Goal: Task Accomplishment & Management: Manage account settings

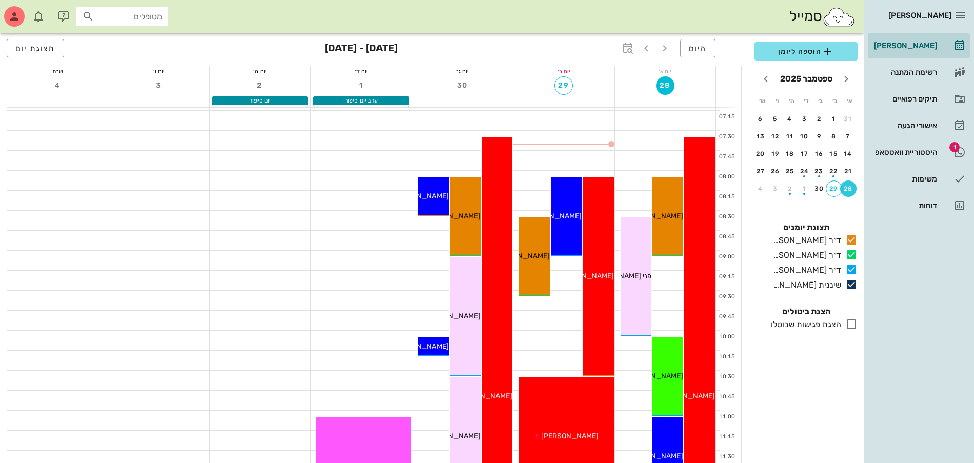
scroll to position [64, 0]
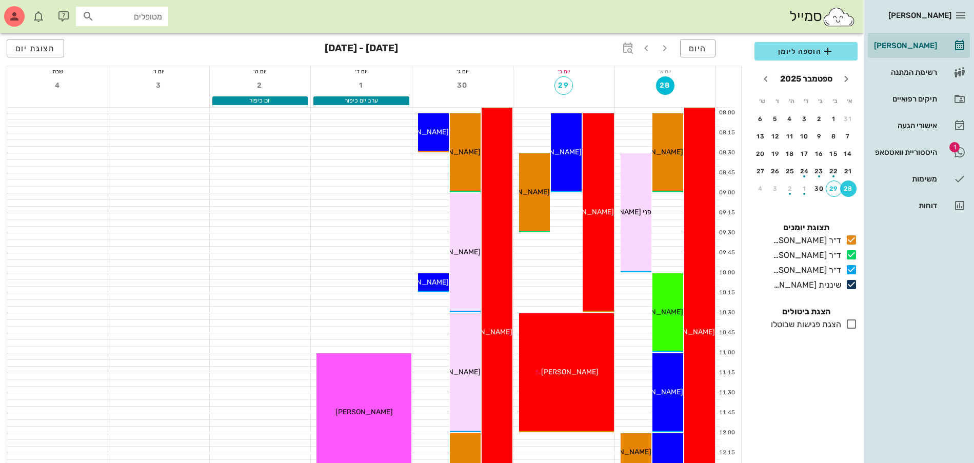
click at [709, 31] on div "סמייל מטופלים" at bounding box center [432, 16] width 864 height 33
click at [696, 50] on span "היום" at bounding box center [698, 49] width 18 height 10
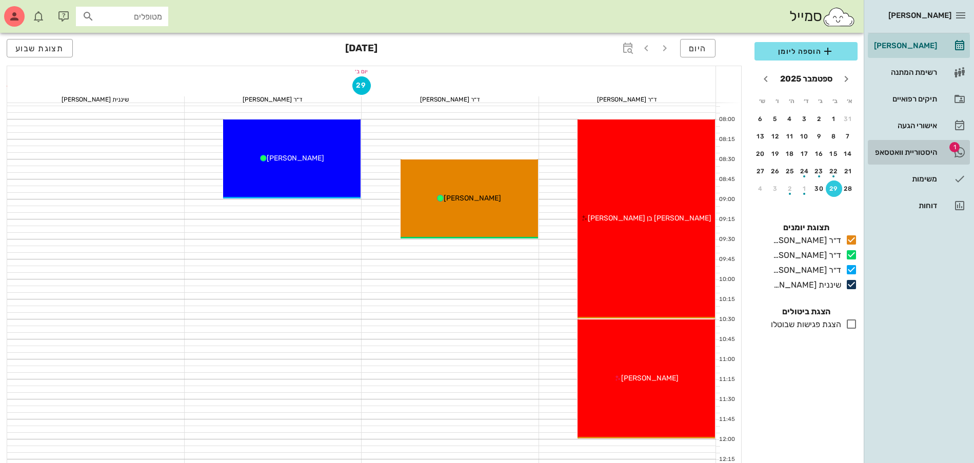
click at [911, 145] on div "היסטוריית וואטסאפ" at bounding box center [904, 152] width 65 height 16
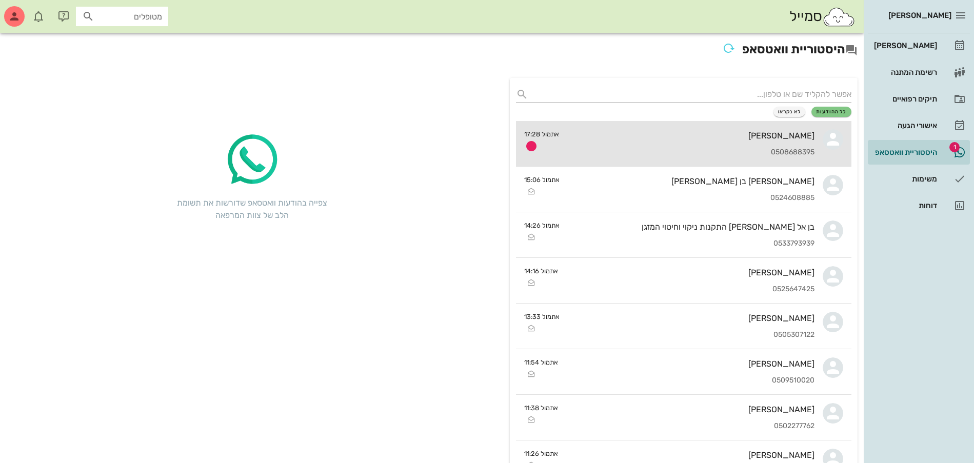
click at [688, 148] on div "0508688395" at bounding box center [690, 152] width 247 height 9
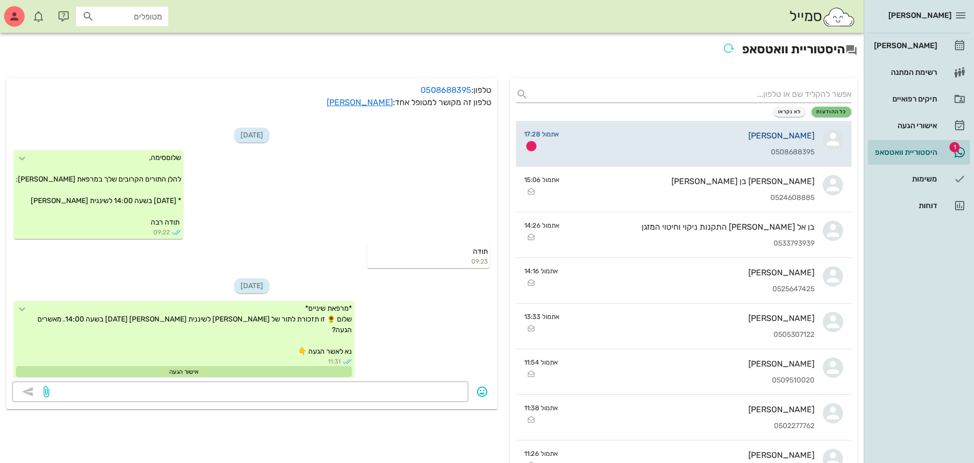
scroll to position [643, 0]
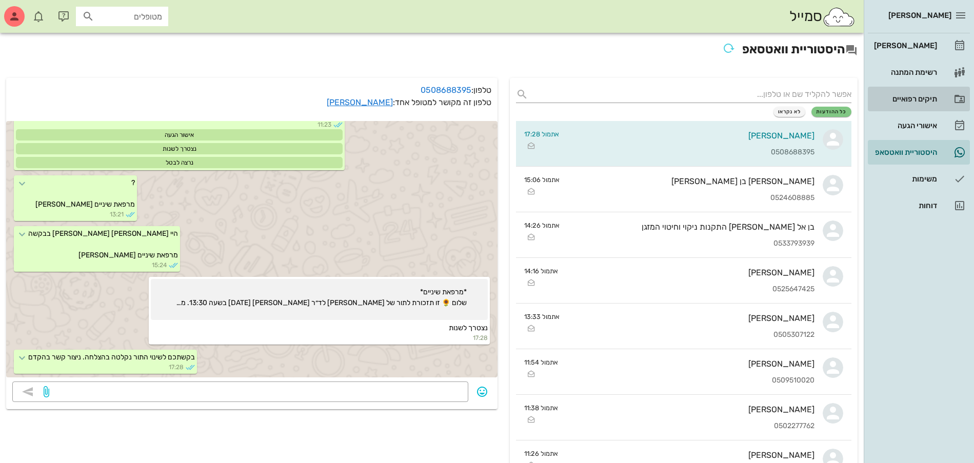
click at [910, 96] on div "תיקים רפואיים" at bounding box center [904, 99] width 65 height 8
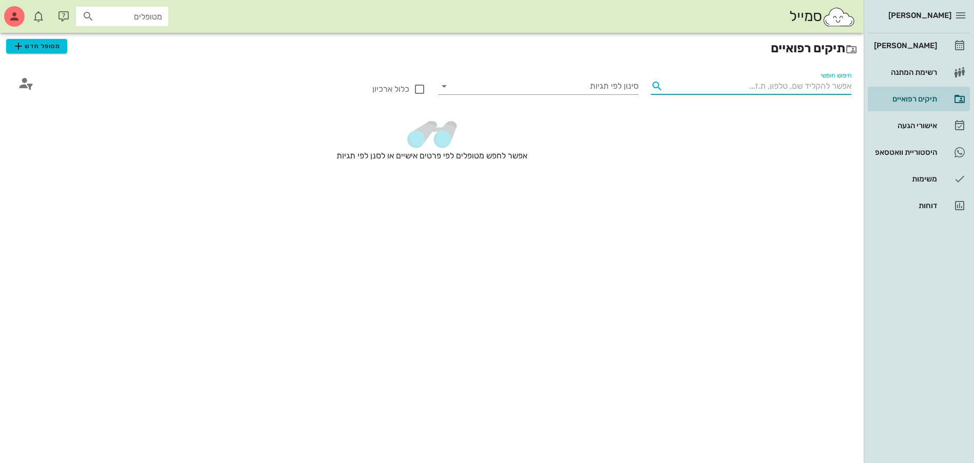
click at [804, 89] on input "חיפוש חופשי" at bounding box center [759, 86] width 184 height 16
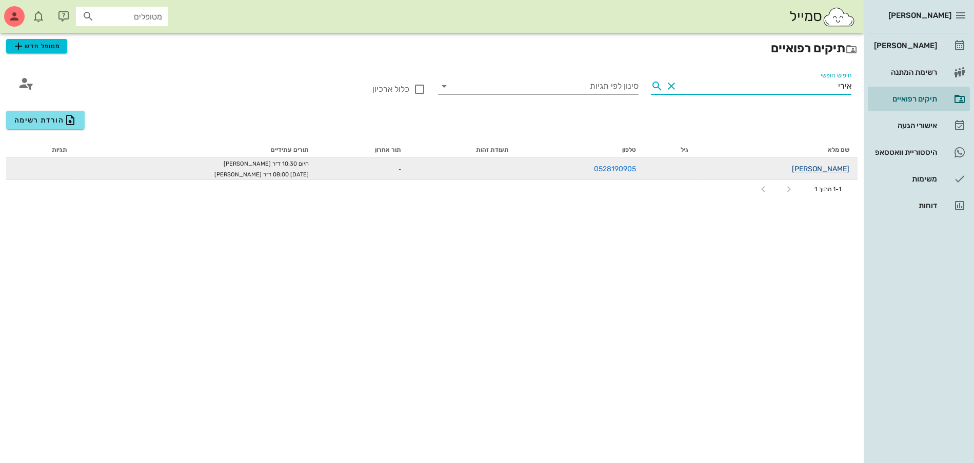
type input "אירי"
click at [822, 167] on link "[PERSON_NAME]" at bounding box center [820, 169] width 57 height 9
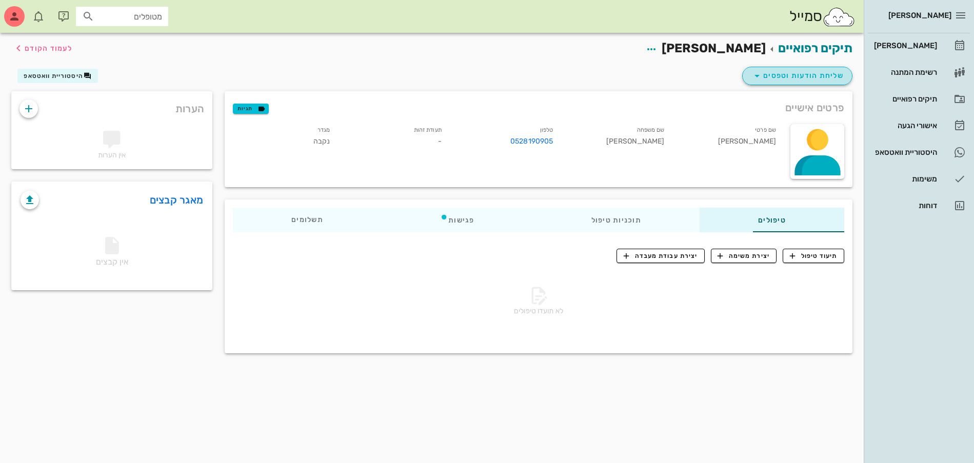
click at [801, 81] on span "שליחת הודעות וטפסים" at bounding box center [797, 76] width 93 height 12
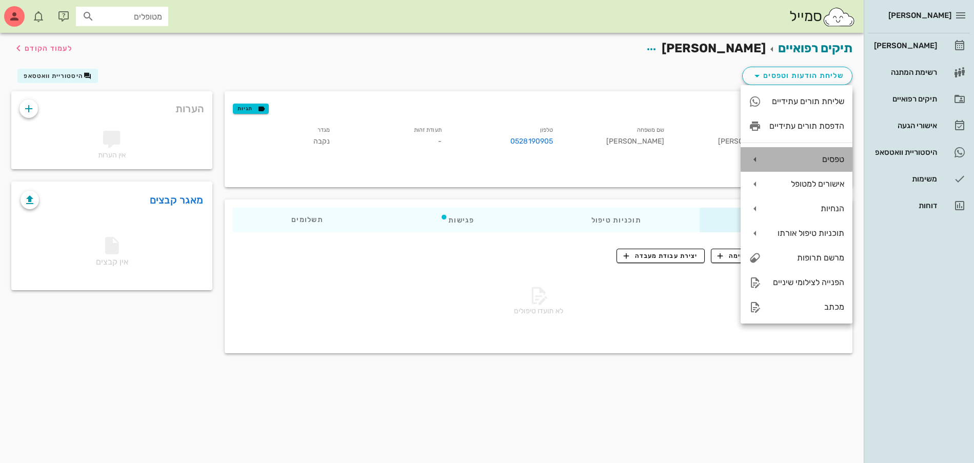
click at [814, 156] on div "טפסים" at bounding box center [807, 159] width 75 height 10
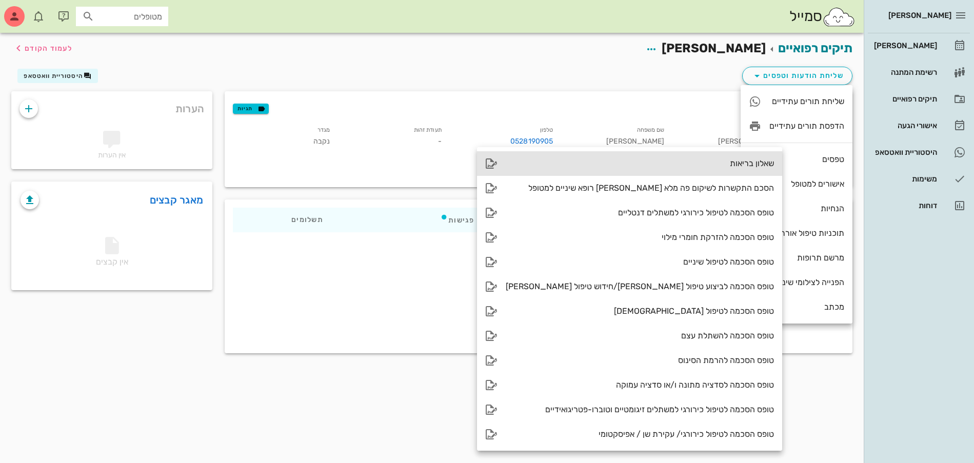
click at [716, 162] on div "שאלון בריאות" at bounding box center [640, 164] width 268 height 10
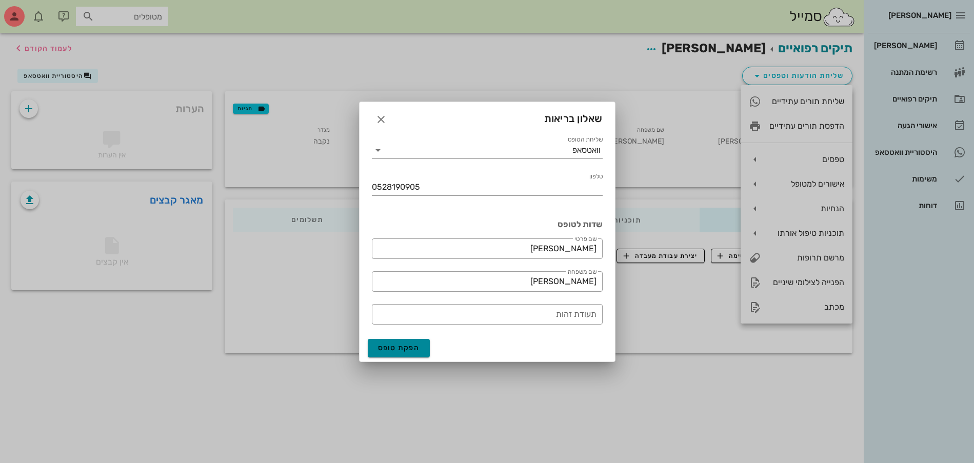
click at [391, 357] on button "הפקת טופס" at bounding box center [399, 348] width 63 height 18
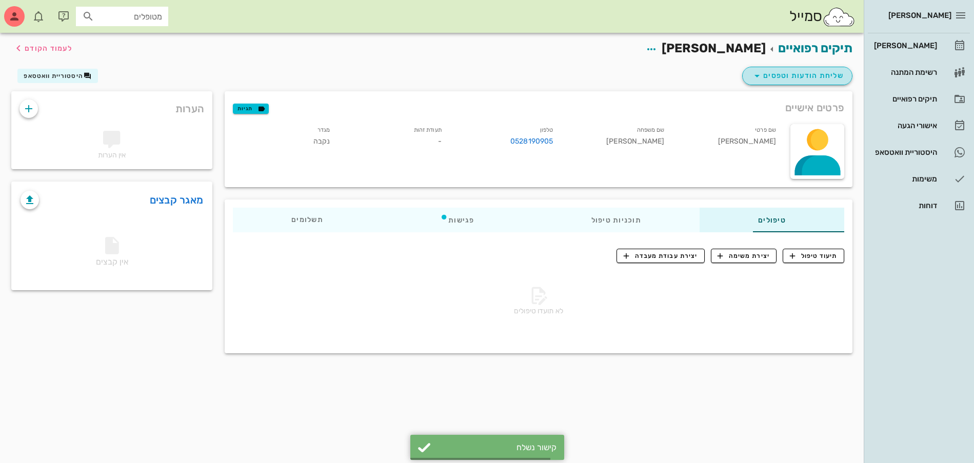
click at [801, 73] on span "שליחת הודעות וטפסים" at bounding box center [797, 76] width 93 height 12
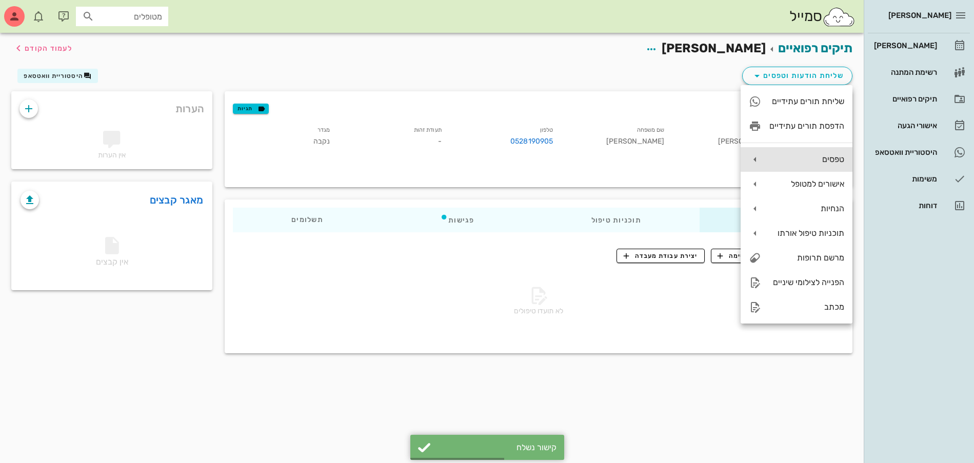
click at [817, 163] on div "טפסים" at bounding box center [807, 159] width 75 height 10
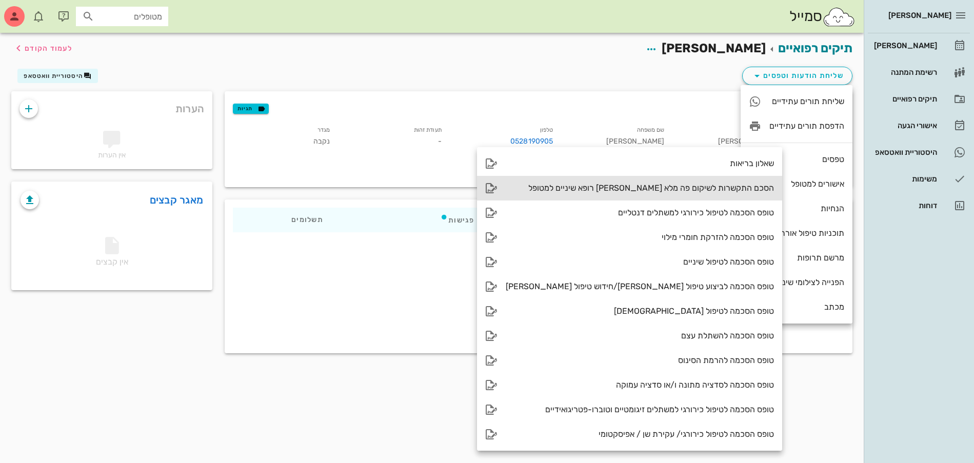
click at [691, 187] on div "הסכם התקשרות לשיקום פה מלא [PERSON_NAME] רופא שיניים למטופל" at bounding box center [640, 188] width 268 height 10
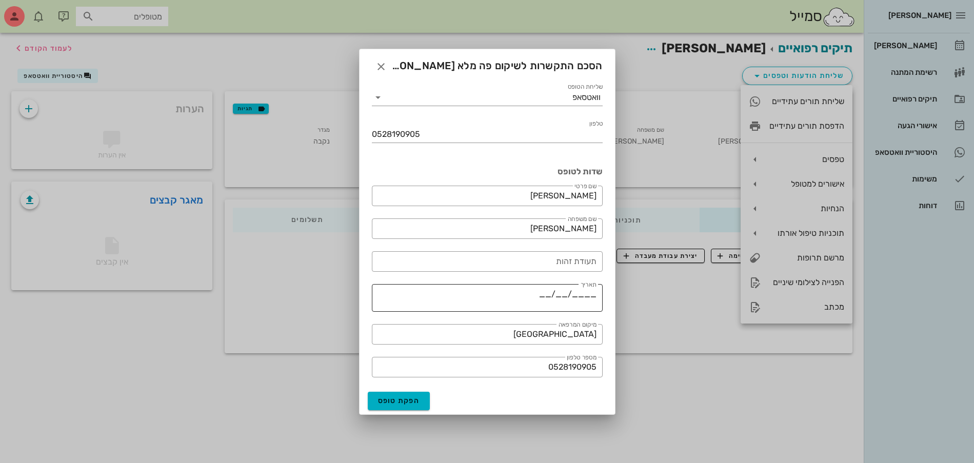
click at [548, 293] on textarea "____/__/__" at bounding box center [484, 299] width 225 height 25
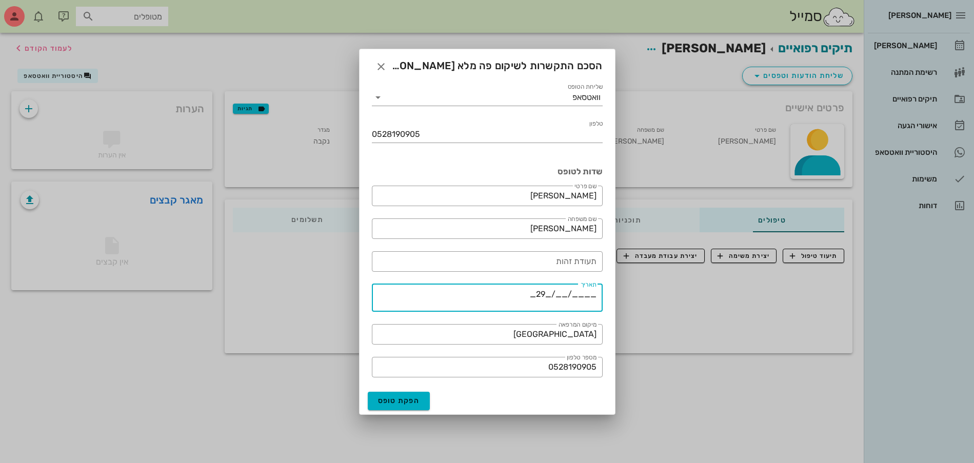
click at [562, 293] on textarea "____/__/_29_" at bounding box center [484, 299] width 225 height 25
click at [594, 295] on textarea "____/_09_/_29_" at bounding box center [484, 299] width 225 height 25
type textarea "2025____/_09_/_29_"
click at [390, 403] on span "הפקת טופס" at bounding box center [399, 401] width 42 height 9
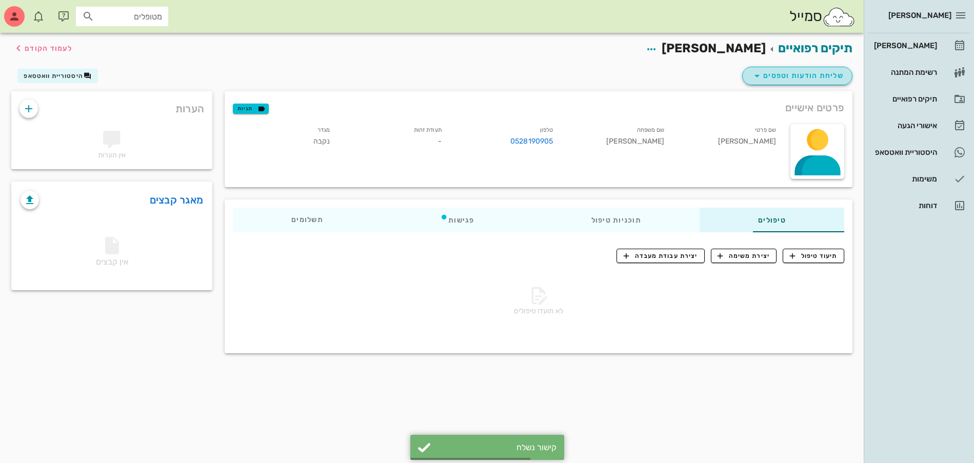
click at [792, 73] on span "שליחת הודעות וטפסים" at bounding box center [797, 76] width 93 height 12
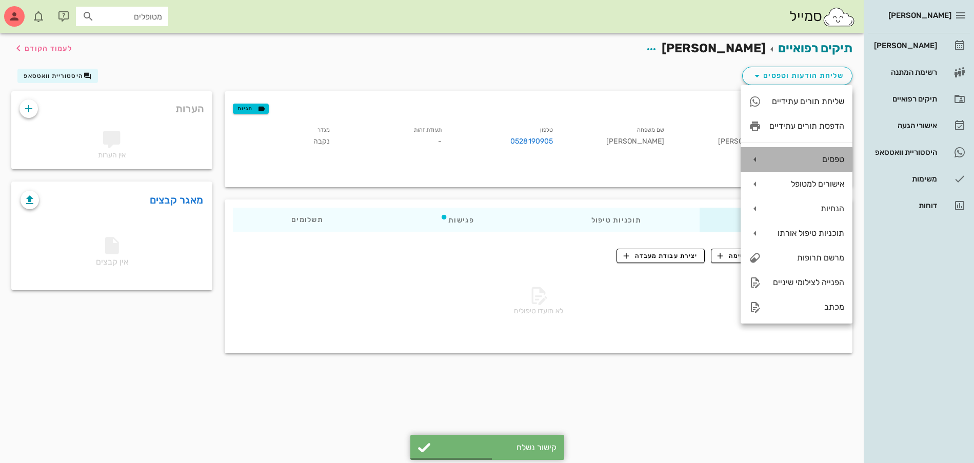
click at [796, 161] on div "טפסים" at bounding box center [807, 159] width 75 height 10
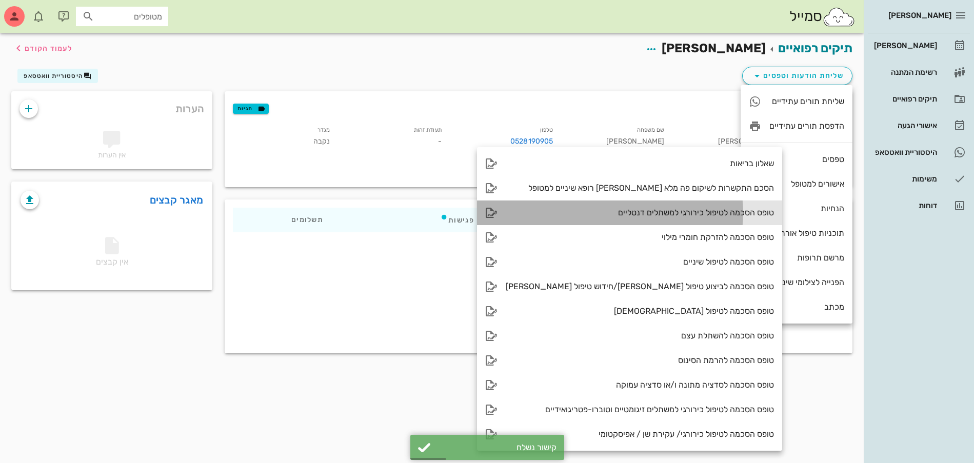
click at [706, 212] on div "טופס הסכמה לטיפול כירורגי למשתלים דנטליים" at bounding box center [640, 213] width 268 height 10
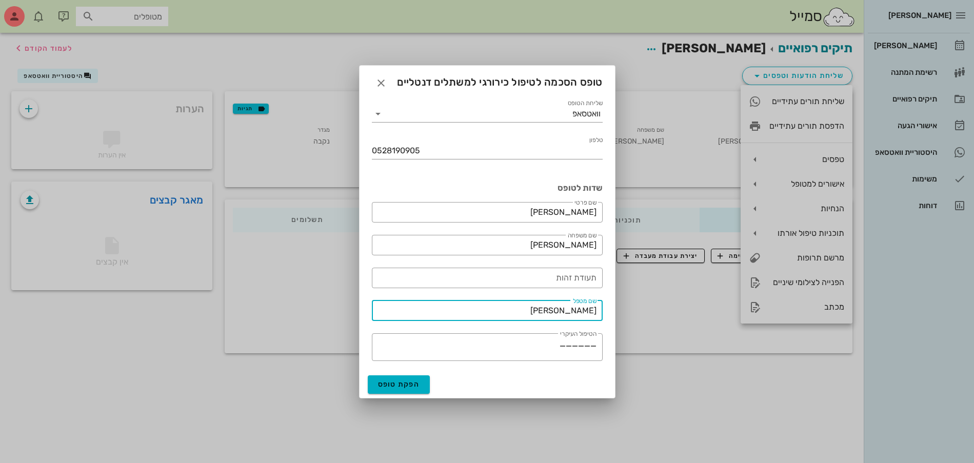
drag, startPoint x: 547, startPoint y: 315, endPoint x: 703, endPoint y: 324, distance: 156.2
click at [703, 324] on div "[PERSON_NAME] רשימת המתנה תיקים רפואיים אישורי הגעה היסטוריית וואטסאפ משימות דו…" at bounding box center [487, 231] width 974 height 463
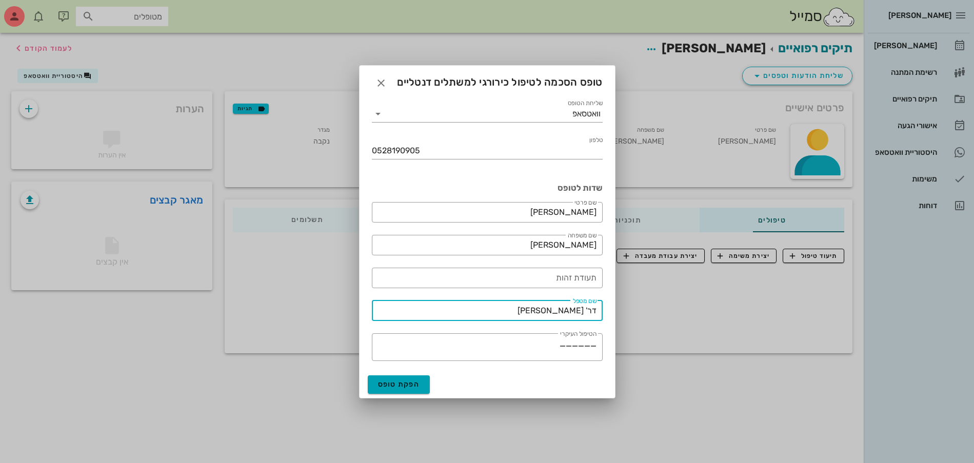
type input "דר' [PERSON_NAME]"
click at [395, 385] on span "הפקת טופס" at bounding box center [399, 384] width 42 height 9
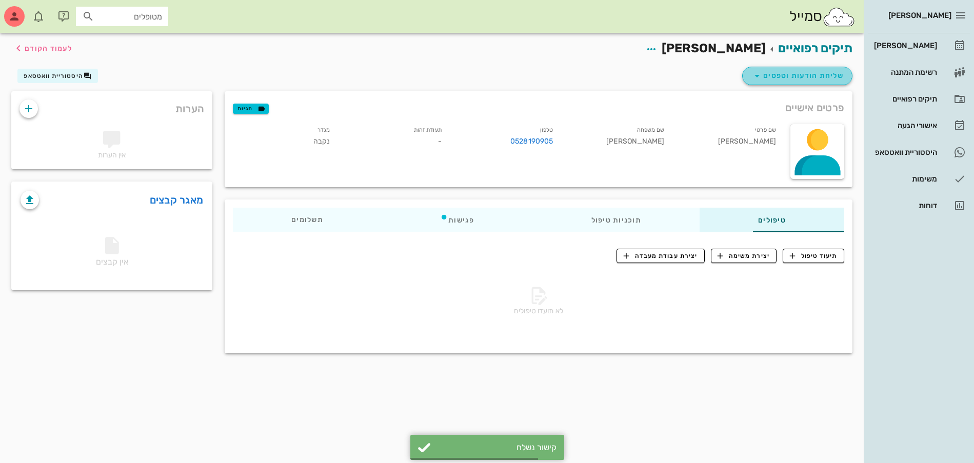
click at [807, 73] on span "שליחת הודעות וטפסים" at bounding box center [797, 76] width 93 height 12
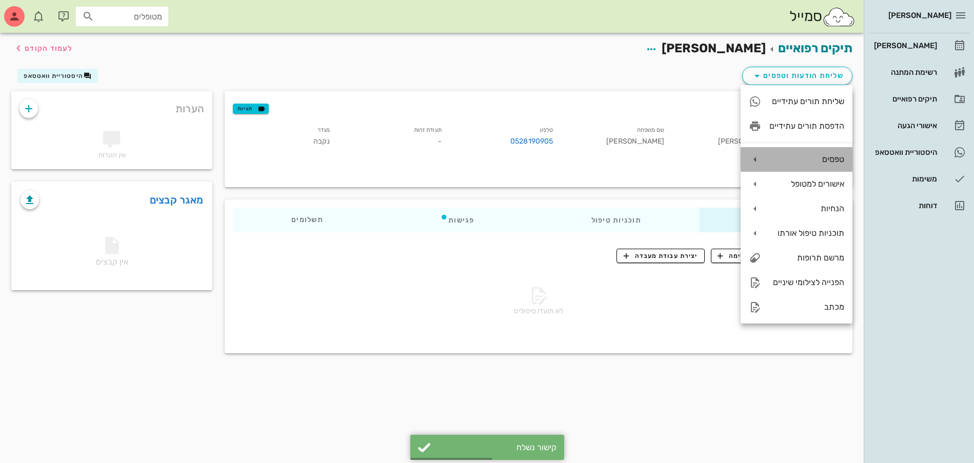
click at [813, 160] on div "טפסים" at bounding box center [807, 159] width 75 height 10
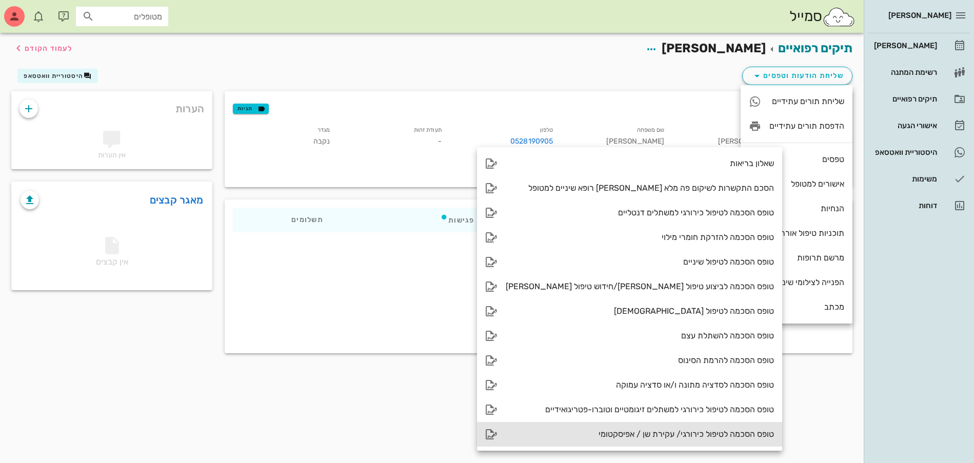
click at [658, 435] on div "טופס הסכמה לטיפול כירורגי/ עקירת שן / אפיסקטומי" at bounding box center [640, 434] width 268 height 10
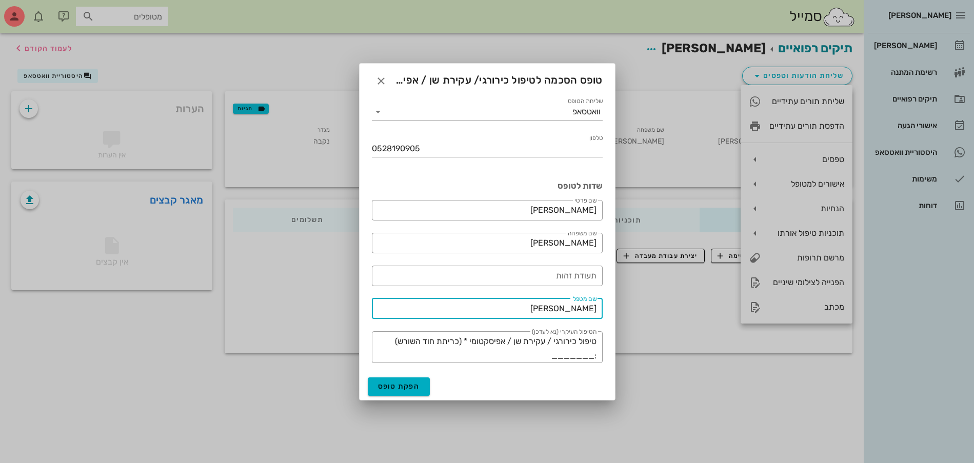
drag, startPoint x: 556, startPoint y: 309, endPoint x: 653, endPoint y: 312, distance: 97.0
click at [653, 312] on div "[PERSON_NAME] רשימת המתנה תיקים רפואיים אישורי הגעה היסטוריית וואטסאפ משימות דו…" at bounding box center [487, 231] width 974 height 463
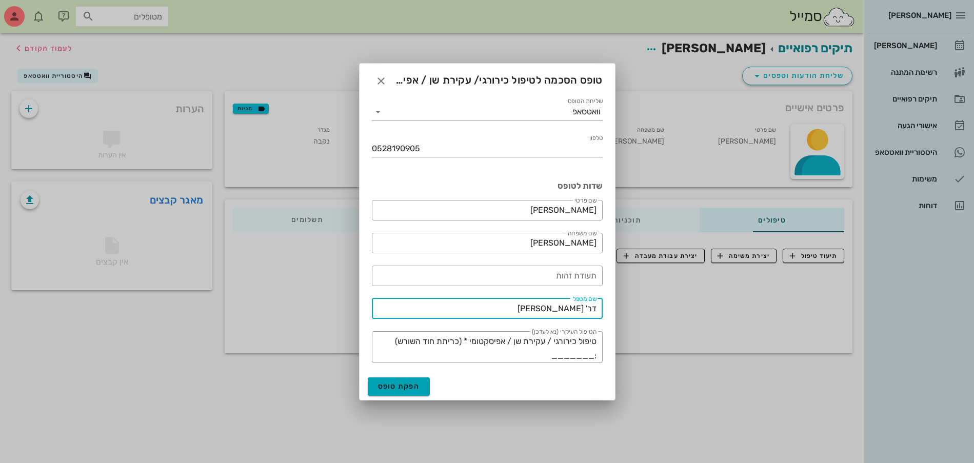
type input "דר' [PERSON_NAME]"
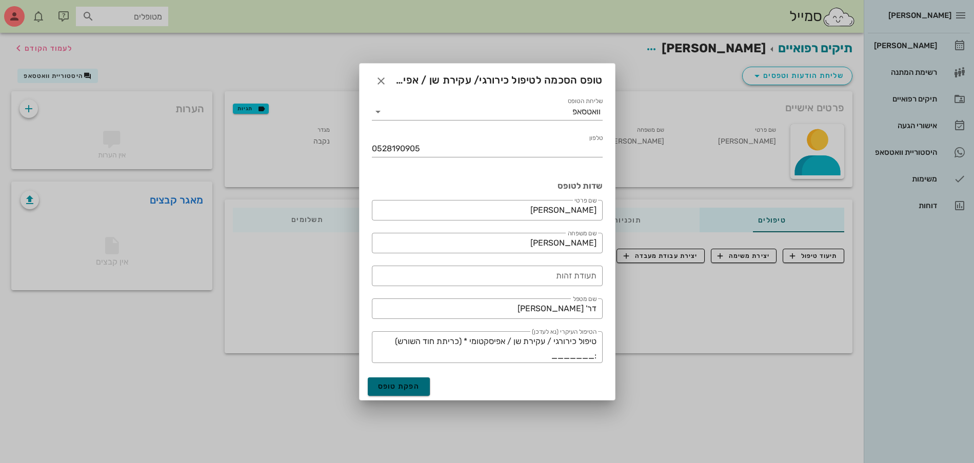
click at [404, 390] on span "הפקת טופס" at bounding box center [399, 386] width 42 height 9
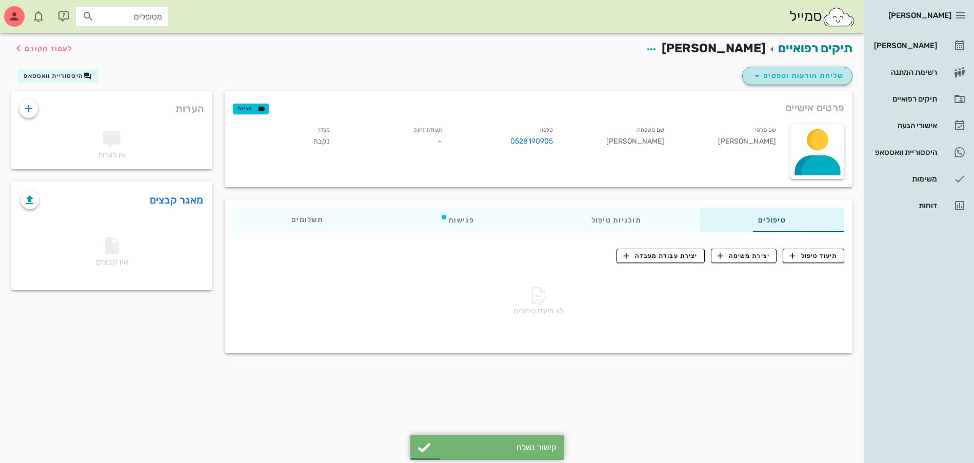
click at [801, 76] on span "שליחת הודעות וטפסים" at bounding box center [797, 76] width 93 height 12
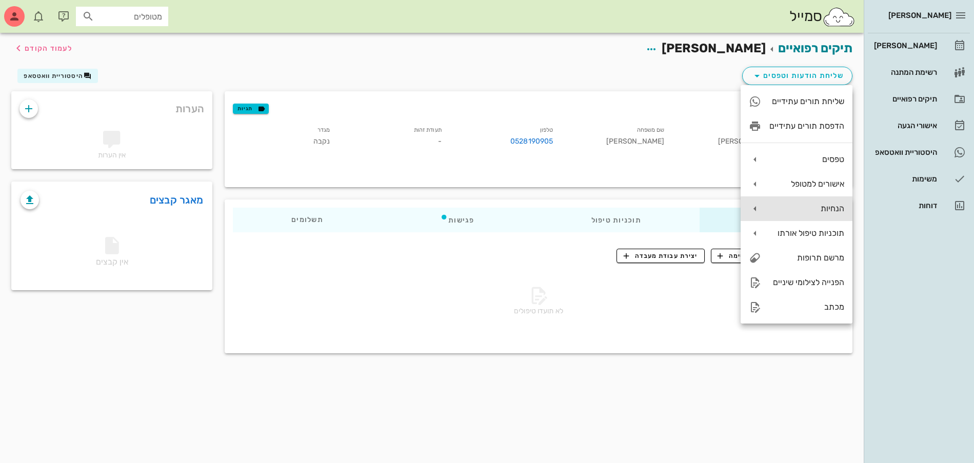
click at [793, 207] on div "הנחיות" at bounding box center [807, 209] width 75 height 10
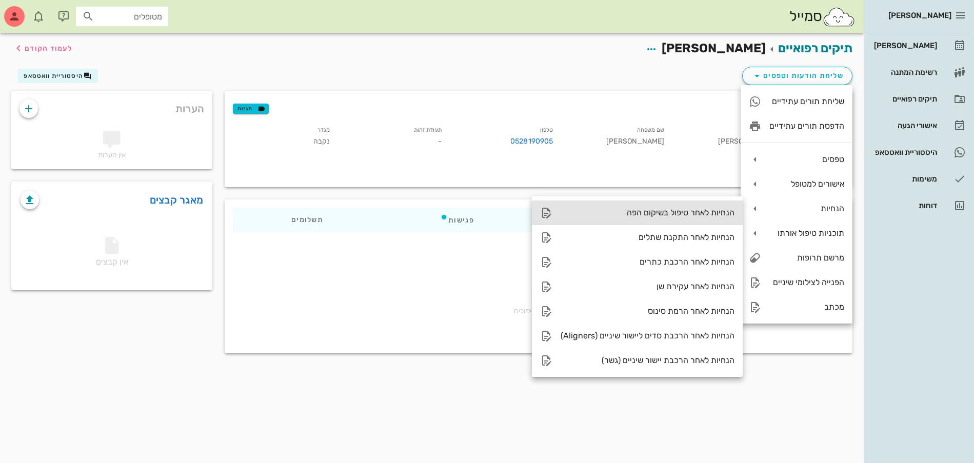
click at [685, 210] on div "הנחיות לאחר טיפול בשיקום הפה" at bounding box center [648, 213] width 174 height 10
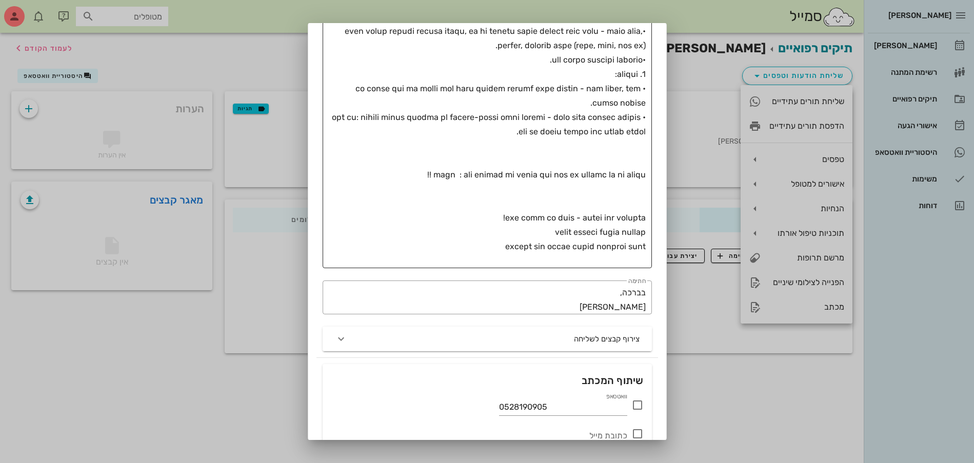
scroll to position [385, 0]
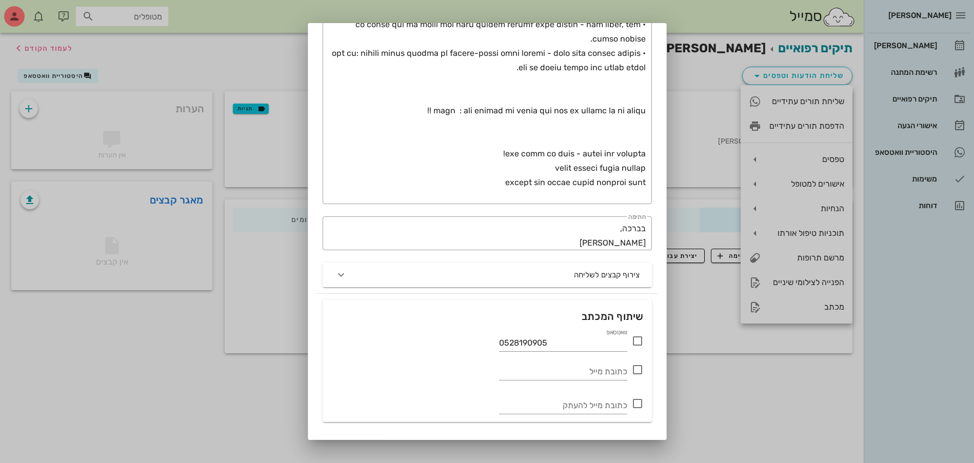
click at [640, 346] on icon at bounding box center [638, 341] width 12 height 12
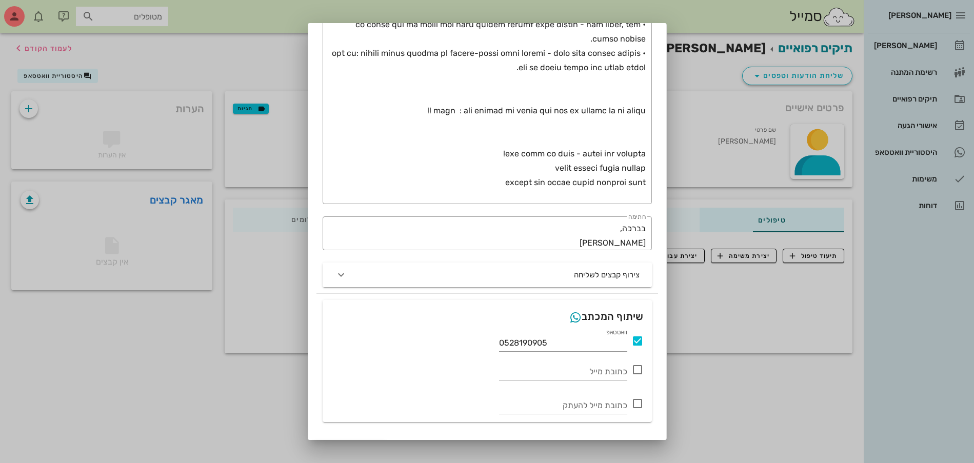
scroll to position [408, 0]
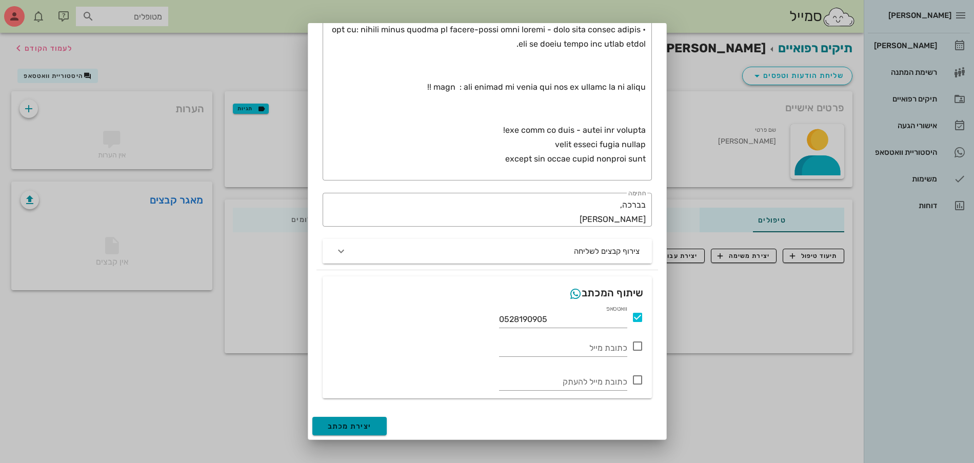
click at [366, 427] on span "יצירת מכתב" at bounding box center [350, 426] width 44 height 9
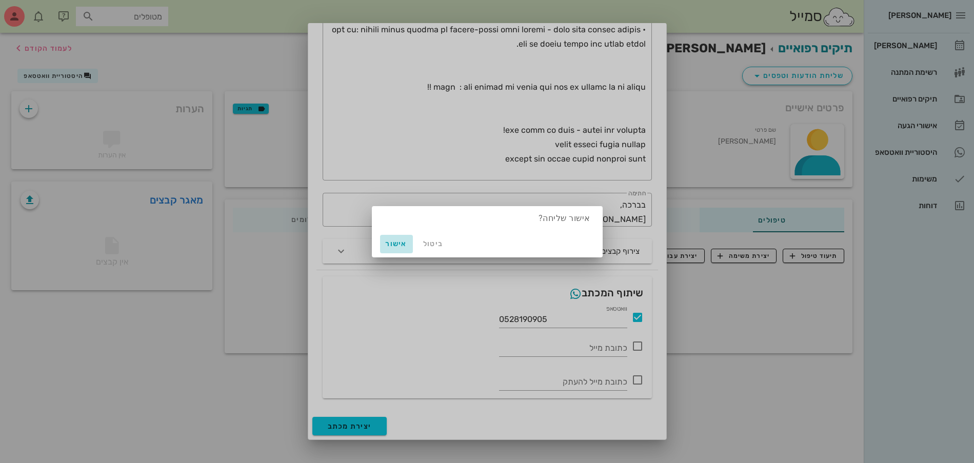
click at [396, 243] on span "אישור" at bounding box center [396, 244] width 25 height 9
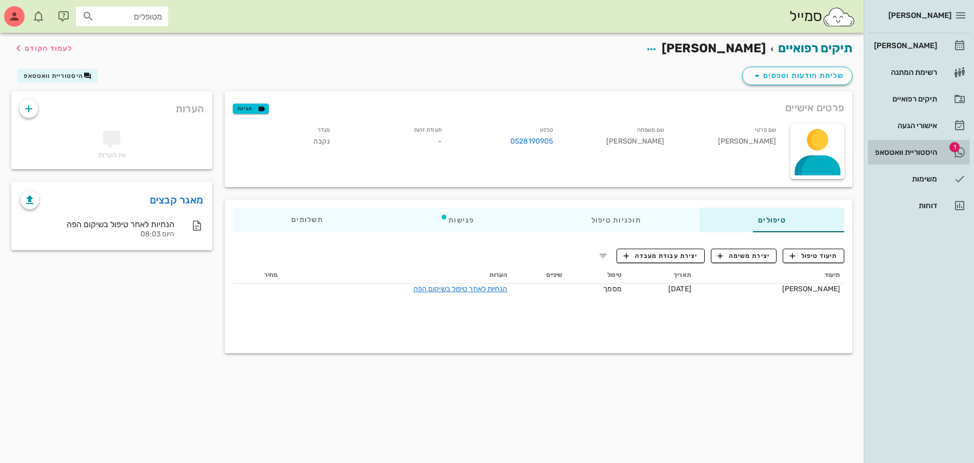
click at [913, 152] on div "היסטוריית וואטסאפ" at bounding box center [904, 152] width 65 height 8
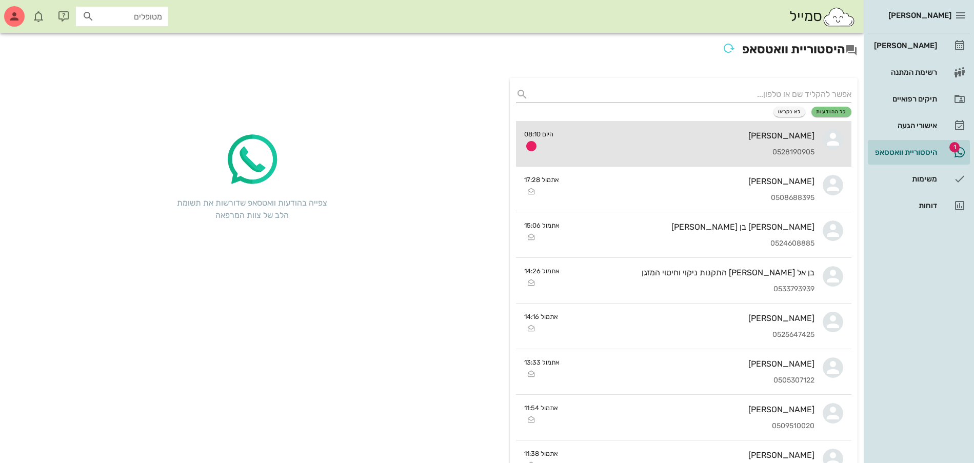
click at [758, 148] on div "0528190905" at bounding box center [688, 152] width 253 height 9
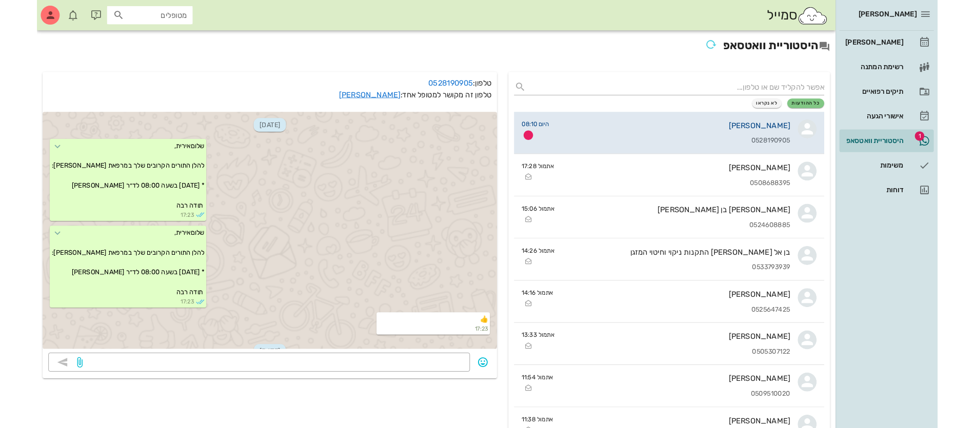
scroll to position [956, 0]
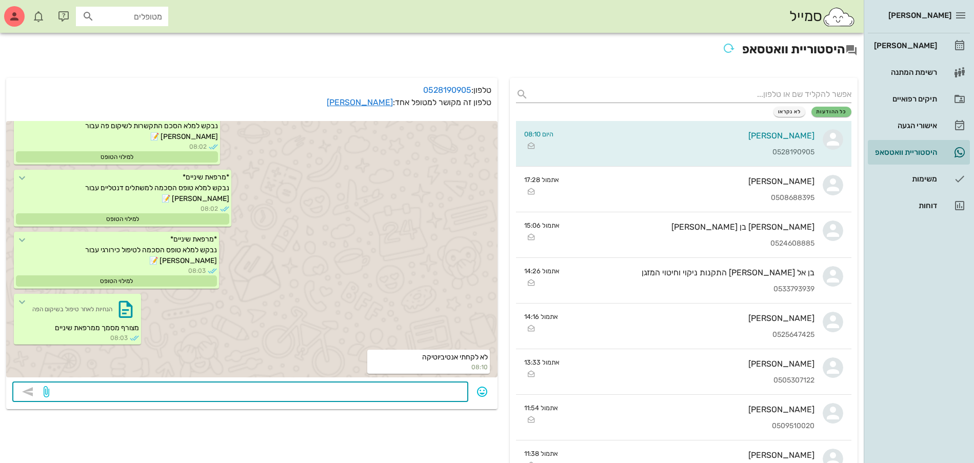
click at [412, 397] on textarea at bounding box center [256, 393] width 411 height 16
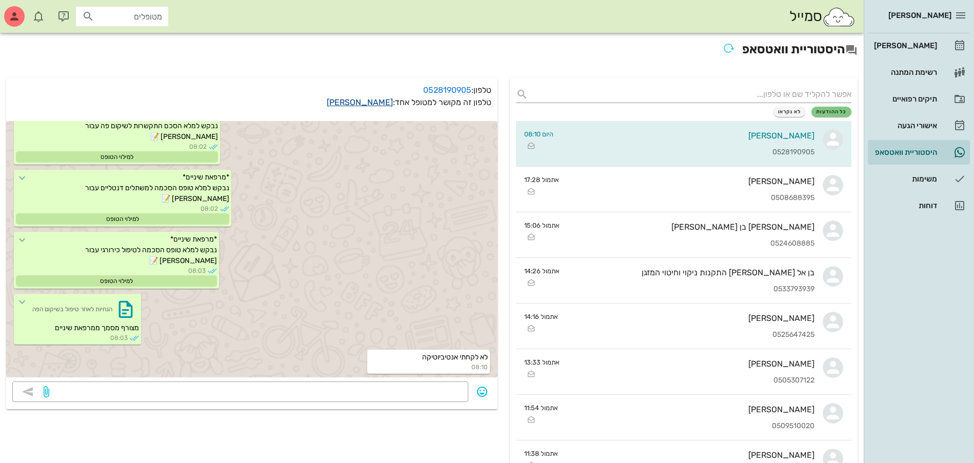
click at [377, 103] on link "[PERSON_NAME]" at bounding box center [360, 102] width 66 height 10
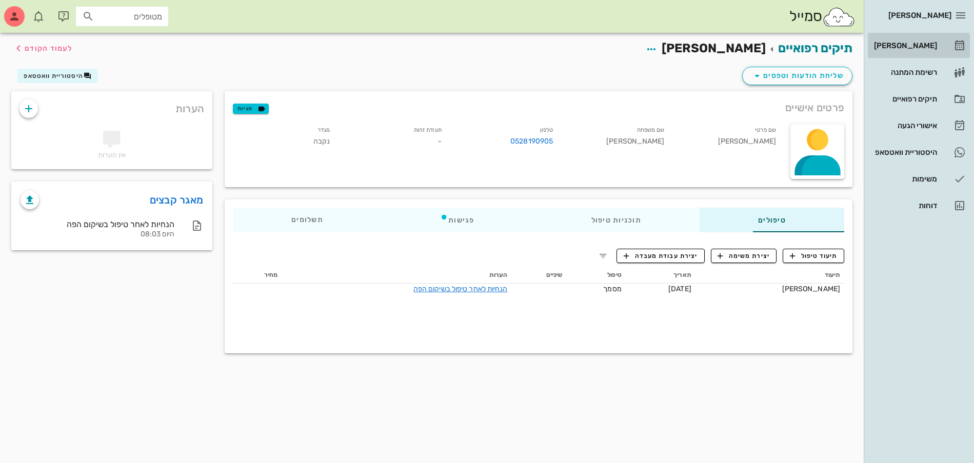
click at [889, 44] on div "[PERSON_NAME]" at bounding box center [904, 46] width 65 height 8
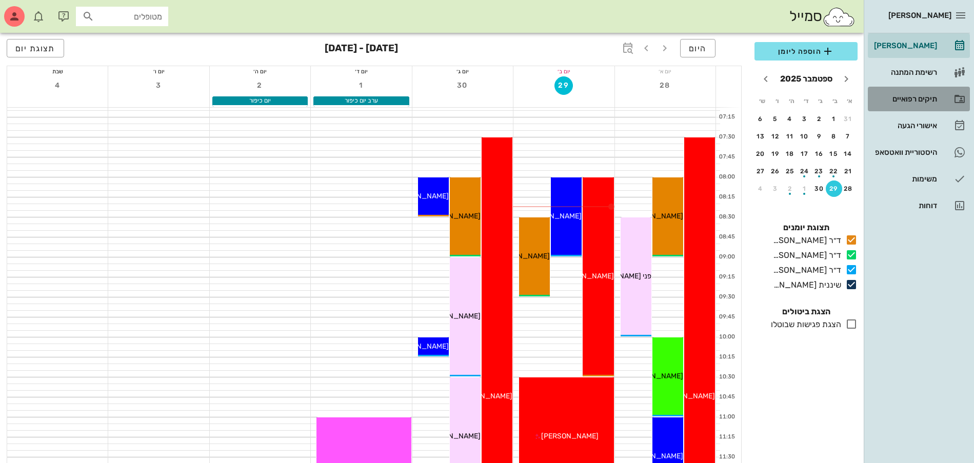
click at [903, 92] on div "תיקים רפואיים" at bounding box center [904, 99] width 65 height 16
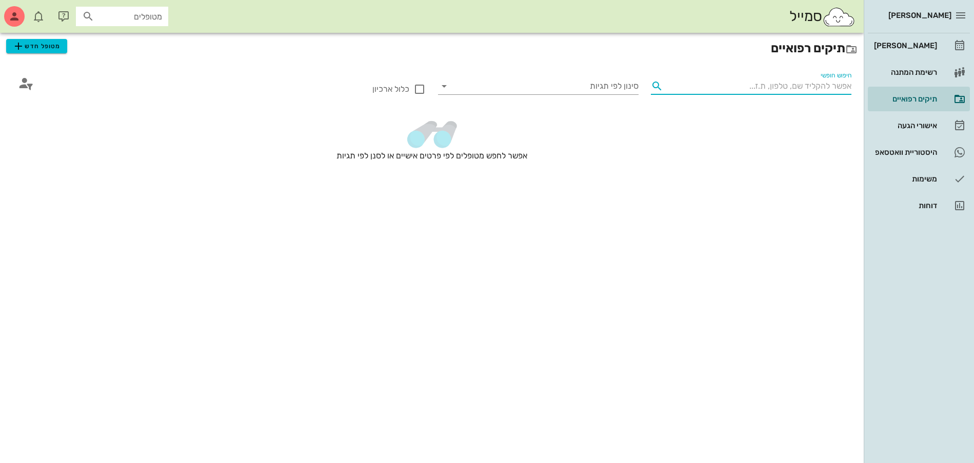
click at [823, 84] on input "חיפוש חופשי" at bounding box center [759, 86] width 184 height 16
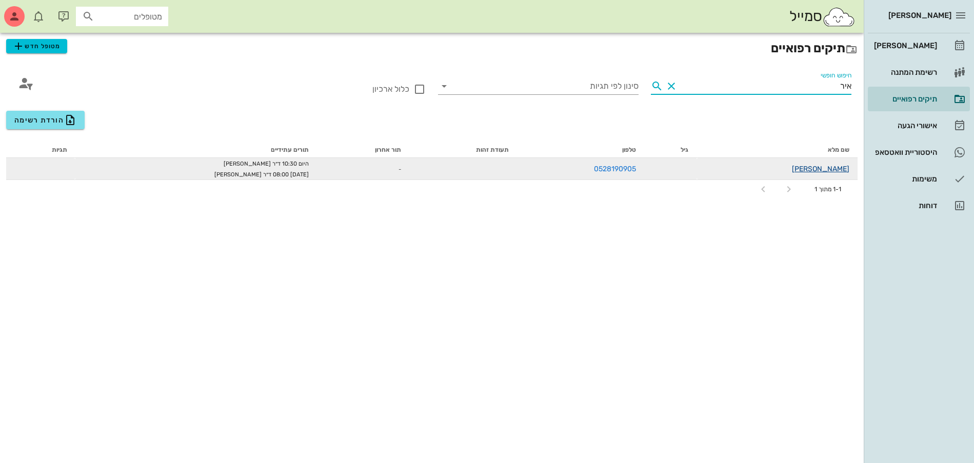
type input "איר"
click at [820, 173] on link "[PERSON_NAME]" at bounding box center [820, 169] width 57 height 9
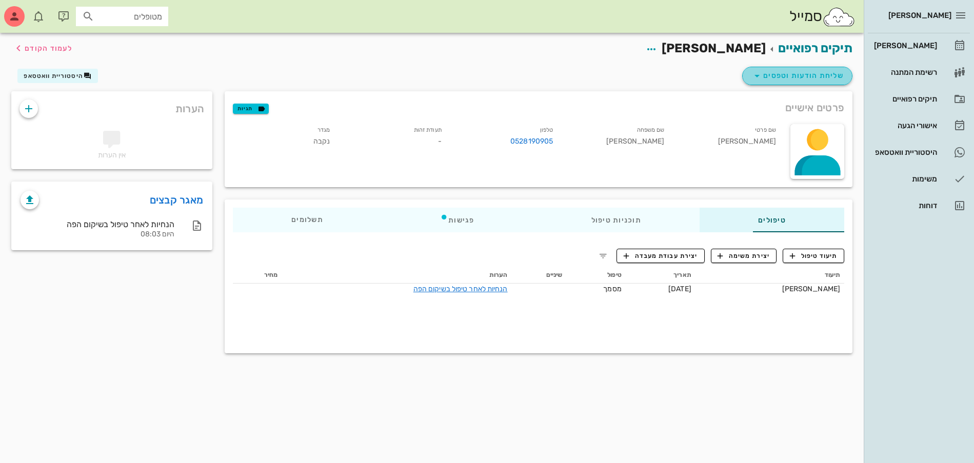
click at [797, 77] on span "שליחת הודעות וטפסים" at bounding box center [797, 76] width 93 height 12
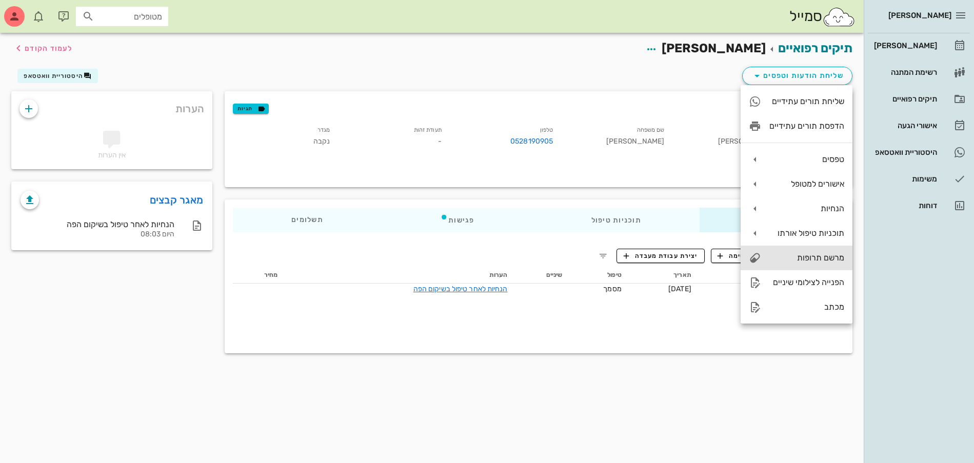
click at [815, 259] on div "מרשם תרופות" at bounding box center [807, 258] width 75 height 10
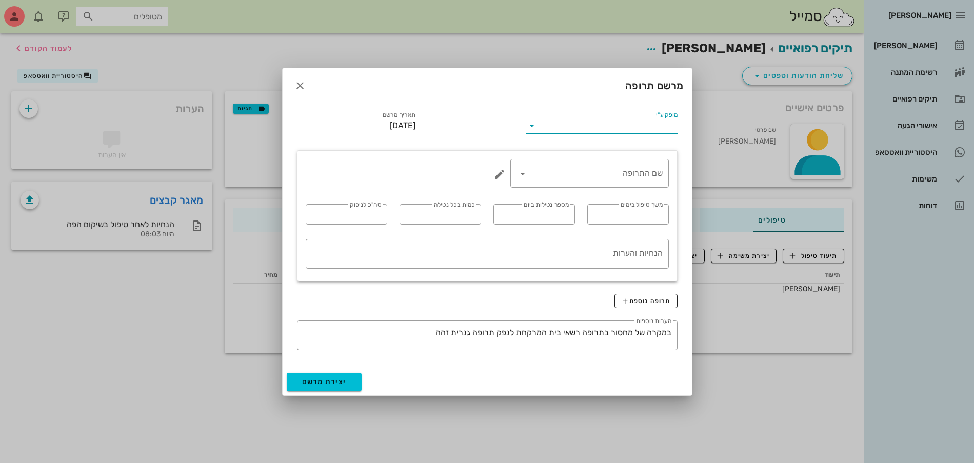
click at [608, 131] on input "מופק ע"י" at bounding box center [608, 125] width 137 height 16
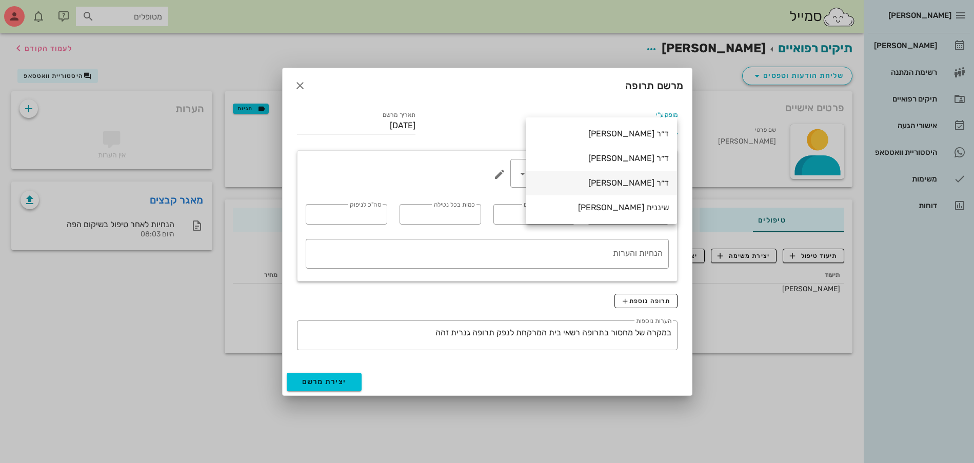
click at [622, 185] on div "ד״ר [PERSON_NAME]" at bounding box center [601, 183] width 135 height 10
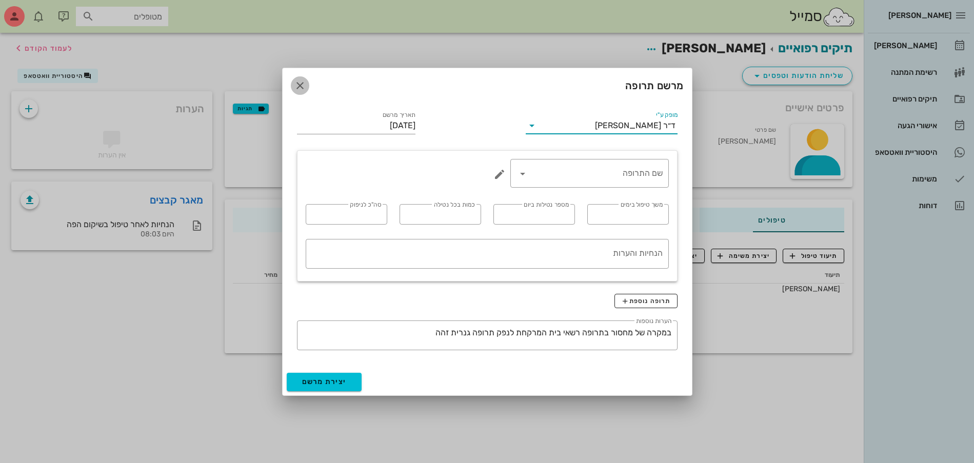
click at [297, 84] on icon "button" at bounding box center [300, 86] width 12 height 12
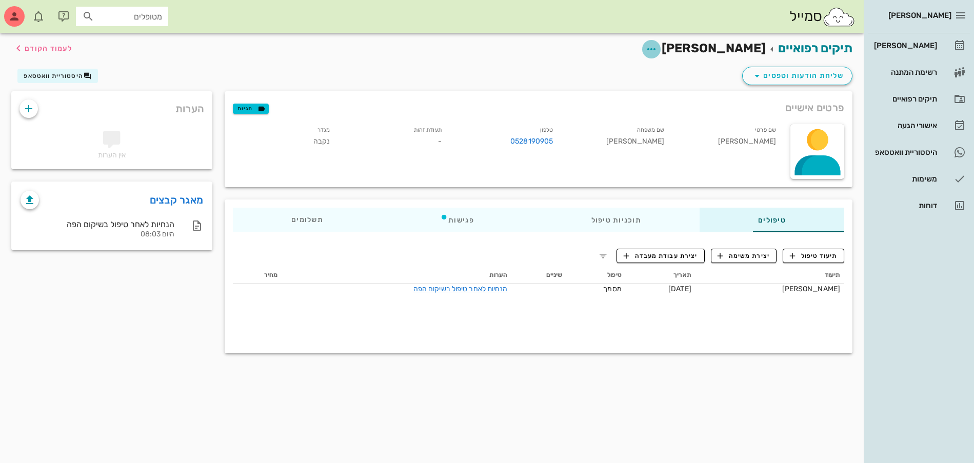
click at [658, 46] on icon "button" at bounding box center [651, 49] width 12 height 12
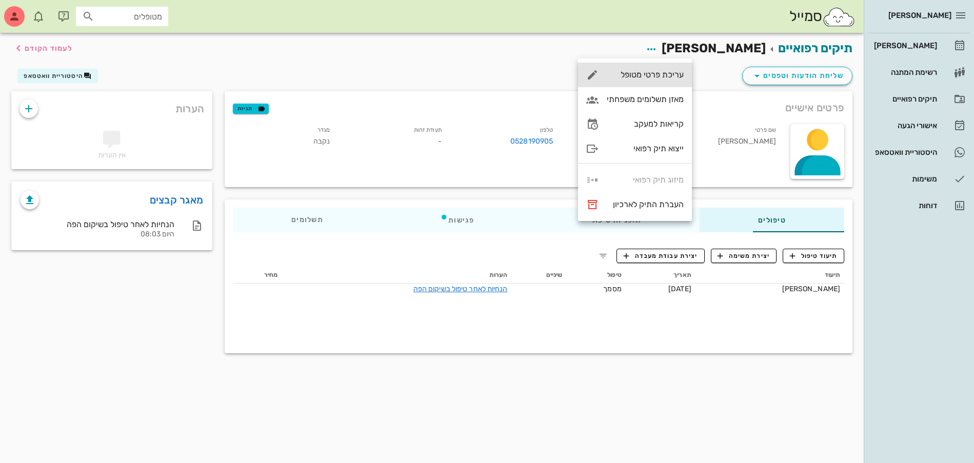
click at [663, 75] on div "עריכת פרטי מטופל" at bounding box center [645, 75] width 77 height 10
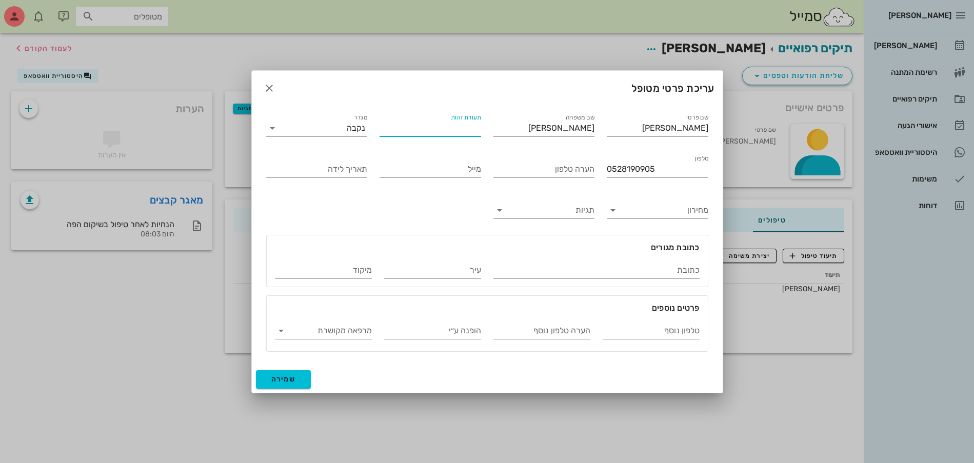
click at [478, 126] on input "תעודת זהות" at bounding box center [431, 128] width 102 height 16
paste input "024949190"
type input "024949190"
click at [287, 375] on span "שמירה" at bounding box center [283, 379] width 25 height 9
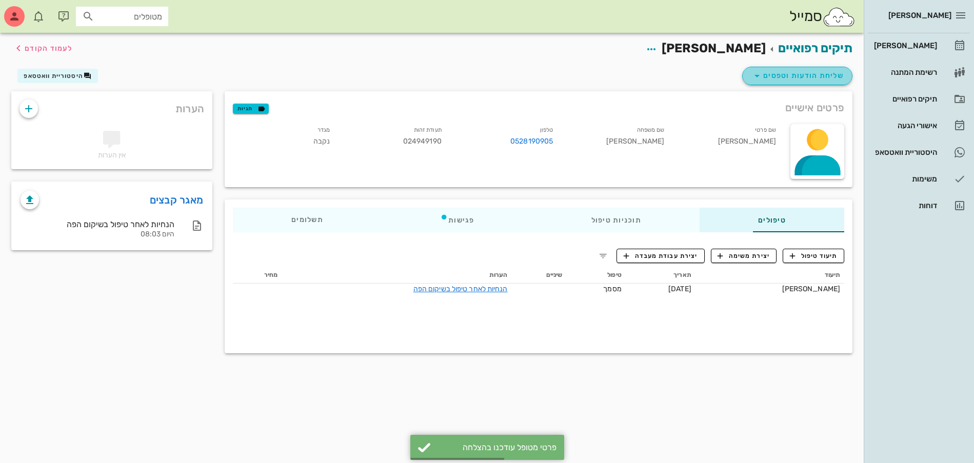
click at [800, 75] on span "שליחת הודעות וטפסים" at bounding box center [797, 76] width 93 height 12
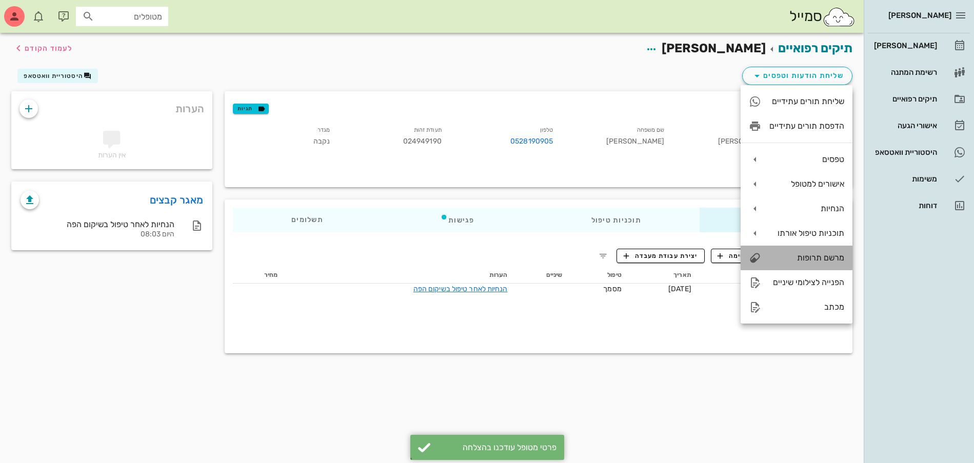
click at [820, 262] on div "מרשם תרופות" at bounding box center [807, 258] width 75 height 10
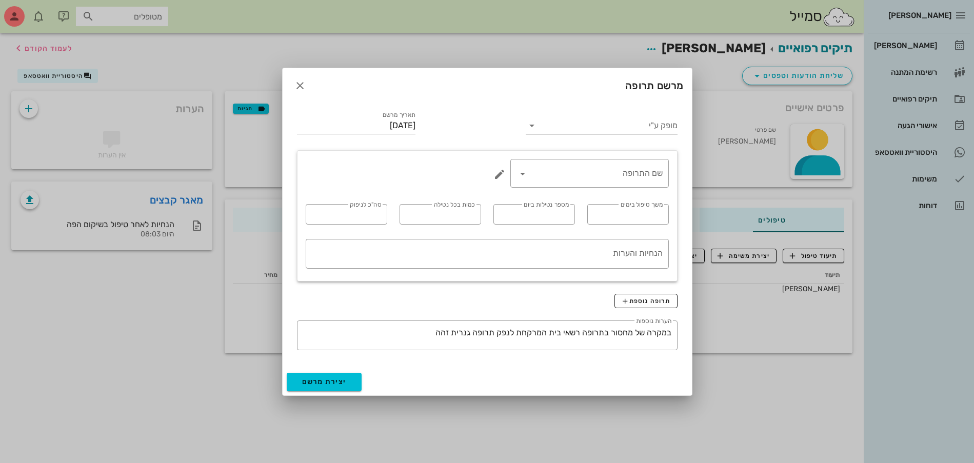
click at [643, 124] on input "מופק ע"י" at bounding box center [608, 125] width 137 height 16
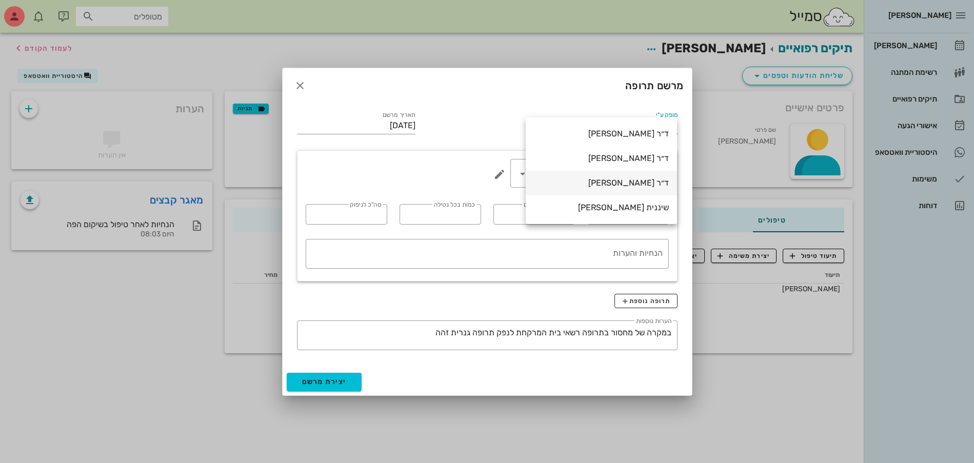
click at [643, 184] on div "ד״ר [PERSON_NAME]" at bounding box center [601, 183] width 135 height 10
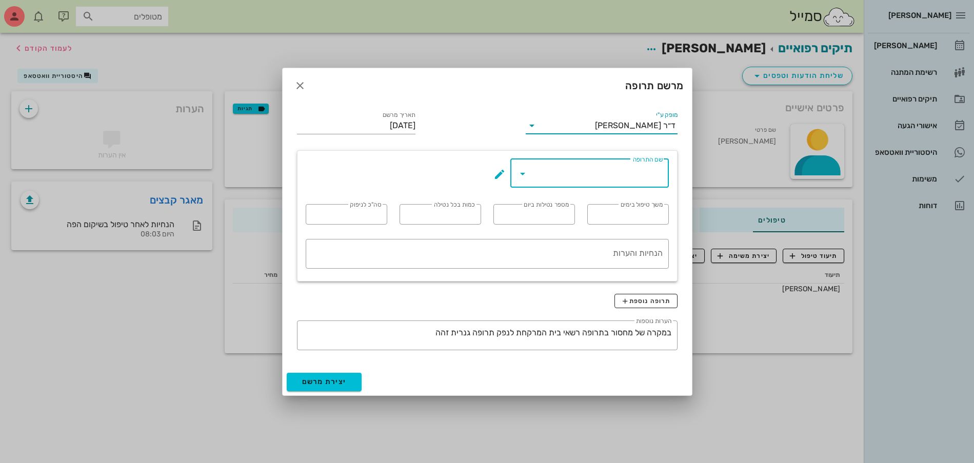
click at [638, 173] on input "שם התרופה" at bounding box center [597, 173] width 132 height 16
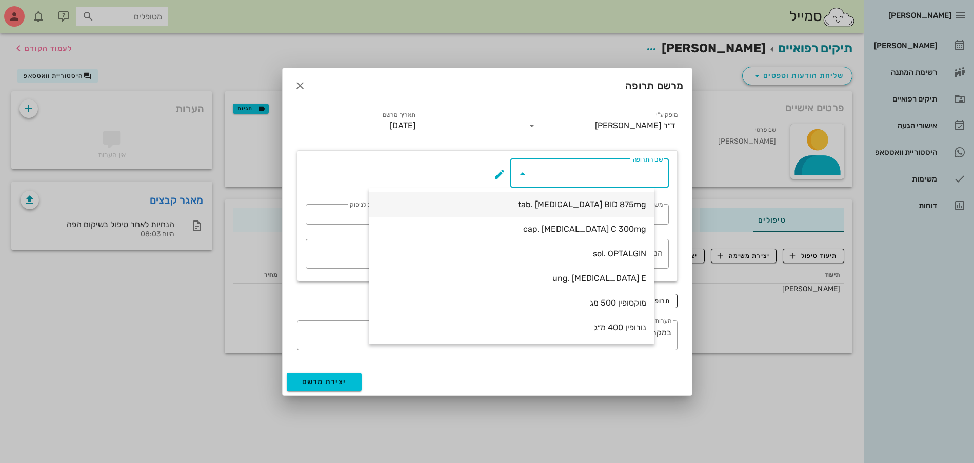
click at [628, 200] on div "tab. [MEDICAL_DATA] BID 875mg" at bounding box center [511, 205] width 269 height 10
type input "tab. [MEDICAL_DATA] BID 875mg"
type input "7"
type input "2"
type input "1"
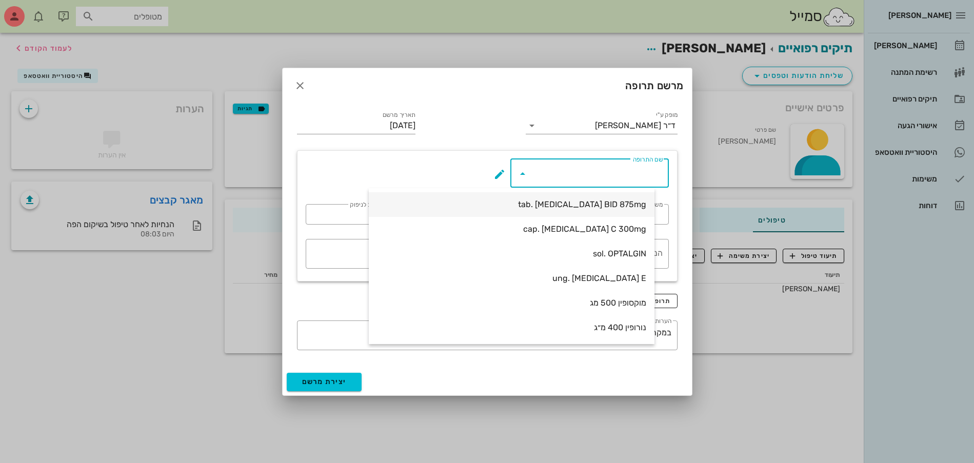
type input "14"
type textarea "טבליה אחת כל 12 שעות במשך 7 ימים"
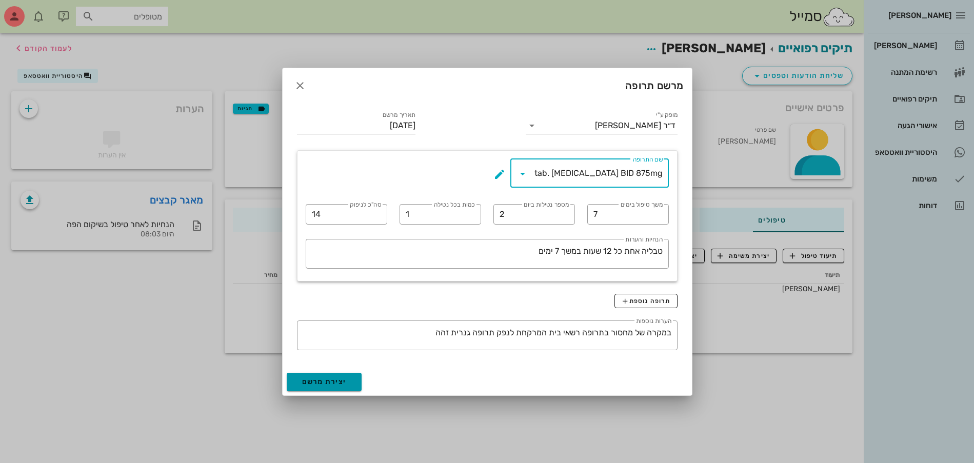
click at [319, 382] on span "יצירת מרשם" at bounding box center [324, 382] width 45 height 9
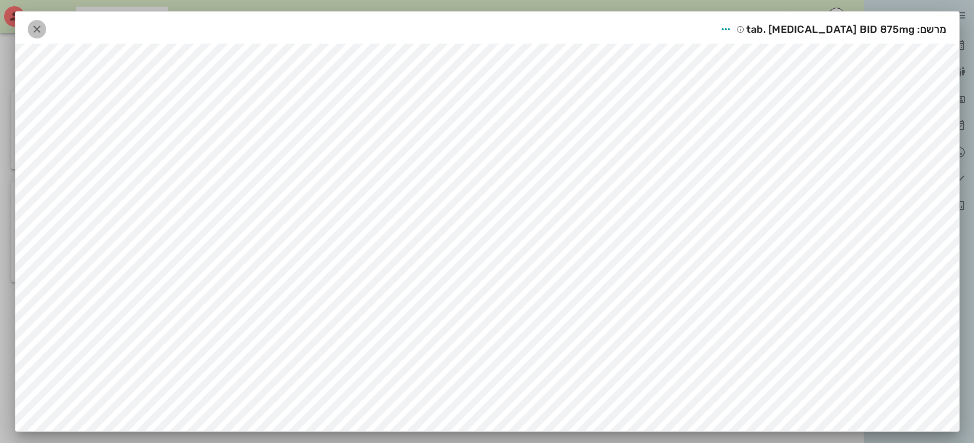
click at [38, 28] on icon "button" at bounding box center [37, 29] width 12 height 12
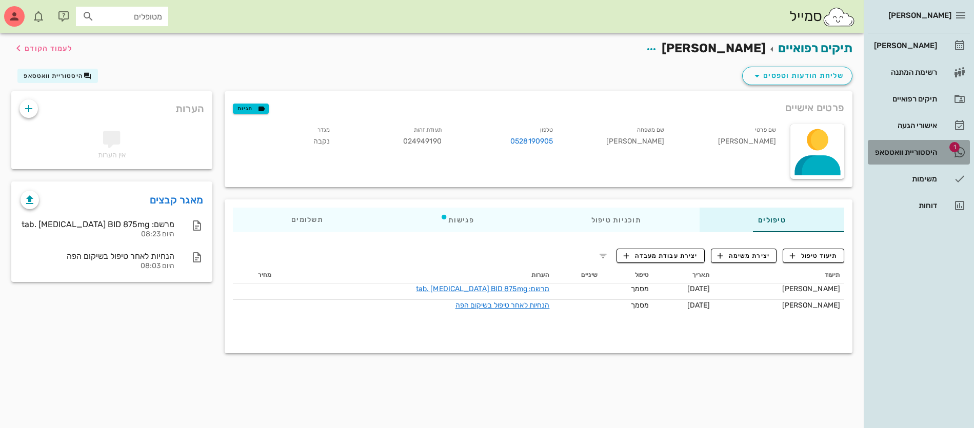
click at [898, 148] on div "היסטוריית וואטסאפ" at bounding box center [904, 152] width 65 height 8
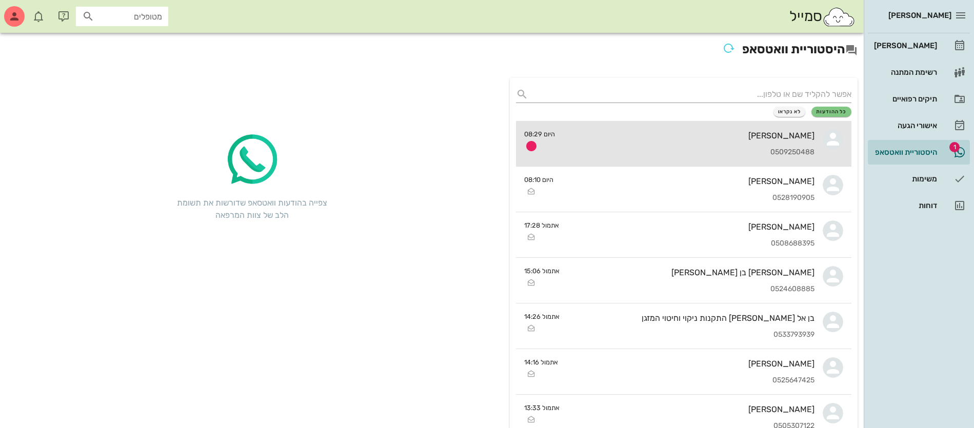
click at [730, 142] on div "[PERSON_NAME] 0509250488" at bounding box center [688, 143] width 251 height 45
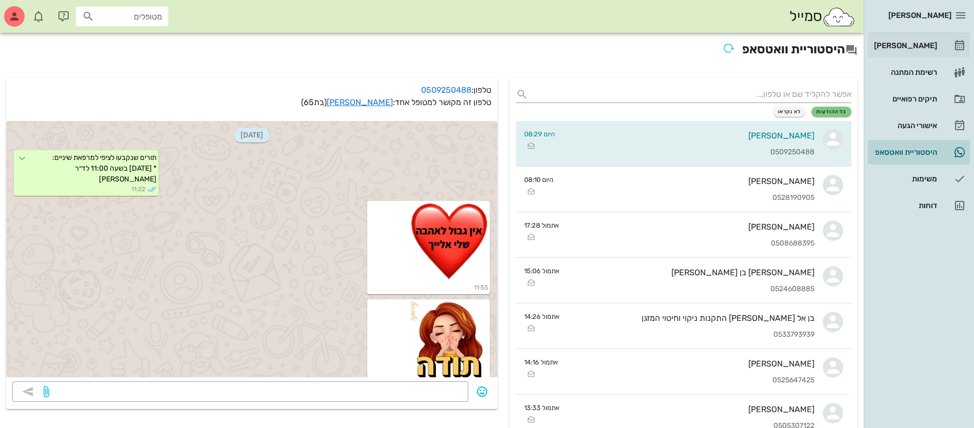
scroll to position [6203, 0]
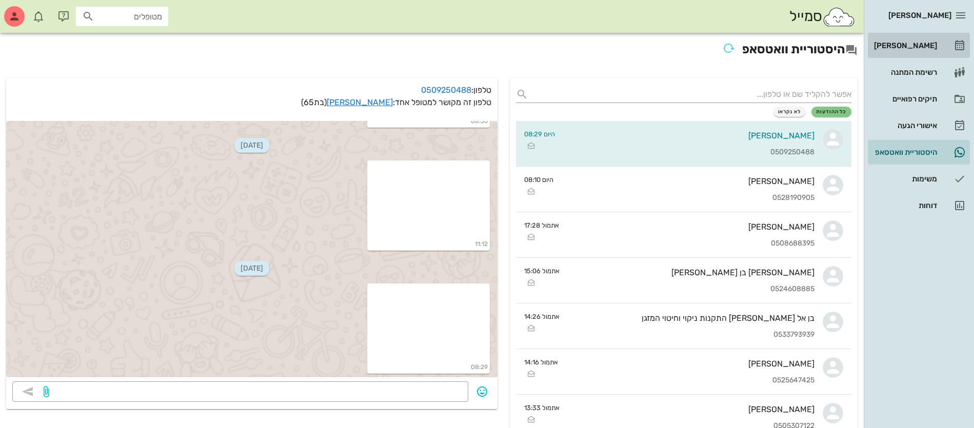
click at [924, 48] on div "[PERSON_NAME]" at bounding box center [904, 46] width 65 height 8
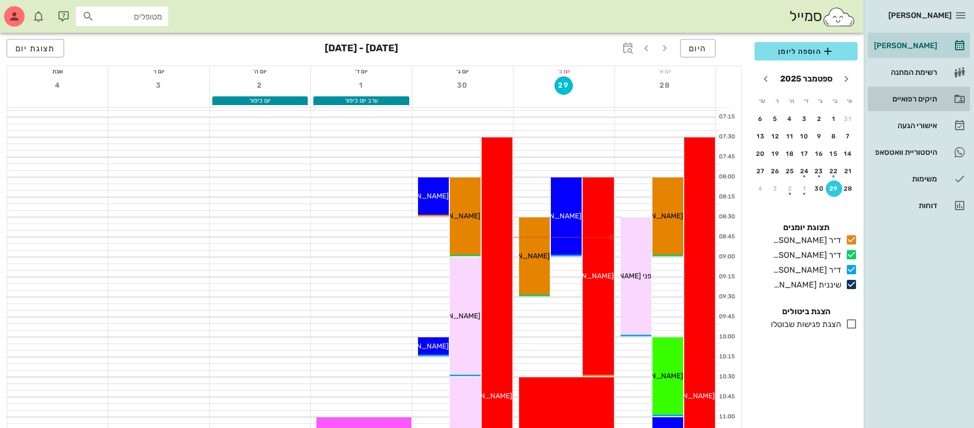
click at [907, 95] on div "תיקים רפואיים" at bounding box center [904, 99] width 65 height 8
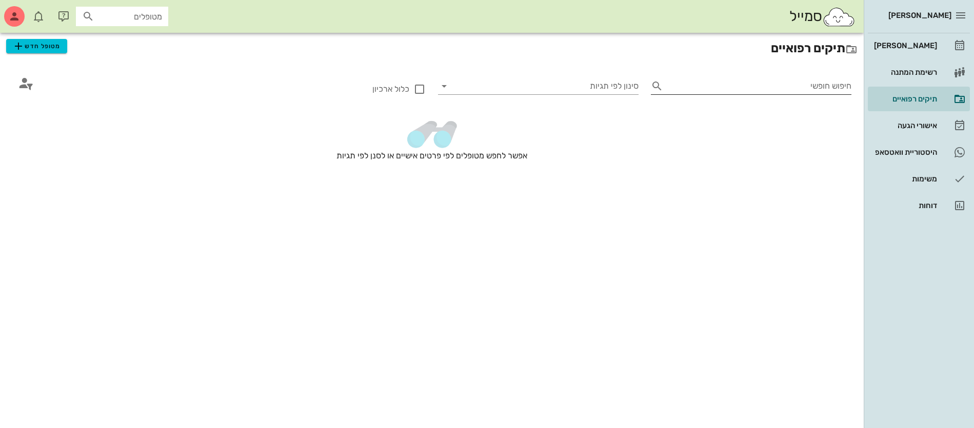
click at [745, 86] on input "חיפוש חופשי" at bounding box center [759, 86] width 184 height 16
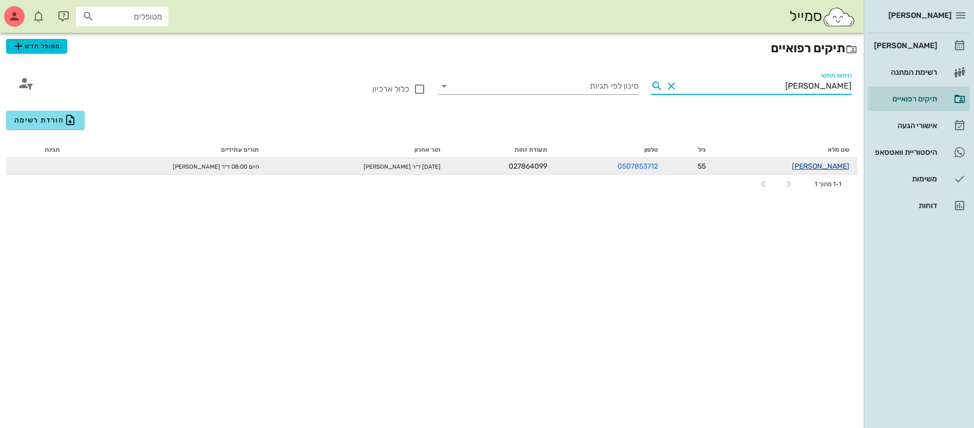
type input "[PERSON_NAME]"
click at [836, 164] on link "[PERSON_NAME]" at bounding box center [820, 166] width 57 height 9
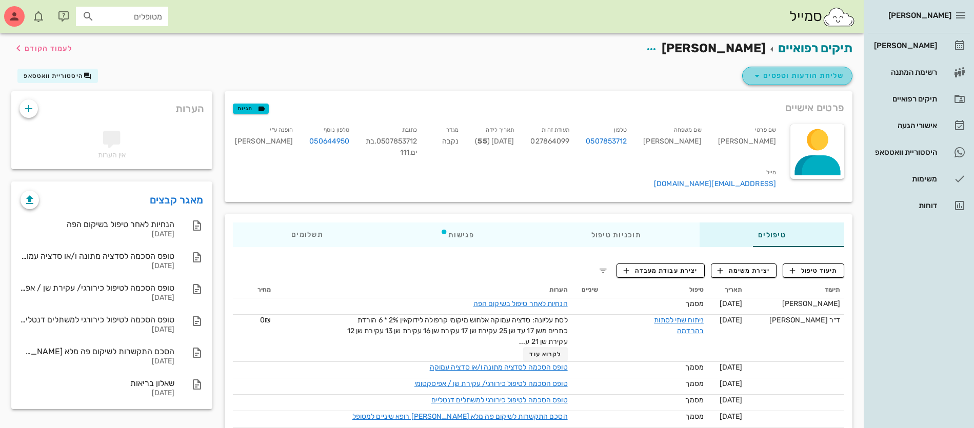
click at [822, 79] on span "שליחת הודעות וטפסים" at bounding box center [797, 76] width 93 height 12
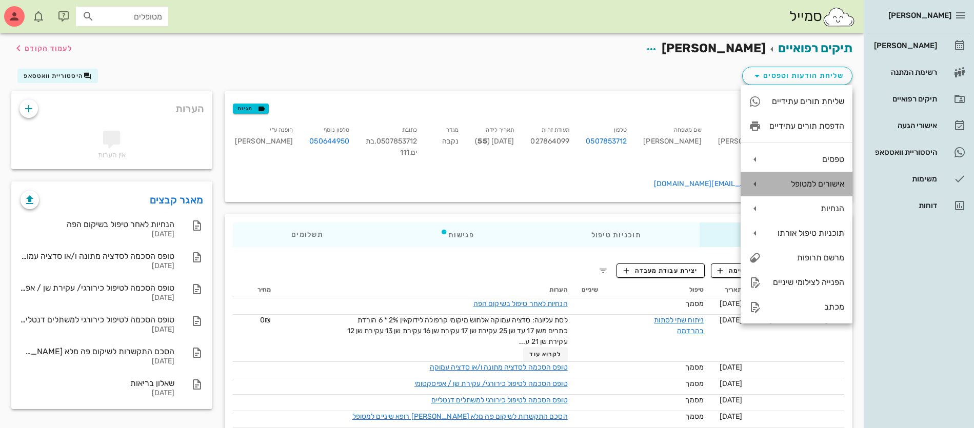
click at [820, 183] on div "אישורים למטופל" at bounding box center [807, 184] width 75 height 10
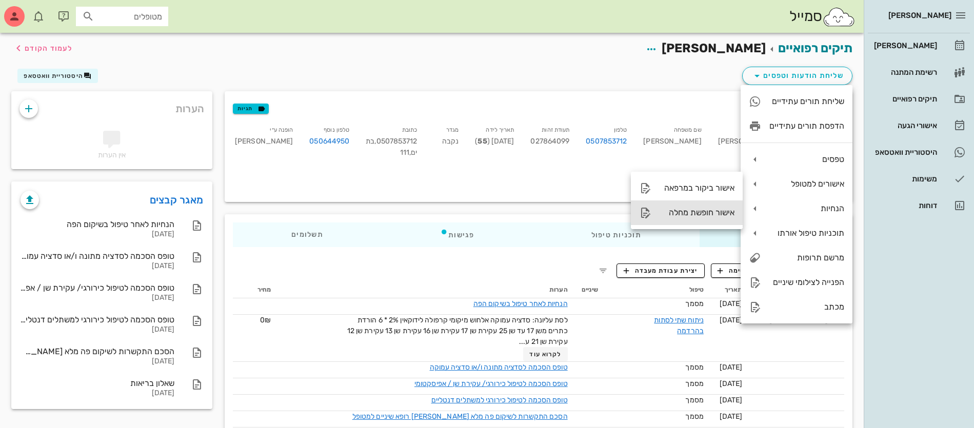
click at [703, 215] on div "אישור חופשת מחלה" at bounding box center [697, 213] width 75 height 10
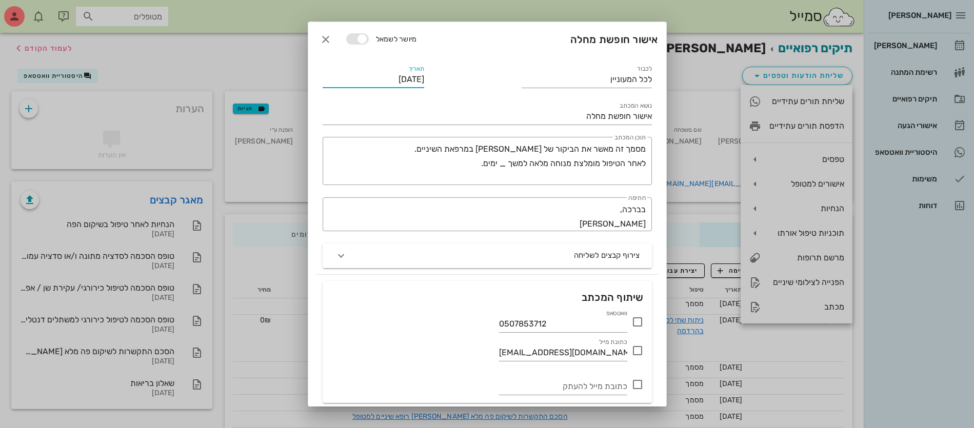
drag, startPoint x: 386, startPoint y: 80, endPoint x: 406, endPoint y: 75, distance: 20.5
click at [406, 75] on input "[DATE]" at bounding box center [374, 79] width 102 height 16
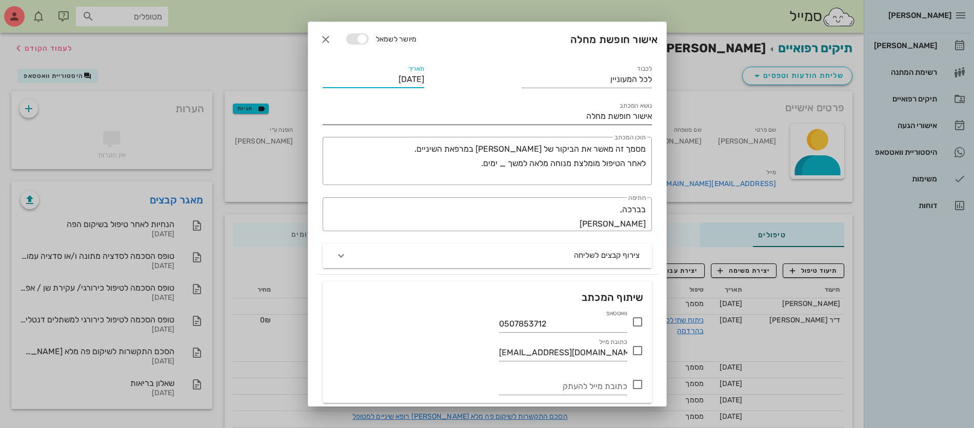
type input "[DATE]"
click at [573, 110] on input "אישור חופשת מחלה" at bounding box center [487, 116] width 329 height 16
drag, startPoint x: 639, startPoint y: 147, endPoint x: 434, endPoint y: 155, distance: 204.9
type input "אישור חופשת מחלה- [PERSON_NAME] תז 027864099"
click at [434, 155] on div "​ תוכן המכתב מסמך זה מאשר את הביקור של [PERSON_NAME] במרפאת השיניים. לאחר הטיפו…" at bounding box center [487, 161] width 329 height 48
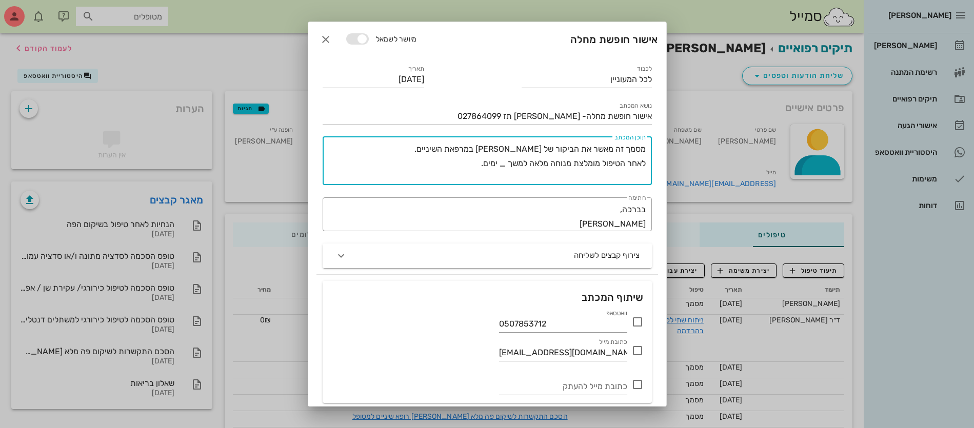
drag, startPoint x: 646, startPoint y: 146, endPoint x: 647, endPoint y: 167, distance: 21.6
click at [647, 167] on div "​ תוכן המכתב מסמך זה מאשר את הביקור של [PERSON_NAME] במרפאת השיניים. לאחר הטיפו…" at bounding box center [487, 161] width 329 height 48
drag, startPoint x: 472, startPoint y: 166, endPoint x: 671, endPoint y: 141, distance: 200.6
click at [671, 141] on div "[PERSON_NAME] רשימת המתנה תיקים רפואיים אישורי הגעה היסטוריית וואטסאפ משימות דו…" at bounding box center [487, 234] width 974 height 469
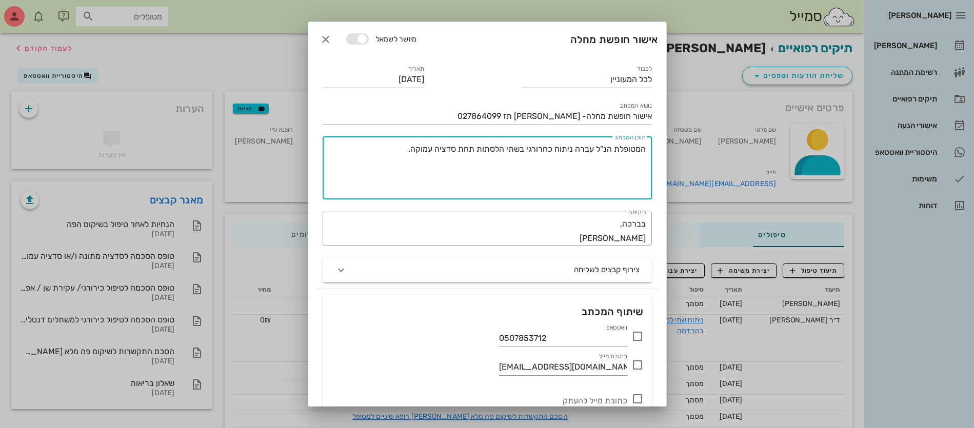
click at [543, 149] on textarea "המטופלת הנ"ל עברה ניתוח כחרורגי בשתי הלסתות תחת סדציה עמוקה." at bounding box center [485, 170] width 321 height 57
click at [385, 149] on textarea "המטופלת הנ"ל עברה ניתוח כירורגי בשתי הלסתות תחת סדציה עמוקה." at bounding box center [485, 170] width 321 height 57
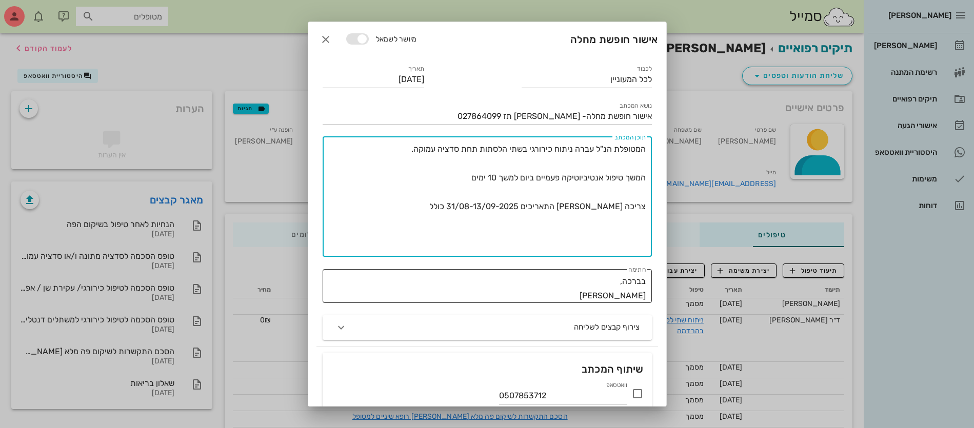
type textarea "המטופלת הנ"ל עברה ניתוח כירורגי בשתי הלסתות תחת סדציה עמוקה. המשך טיפול אנטיביו…"
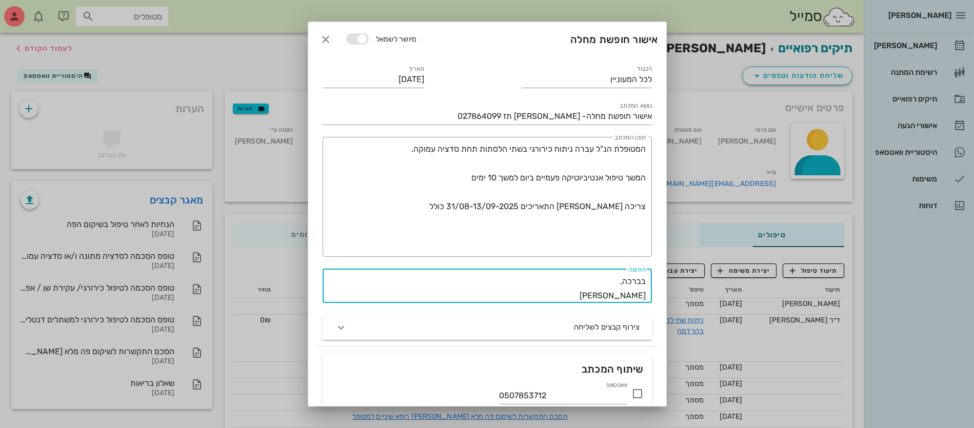
drag, startPoint x: 599, startPoint y: 297, endPoint x: 775, endPoint y: 309, distance: 176.4
click at [775, 309] on div "[PERSON_NAME] רשימת המתנה תיקים רפואיים אישורי הגעה היסטוריית וואטסאפ משימות דו…" at bounding box center [487, 234] width 974 height 469
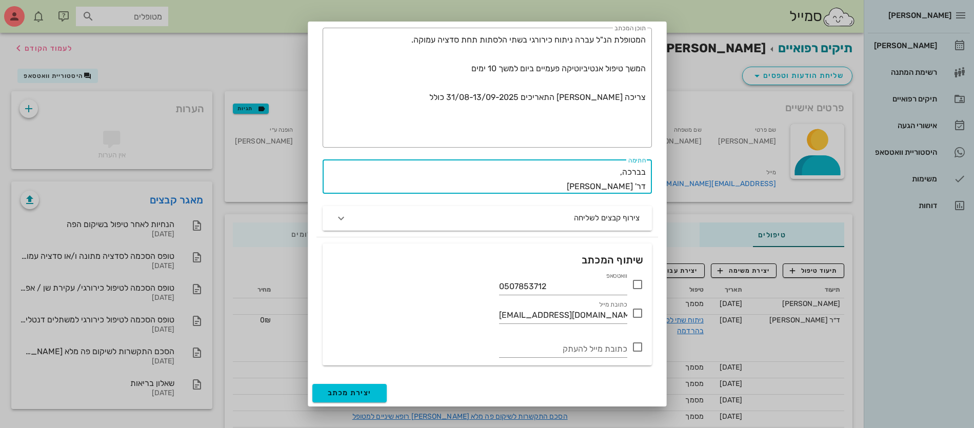
type textarea "בברכה, דר' [PERSON_NAME]"
drag, startPoint x: 637, startPoint y: 287, endPoint x: 640, endPoint y: 308, distance: 21.2
click at [637, 287] on icon at bounding box center [638, 285] width 12 height 12
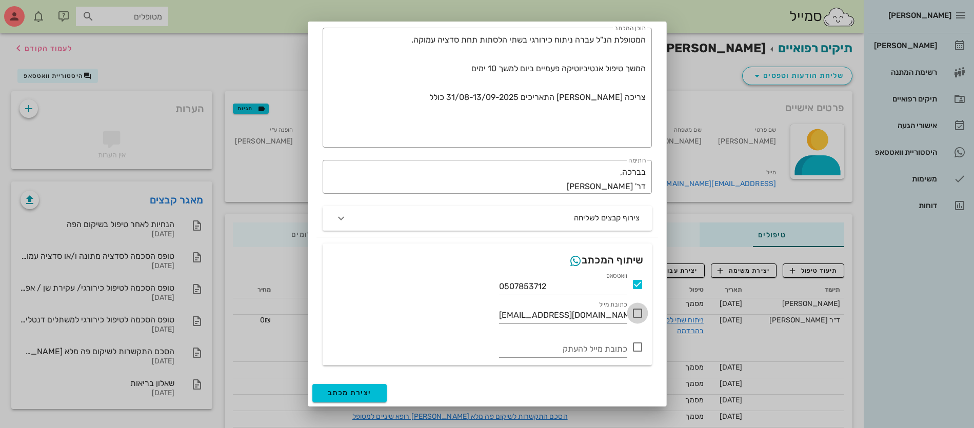
click at [636, 315] on div at bounding box center [637, 313] width 17 height 17
checkbox input "true"
click at [369, 392] on span "יצירת מכתב" at bounding box center [350, 393] width 44 height 9
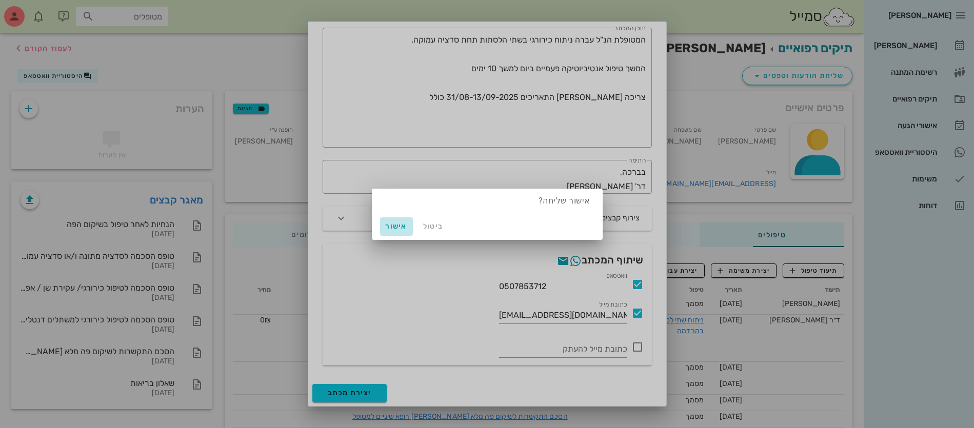
click at [399, 225] on span "אישור" at bounding box center [396, 226] width 25 height 9
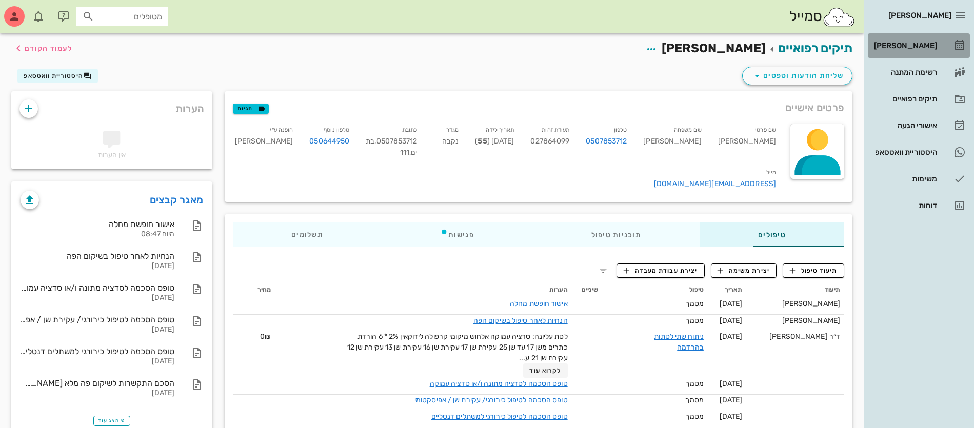
click at [918, 42] on div "[PERSON_NAME]" at bounding box center [904, 46] width 65 height 8
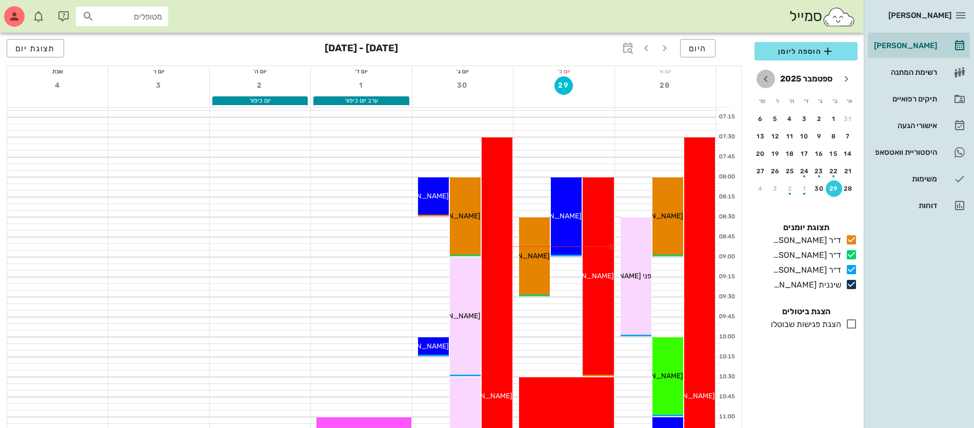
click at [767, 80] on icon "חודש הבא" at bounding box center [766, 79] width 12 height 12
click at [853, 208] on div "30" at bounding box center [848, 206] width 16 height 7
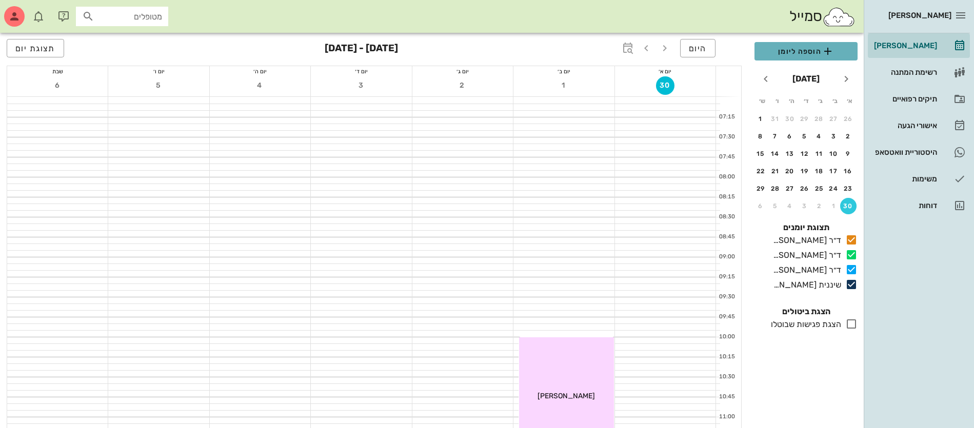
click at [788, 54] on span "הוספה ליומן" at bounding box center [806, 51] width 87 height 12
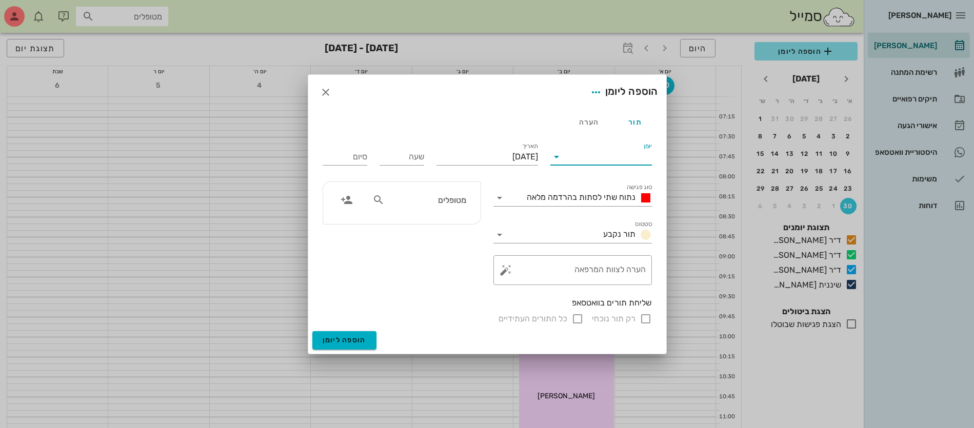
click at [613, 157] on input "יומן" at bounding box center [608, 157] width 87 height 16
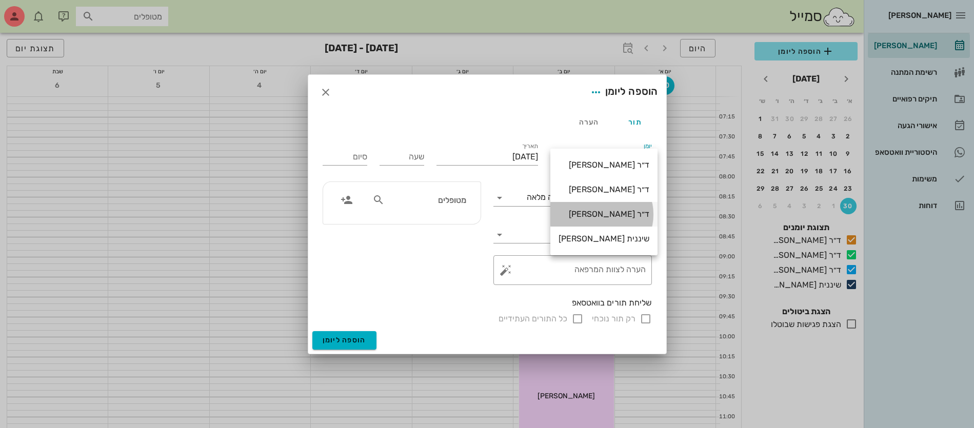
click at [607, 216] on div "ד״ר [PERSON_NAME]" at bounding box center [604, 214] width 91 height 10
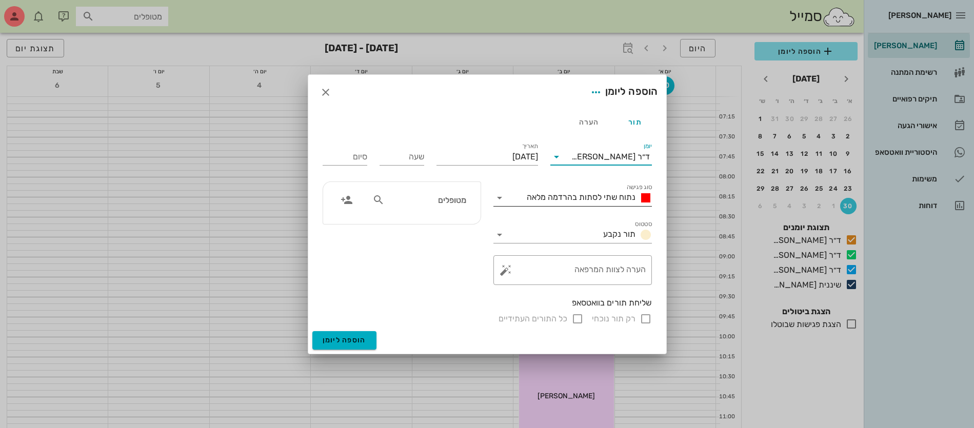
click at [596, 198] on span "נתוח שתי לסתות בהרדמה מלאה" at bounding box center [581, 197] width 109 height 10
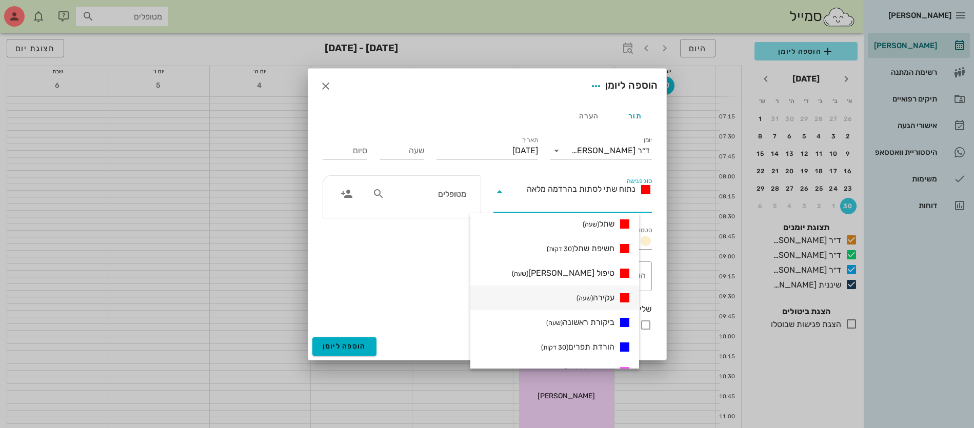
scroll to position [192, 0]
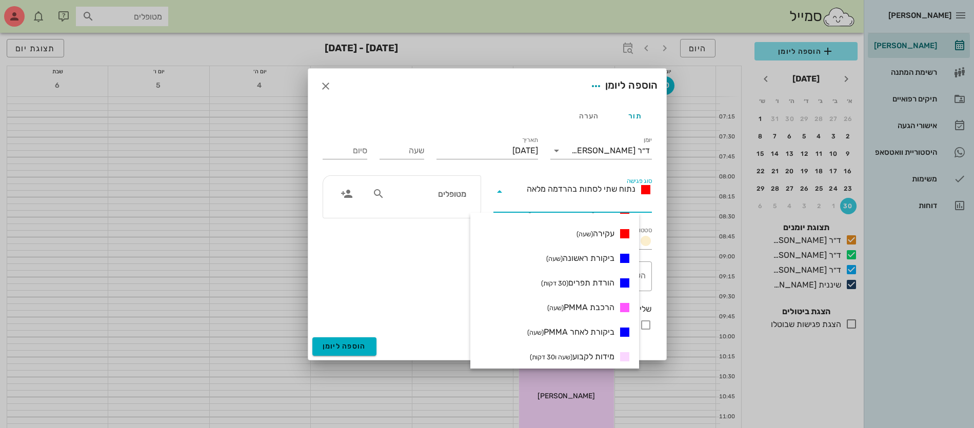
click at [573, 356] on small "(שעה ו30 דקות)" at bounding box center [551, 357] width 43 height 8
type input "01:30"
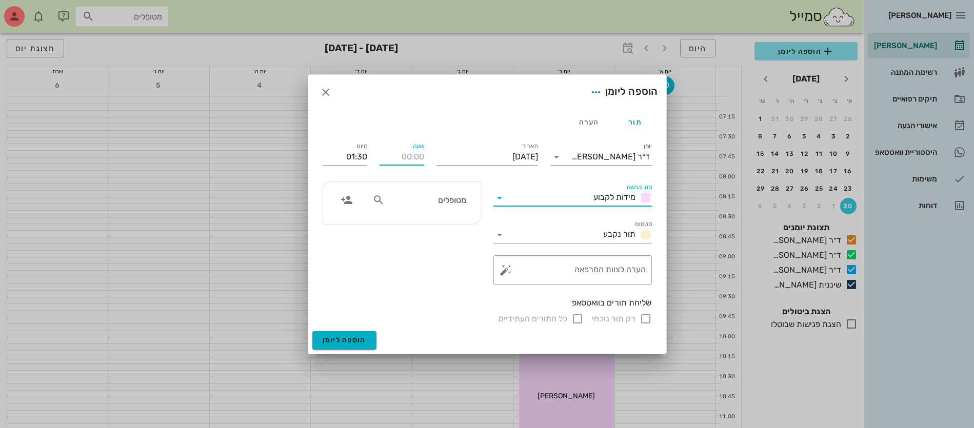
click at [411, 153] on input "שעה" at bounding box center [402, 157] width 45 height 16
type input "08:30"
type input "10:00"
click at [359, 155] on input "10:00" at bounding box center [345, 157] width 45 height 16
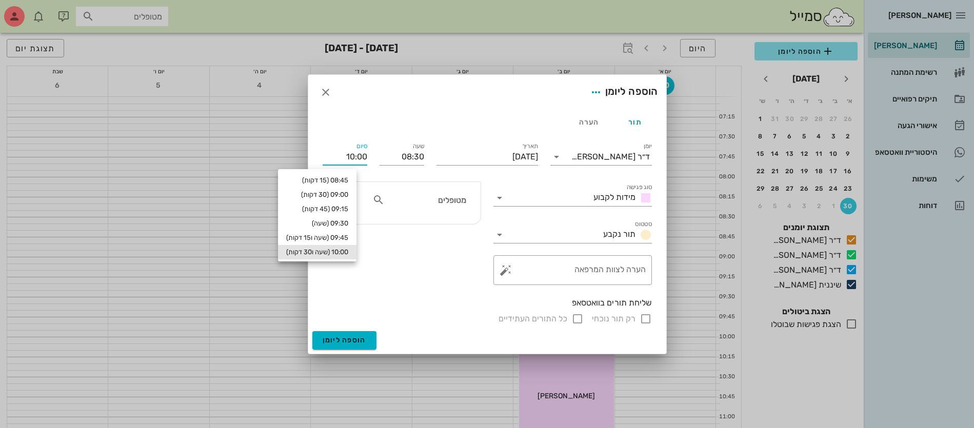
click at [412, 200] on input "מטופלים" at bounding box center [426, 199] width 79 height 13
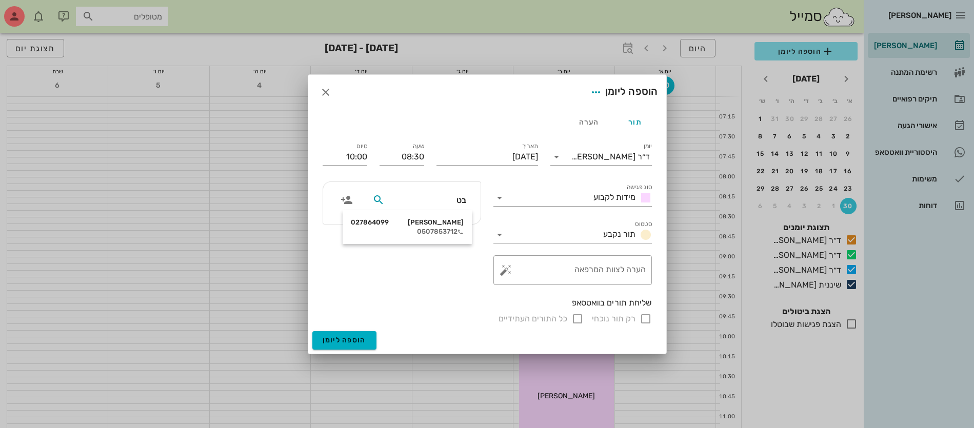
type input "[PERSON_NAME]"
click at [439, 225] on div "[PERSON_NAME] 027864099" at bounding box center [407, 223] width 113 height 8
click at [643, 318] on input "רק תור נוכחי" at bounding box center [646, 319] width 12 height 12
checkbox input "false"
click at [344, 341] on span "הוספה ליומן" at bounding box center [345, 340] width 44 height 9
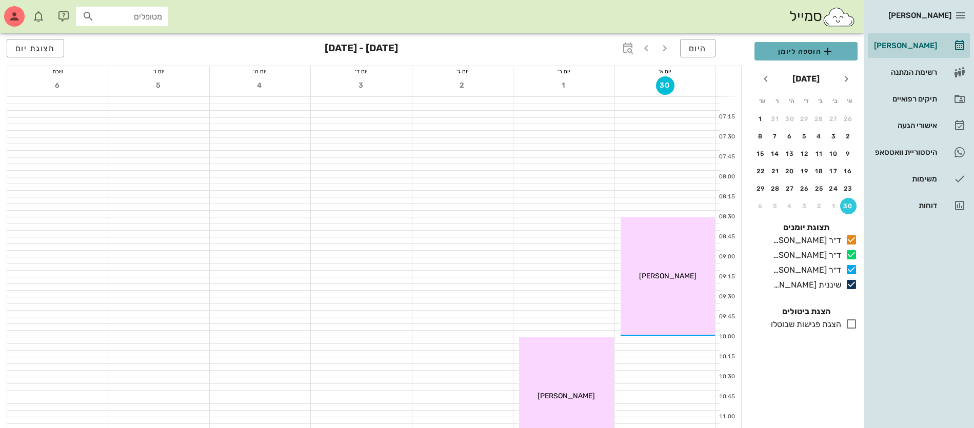
click at [792, 53] on span "הוספה ליומן" at bounding box center [806, 51] width 87 height 12
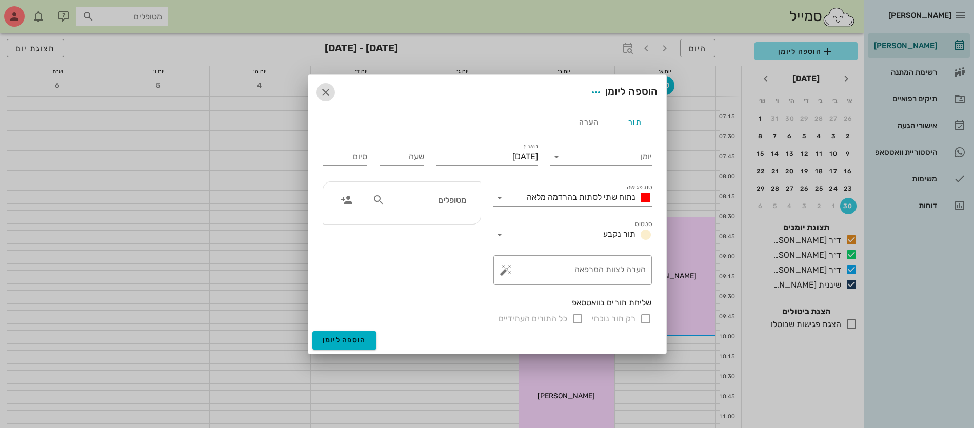
click at [324, 94] on icon "button" at bounding box center [326, 92] width 12 height 12
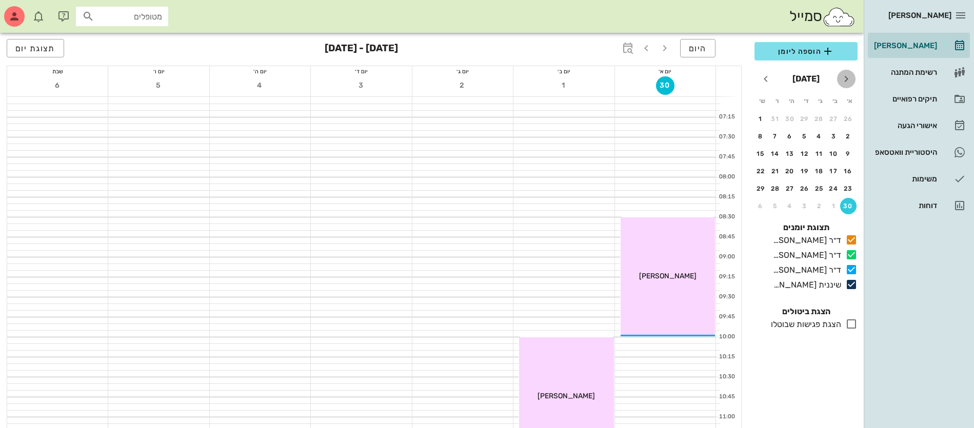
click at [843, 80] on icon "חודש שעבר" at bounding box center [846, 79] width 12 height 12
click at [765, 79] on icon "חודש הבא" at bounding box center [766, 79] width 12 height 12
click at [912, 93] on div "תיקים רפואיים" at bounding box center [904, 99] width 65 height 16
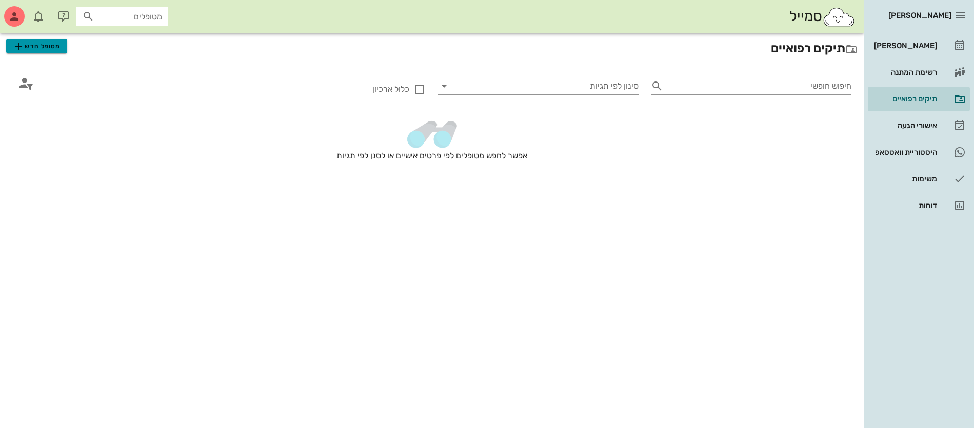
click at [32, 48] on span "מטופל חדש" at bounding box center [36, 46] width 48 height 12
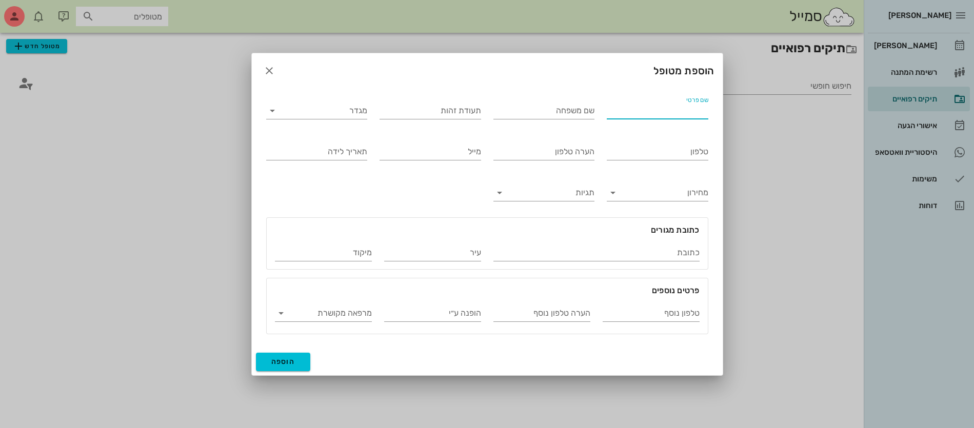
drag, startPoint x: 628, startPoint y: 106, endPoint x: 636, endPoint y: 120, distance: 15.8
click at [636, 111] on input "שם פרטי" at bounding box center [658, 111] width 102 height 16
type input "[PERSON_NAME]"
click at [309, 108] on input "מגדר" at bounding box center [325, 111] width 85 height 16
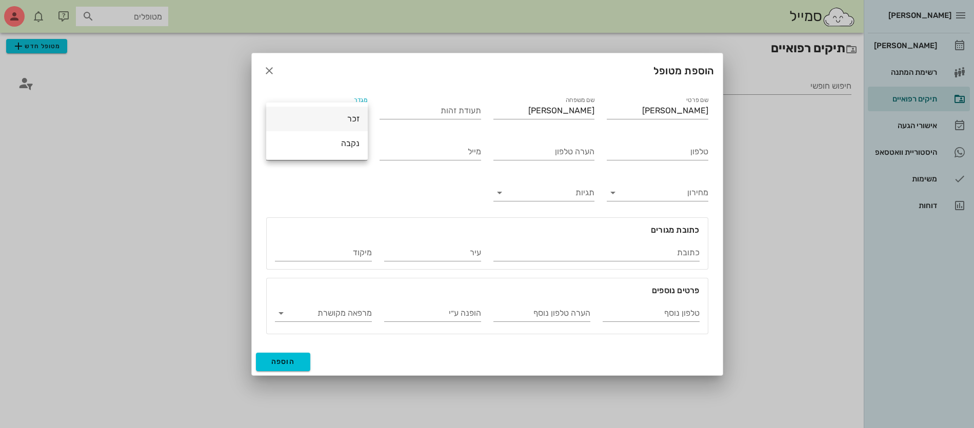
click at [344, 122] on div "זכר" at bounding box center [316, 119] width 85 height 10
click at [637, 152] on input "טלפון" at bounding box center [658, 152] width 102 height 16
drag, startPoint x: 627, startPoint y: 149, endPoint x: 695, endPoint y: 142, distance: 68.2
click at [713, 154] on div "טלפון 050-8285288" at bounding box center [658, 149] width 114 height 41
type input "050-8085288"
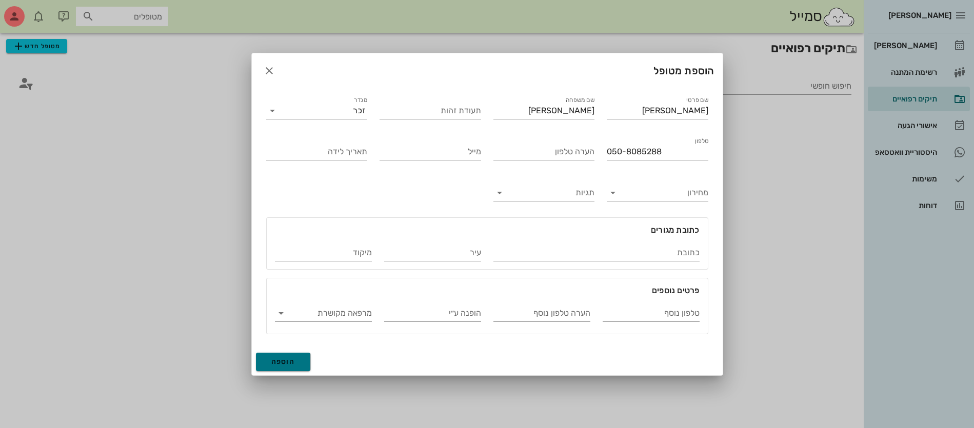
click at [286, 359] on span "הוספה" at bounding box center [283, 362] width 24 height 9
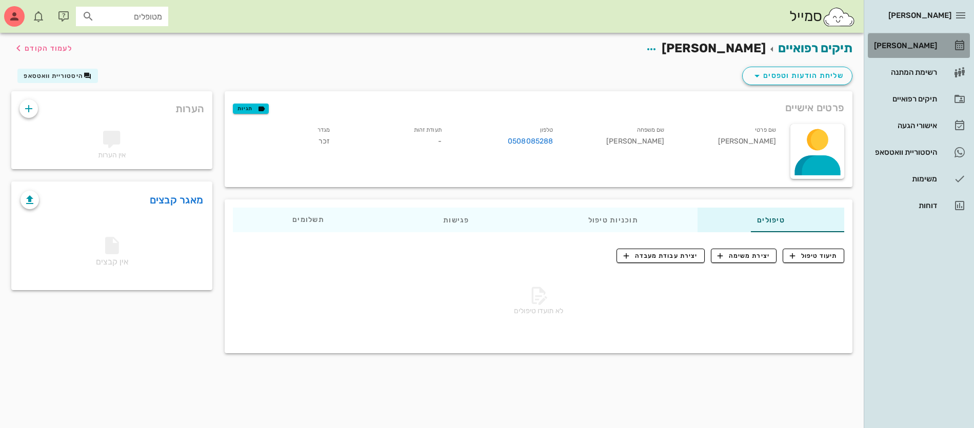
click at [912, 42] on div "[PERSON_NAME]" at bounding box center [904, 46] width 65 height 8
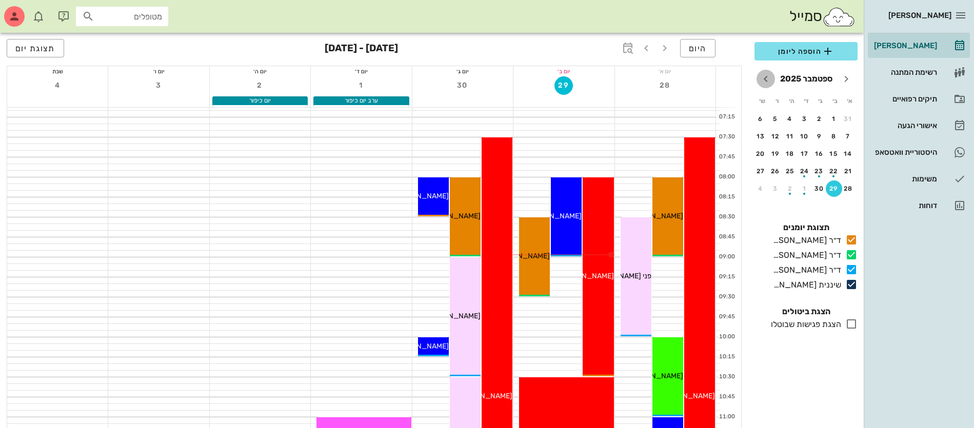
click at [765, 80] on icon "חודש הבא" at bounding box center [766, 79] width 12 height 12
click at [845, 134] on div "5" at bounding box center [848, 136] width 16 height 7
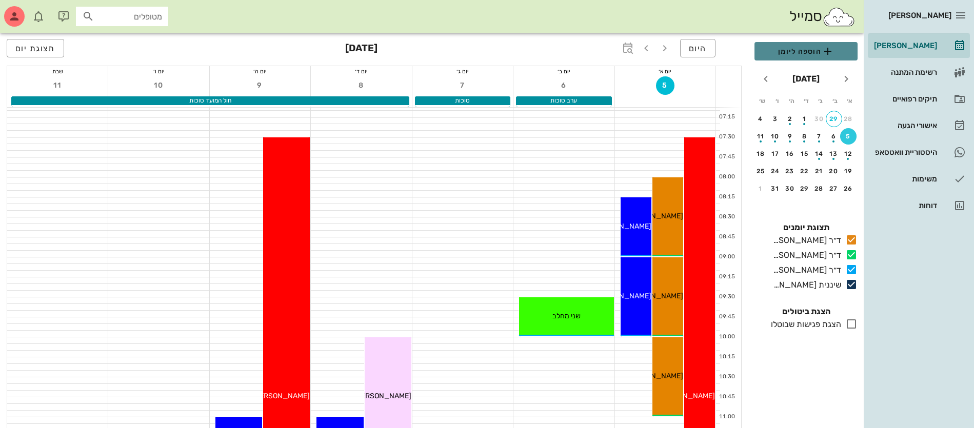
click at [816, 50] on span "הוספה ליומן" at bounding box center [806, 51] width 87 height 12
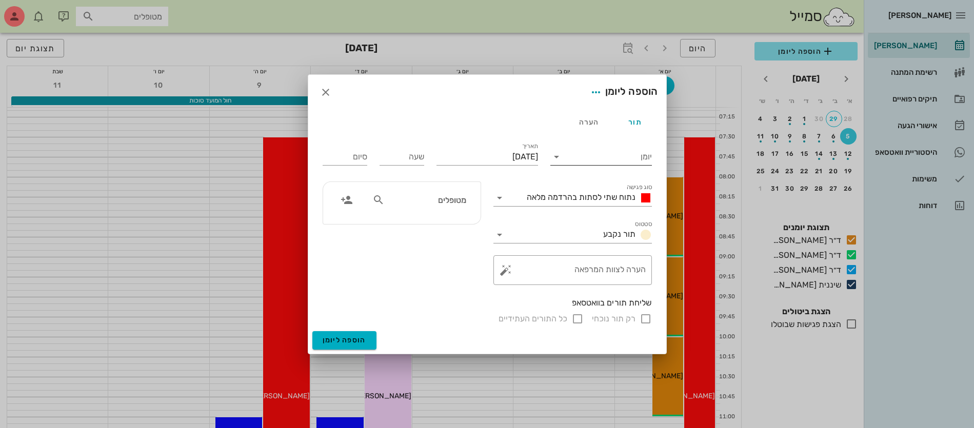
click at [616, 157] on input "יומן" at bounding box center [608, 157] width 87 height 16
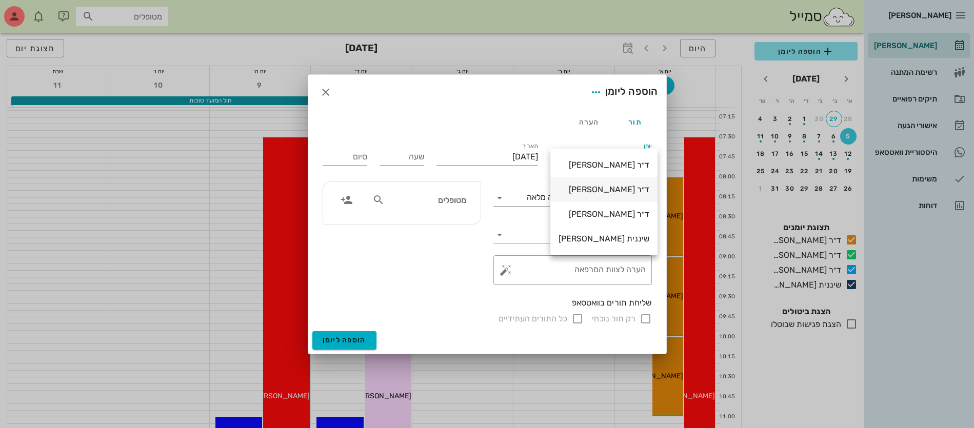
click at [622, 188] on div "ד״ר [PERSON_NAME]" at bounding box center [604, 190] width 91 height 10
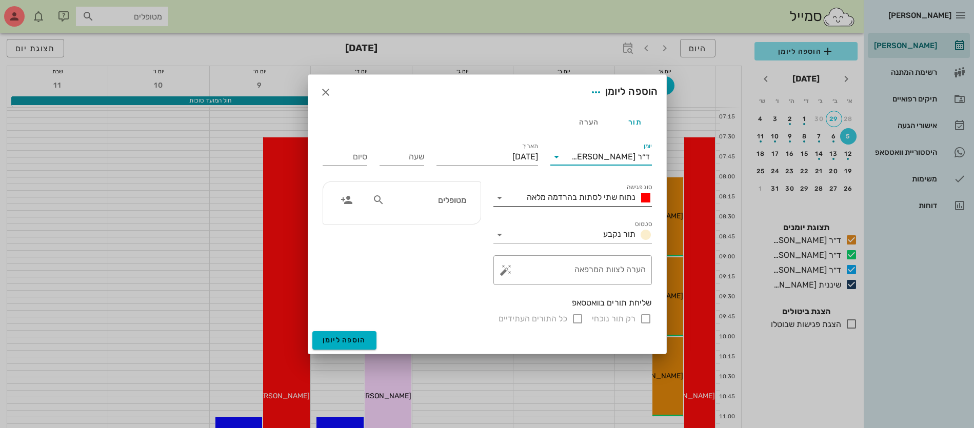
click at [611, 197] on span "נתוח שתי לסתות בהרדמה מלאה" at bounding box center [581, 197] width 109 height 10
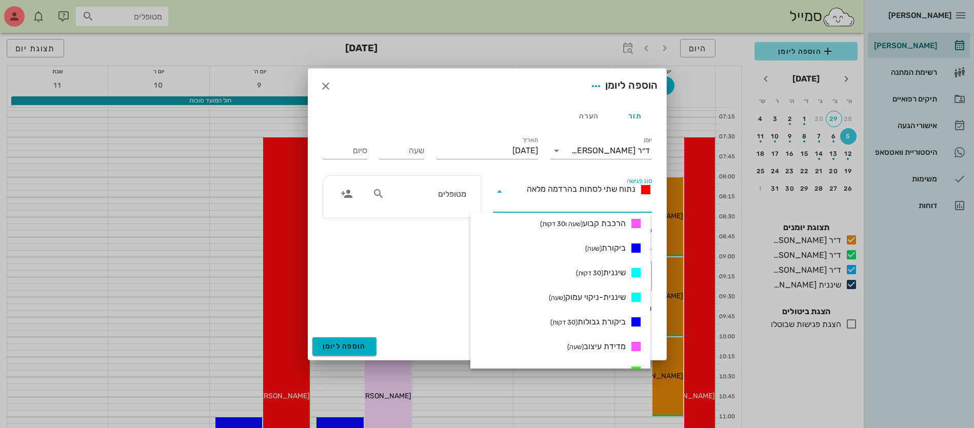
scroll to position [577, 0]
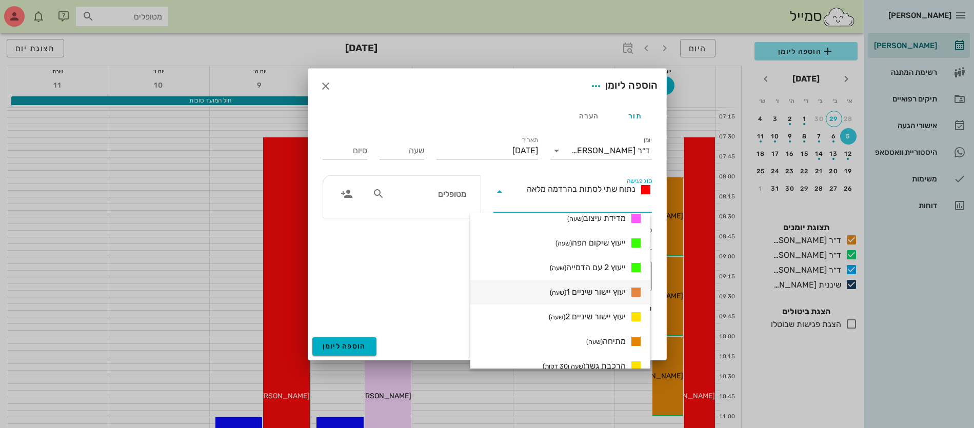
click at [603, 291] on span "יעוץ יישור שיניים 1 (שעה)" at bounding box center [588, 292] width 76 height 12
type input "01:00"
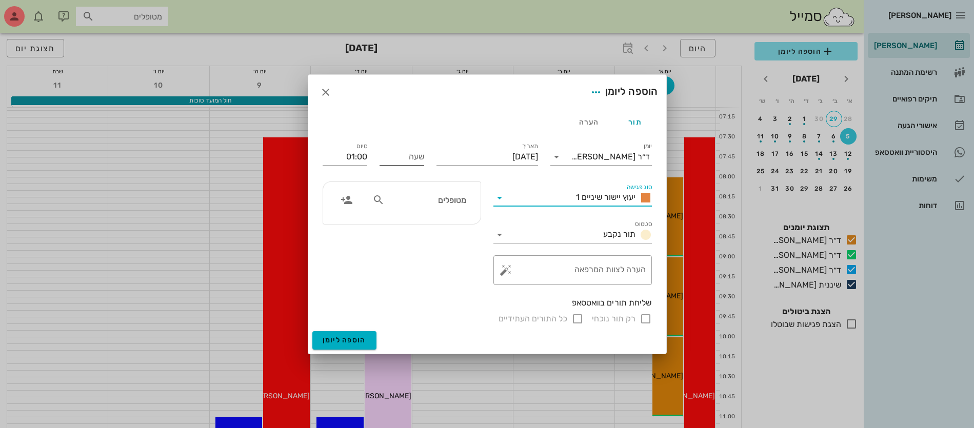
click at [406, 161] on input "שעה" at bounding box center [402, 157] width 45 height 16
type input "11:00"
type input "12:00"
click at [356, 155] on input "12:00" at bounding box center [345, 157] width 45 height 16
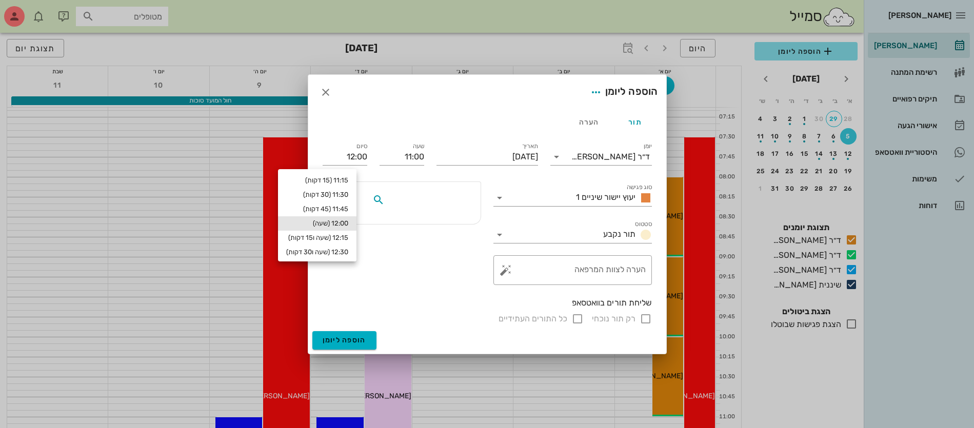
click at [422, 193] on input "text" at bounding box center [426, 199] width 79 height 13
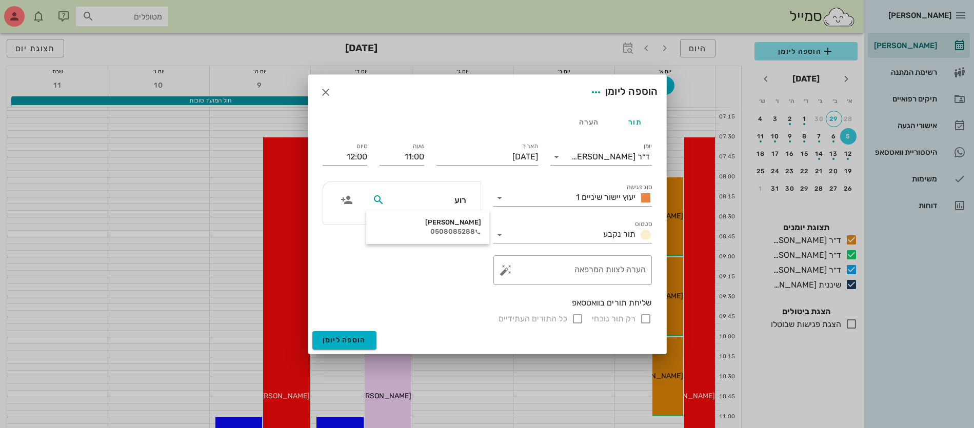
type input "[PERSON_NAME]"
click at [441, 222] on div "[PERSON_NAME]" at bounding box center [428, 223] width 107 height 8
click at [644, 323] on input "רק תור נוכחי" at bounding box center [646, 319] width 12 height 12
checkbox input "false"
click at [354, 342] on span "הוספה ליומן" at bounding box center [345, 340] width 44 height 9
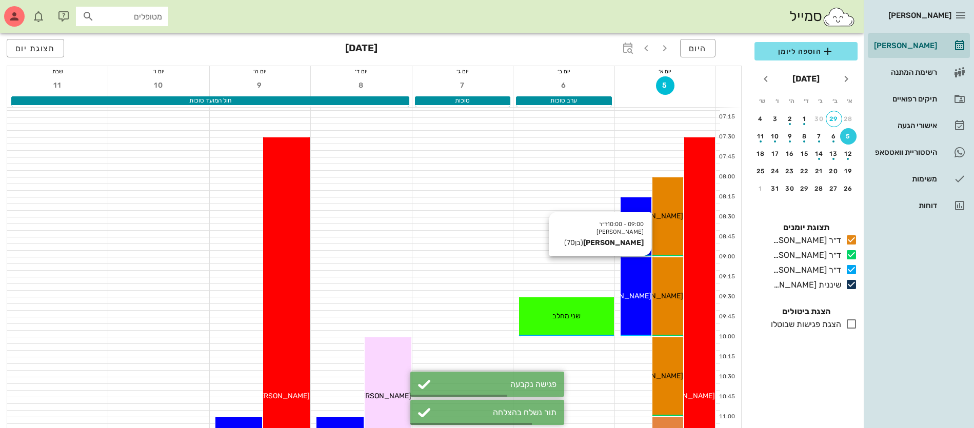
scroll to position [64, 0]
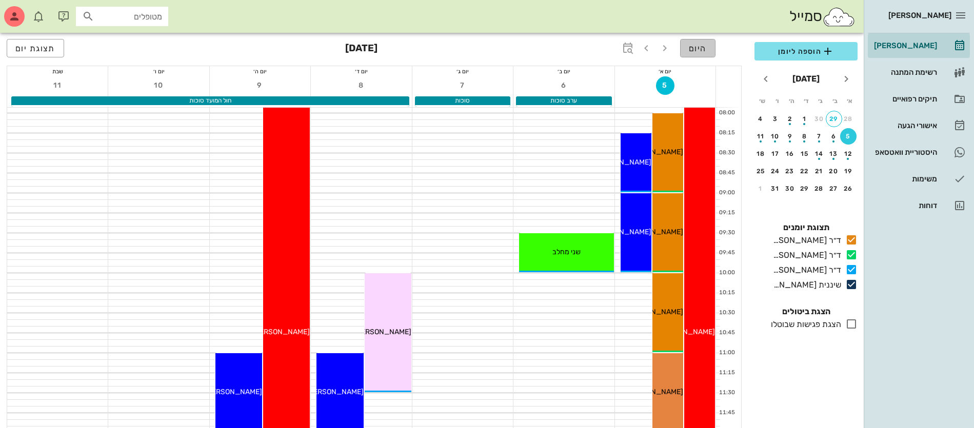
click at [695, 48] on span "היום" at bounding box center [698, 49] width 18 height 10
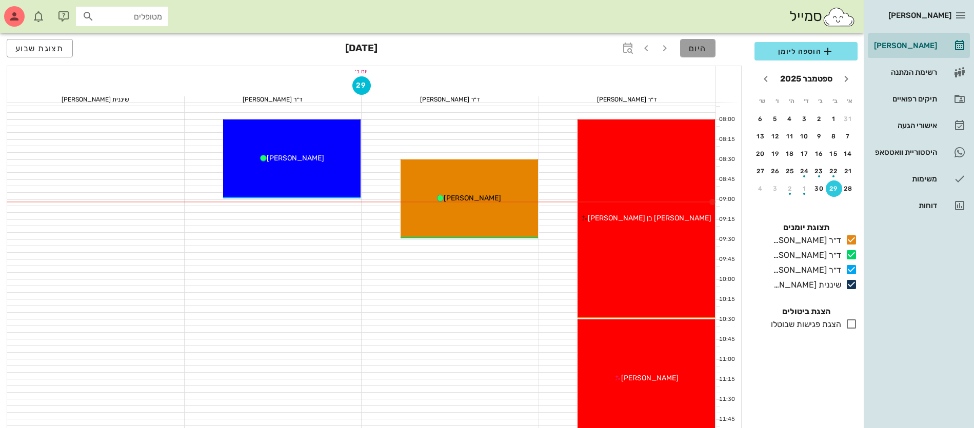
click at [705, 48] on span "היום" at bounding box center [698, 49] width 18 height 10
click at [58, 49] on span "תצוגת שבוע" at bounding box center [39, 49] width 49 height 10
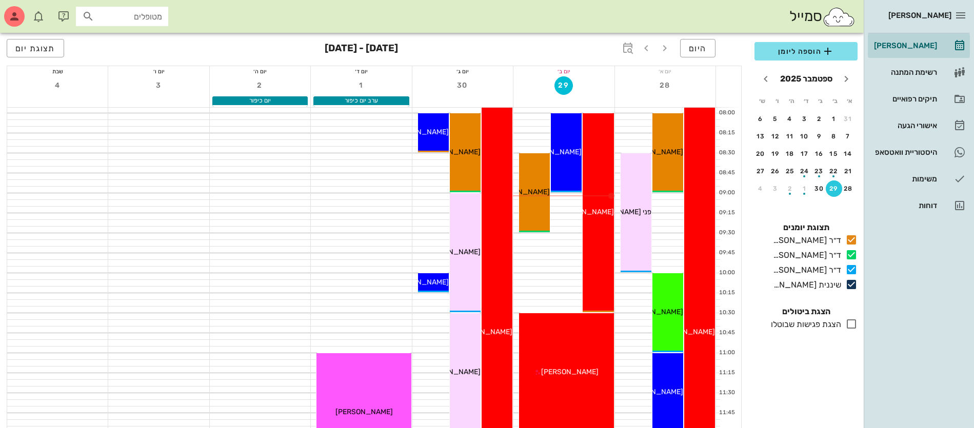
click at [833, 190] on div "29" at bounding box center [834, 188] width 16 height 7
click at [800, 46] on span "הוספה ליומן" at bounding box center [806, 51] width 87 height 12
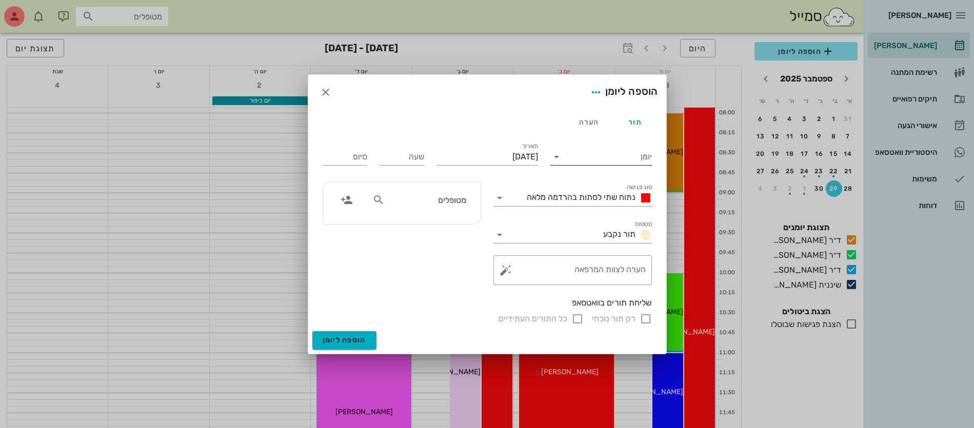
click at [608, 160] on input "יומן" at bounding box center [608, 157] width 87 height 16
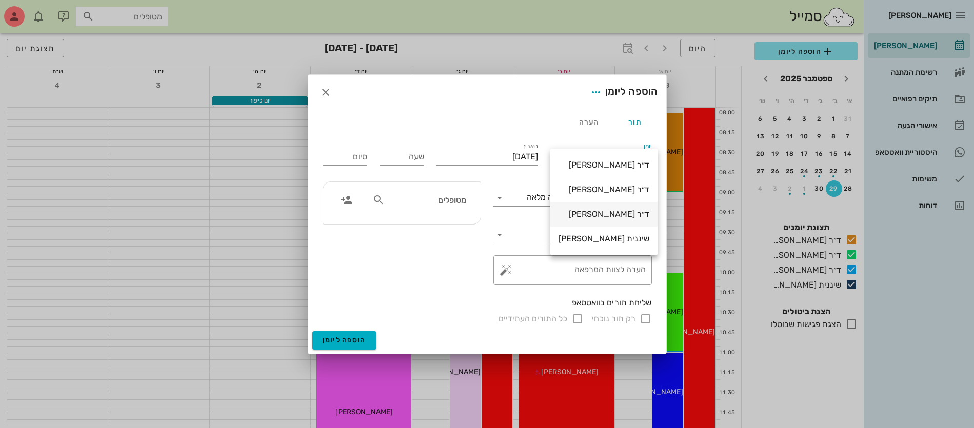
click at [620, 212] on div "ד״ר [PERSON_NAME]" at bounding box center [604, 214] width 91 height 10
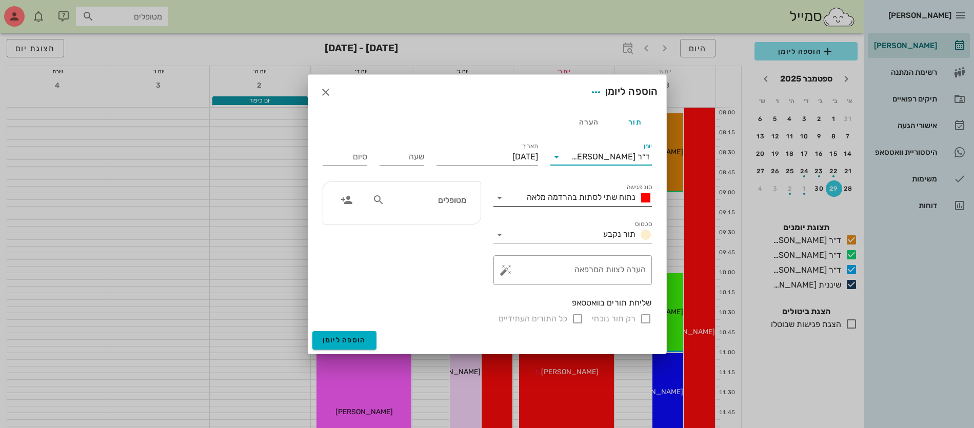
click at [597, 192] on span "נתוח שתי לסתות בהרדמה מלאה" at bounding box center [581, 197] width 109 height 10
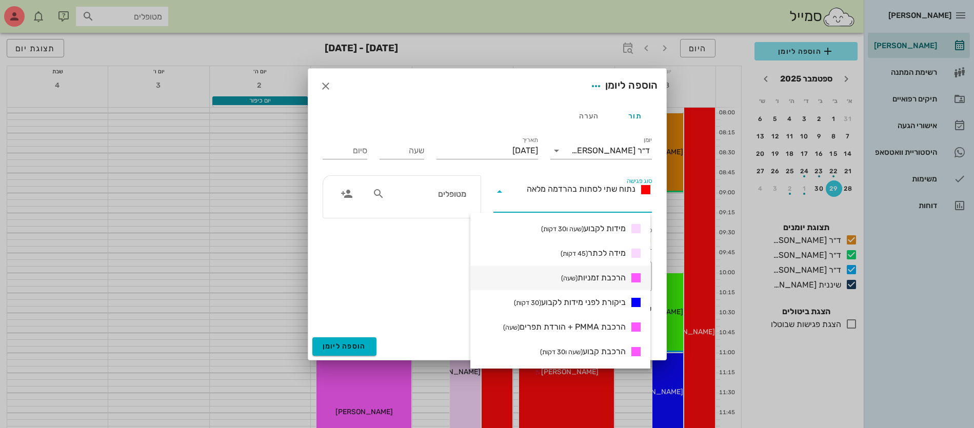
scroll to position [385, 0]
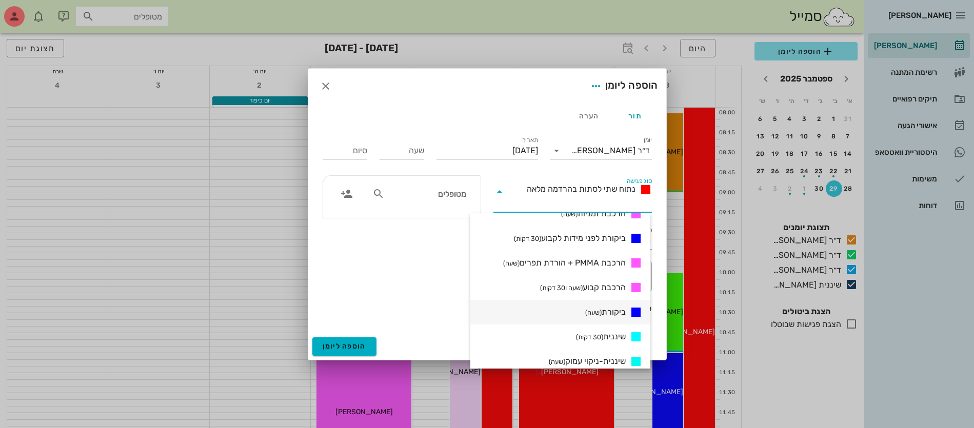
click at [600, 310] on small "(שעה)" at bounding box center [593, 313] width 16 height 8
type input "01:00"
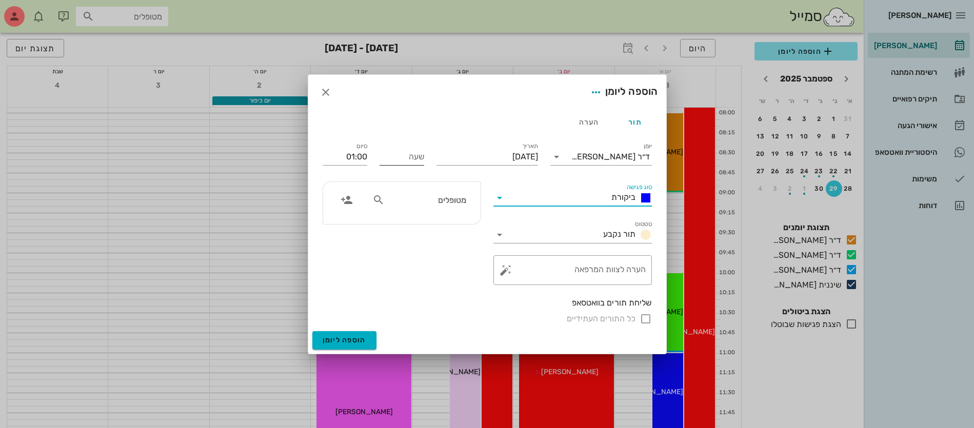
click at [405, 160] on input "שעה" at bounding box center [402, 157] width 45 height 16
type input "13:00"
type input "14:00"
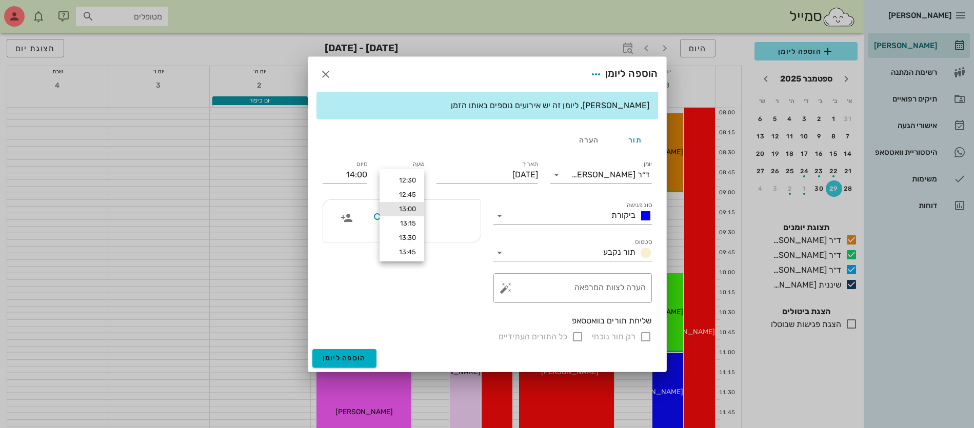
click at [417, 220] on input "text" at bounding box center [426, 217] width 79 height 13
type input "ניצ"
click at [439, 241] on div "[PERSON_NAME]" at bounding box center [426, 241] width 103 height 8
click at [646, 337] on input "רק תור נוכחי" at bounding box center [646, 337] width 12 height 12
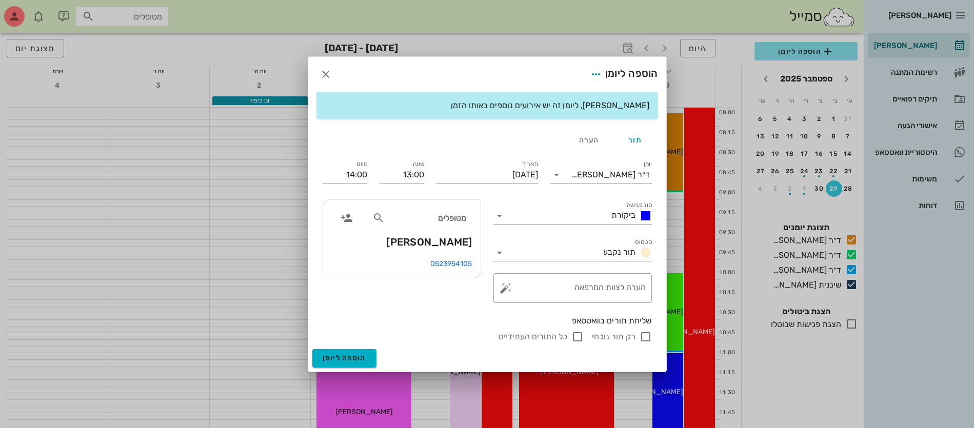
checkbox input "false"
click at [340, 355] on span "הוספה ליומן" at bounding box center [345, 358] width 44 height 9
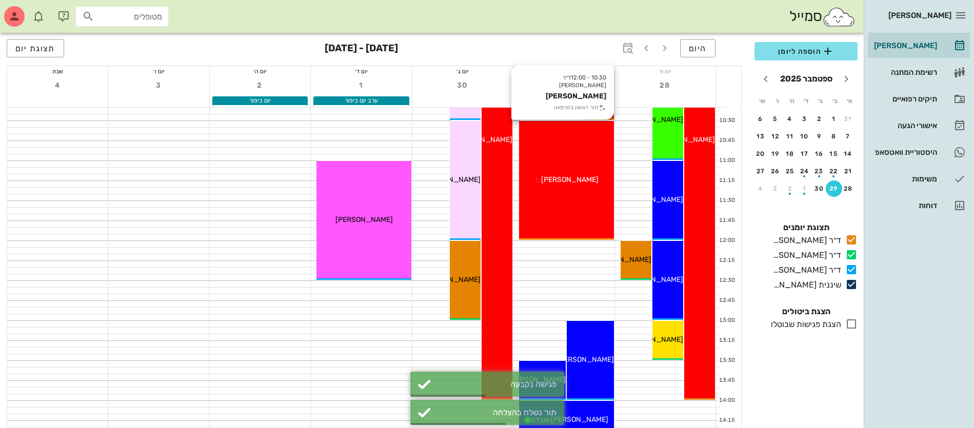
scroll to position [321, 0]
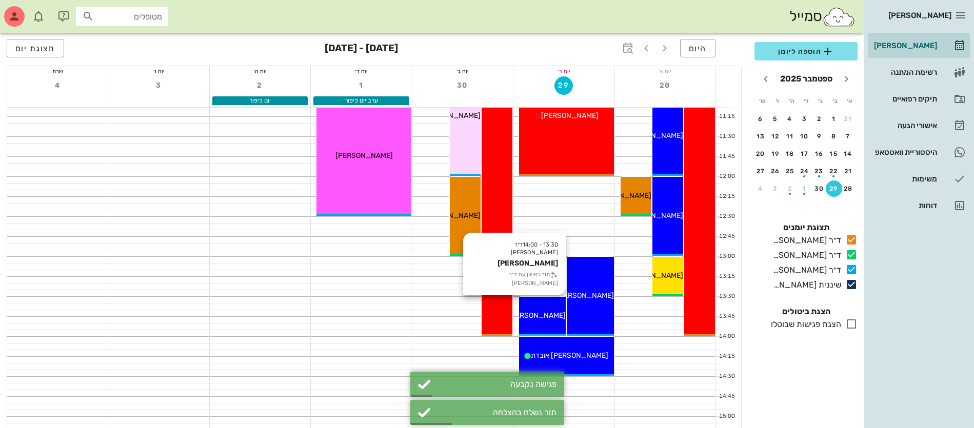
click at [537, 308] on div "13:30 - 14:00 ד״ר [PERSON_NAME] [PERSON_NAME] תור ראשון עם ד״ר [PERSON_NAME] [P…" at bounding box center [542, 316] width 47 height 39
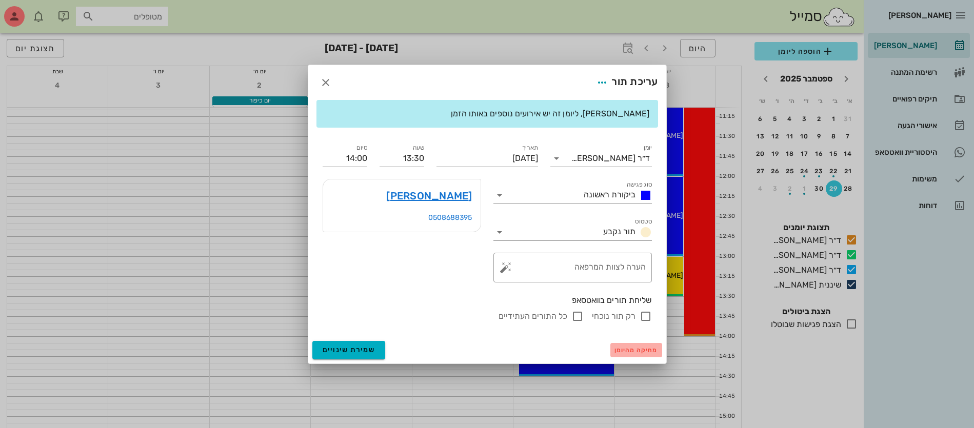
click at [627, 349] on span "מחיקה מהיומן" at bounding box center [637, 350] width 44 height 7
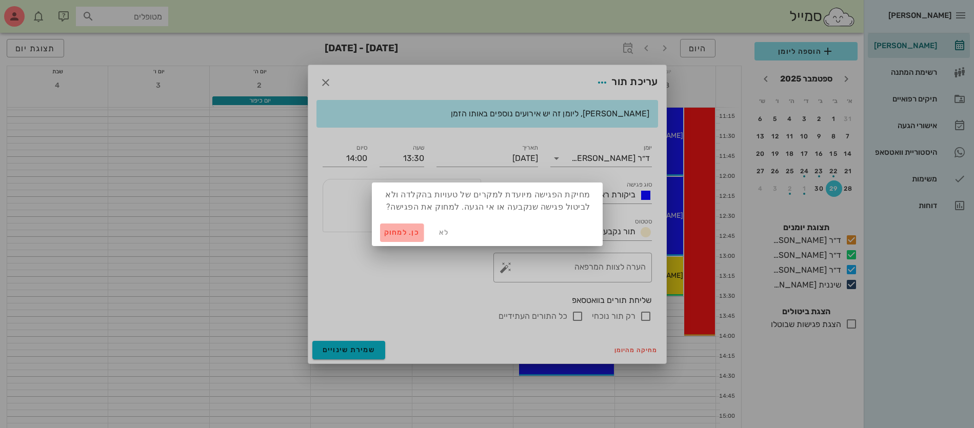
click at [389, 232] on span "כן. למחוק" at bounding box center [402, 232] width 36 height 9
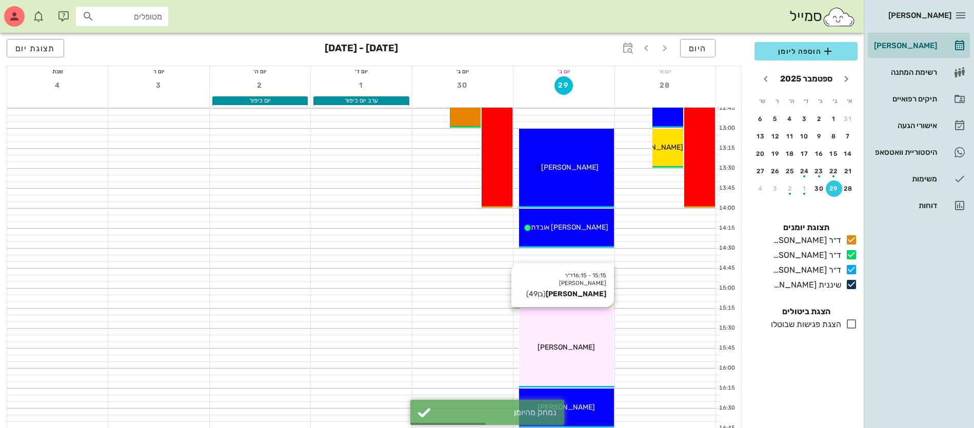
scroll to position [513, 0]
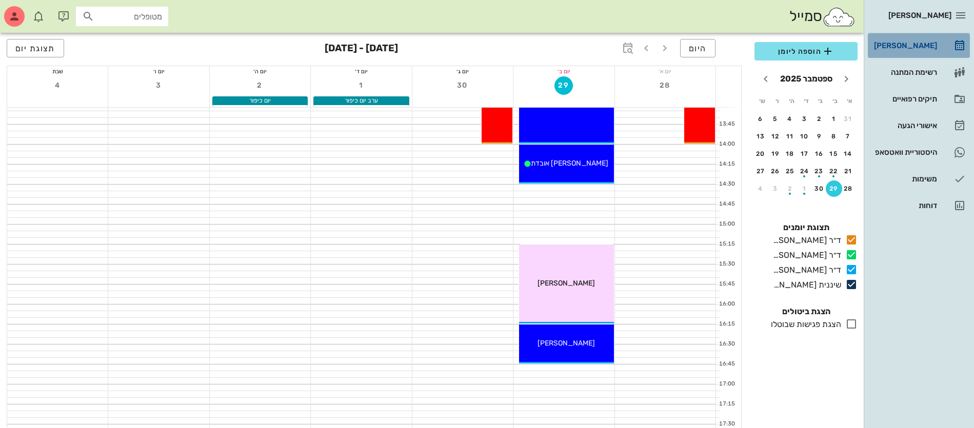
click at [916, 47] on div "[PERSON_NAME]" at bounding box center [904, 46] width 65 height 8
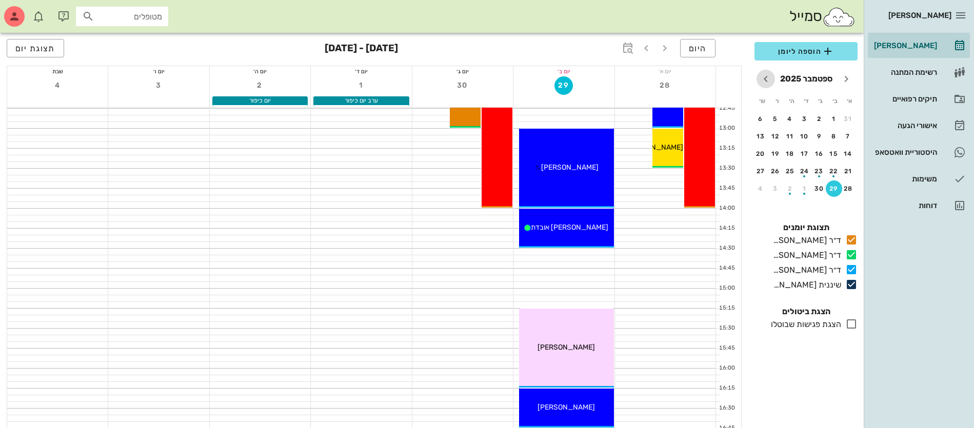
click at [762, 79] on icon "חודש הבא" at bounding box center [766, 79] width 12 height 12
click at [816, 171] on div "21" at bounding box center [819, 171] width 16 height 7
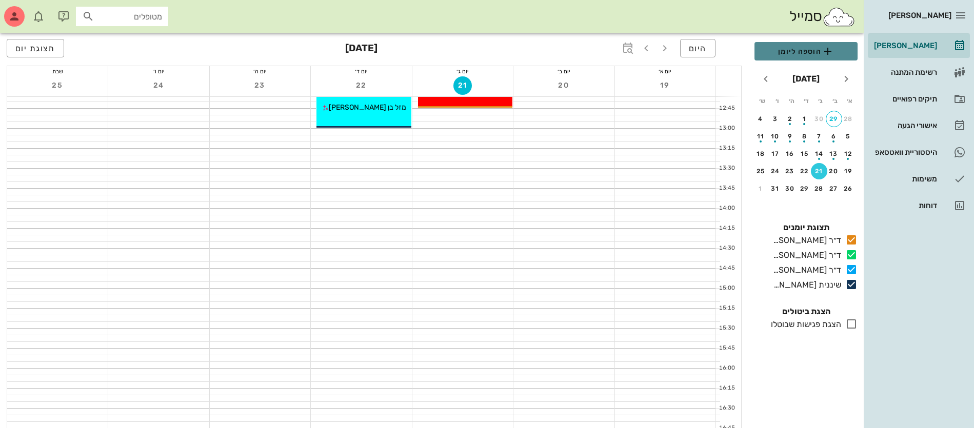
click at [797, 52] on span "הוספה ליומן" at bounding box center [806, 51] width 87 height 12
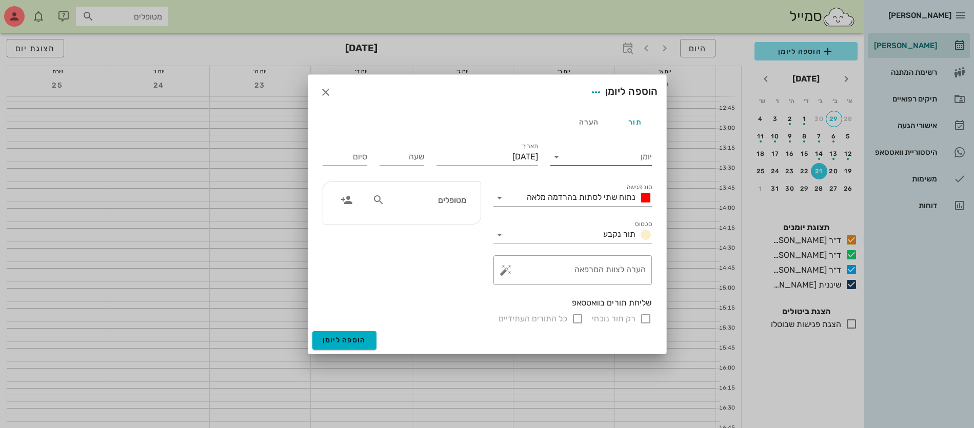
click at [603, 153] on input "יומן" at bounding box center [608, 157] width 87 height 16
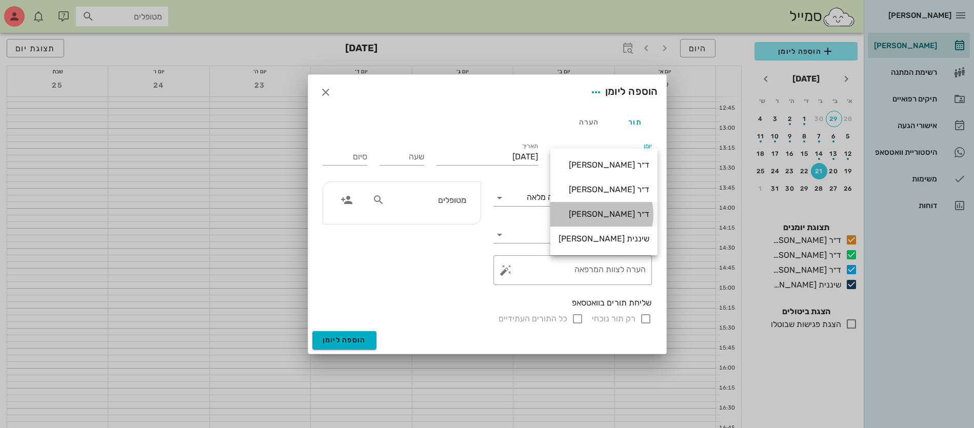
click at [603, 213] on div "ד״ר [PERSON_NAME]" at bounding box center [604, 214] width 91 height 10
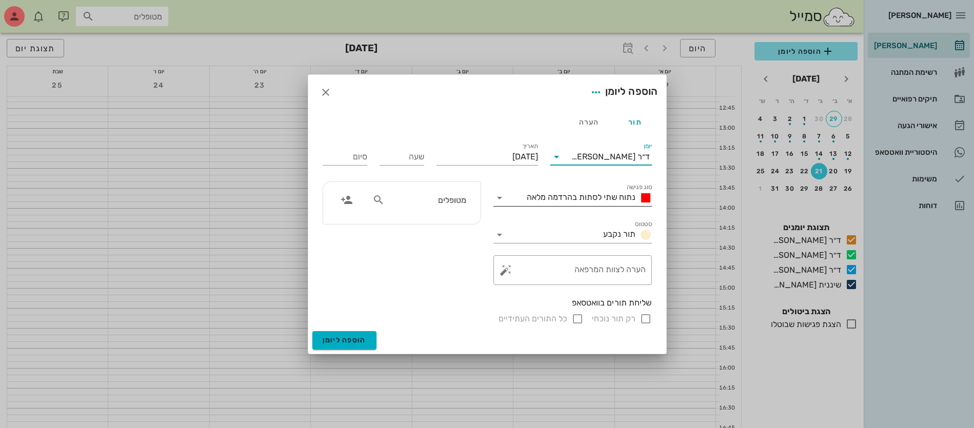
click at [595, 194] on span "נתוח שתי לסתות בהרדמה מלאה" at bounding box center [581, 197] width 109 height 10
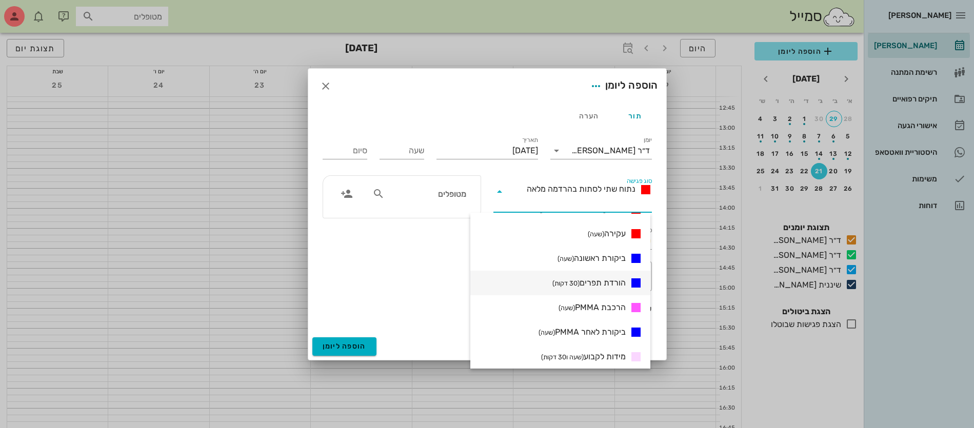
scroll to position [321, 0]
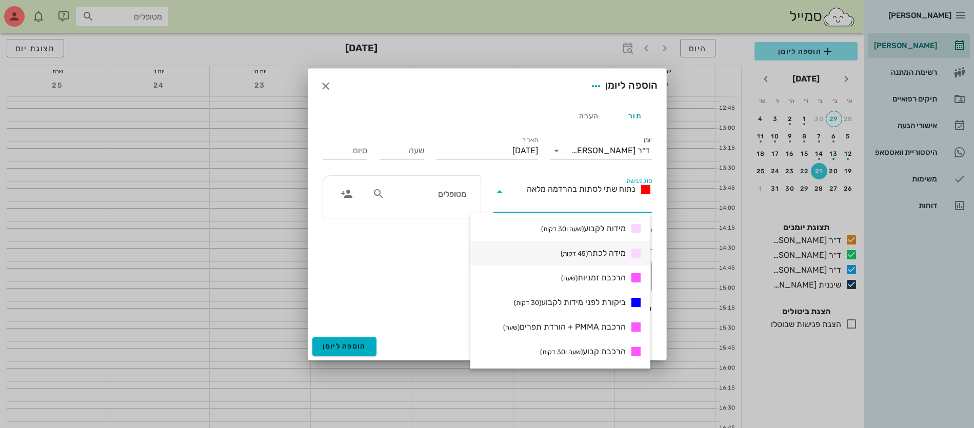
click at [585, 253] on small "(45 דקות)" at bounding box center [574, 254] width 27 height 8
type input "00:45"
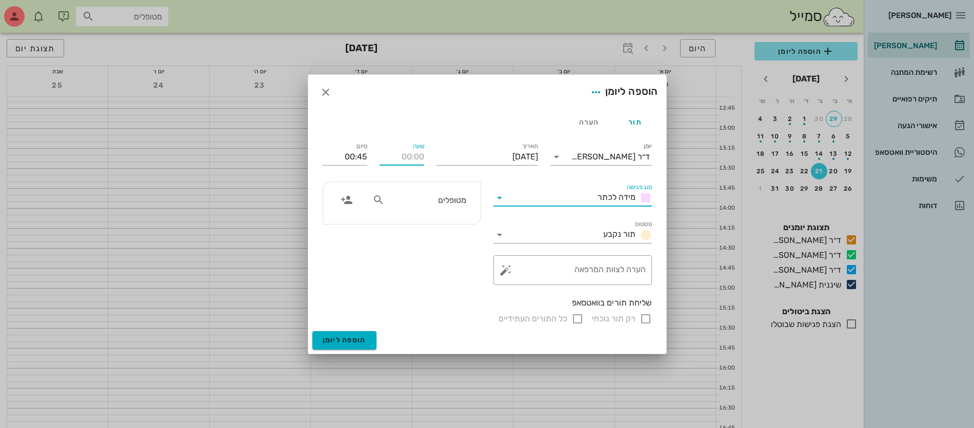
click at [409, 157] on input "שעה" at bounding box center [402, 157] width 45 height 16
type input "11:00"
type input "11:45"
click at [412, 197] on div "[PERSON_NAME] רשימת המתנה תיקים רפואיים אישורי הגעה היסטוריית וואטסאפ משימות דו…" at bounding box center [487, 159] width 974 height 1217
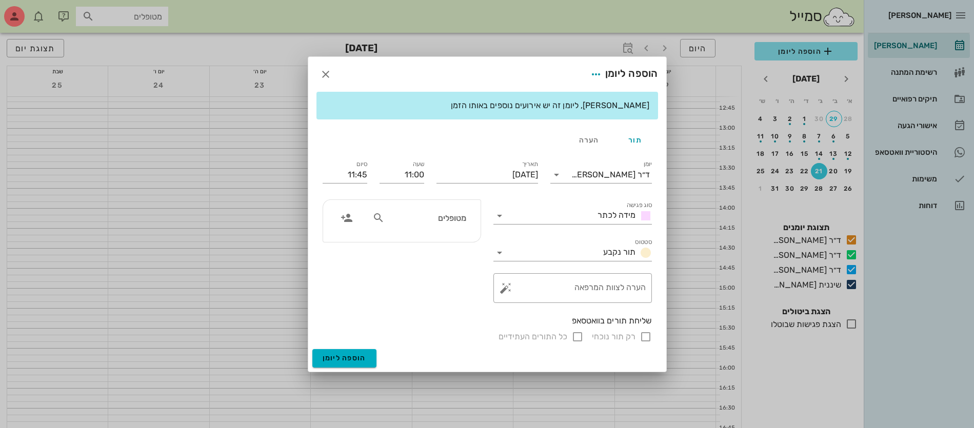
click at [402, 221] on input "מטופלים" at bounding box center [426, 217] width 79 height 13
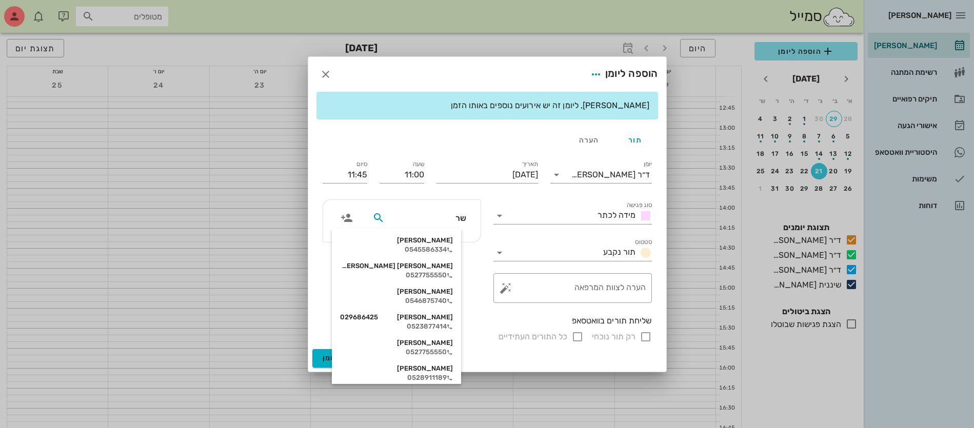
type input "שרו"
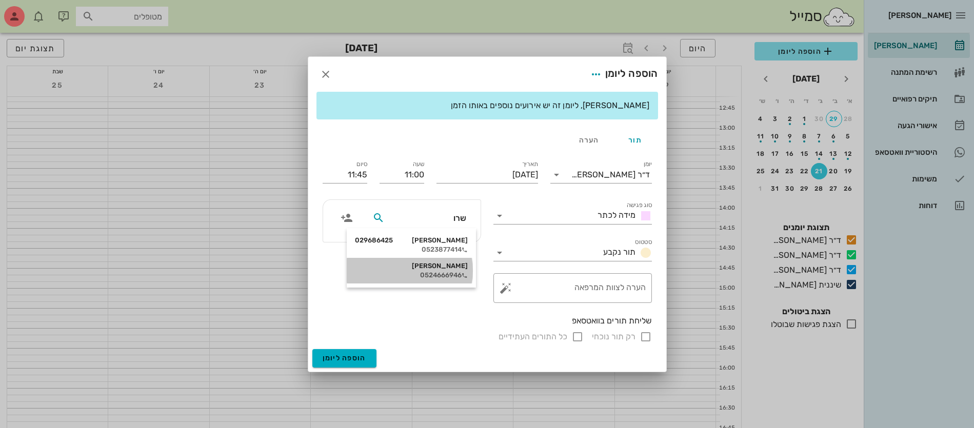
drag, startPoint x: 430, startPoint y: 272, endPoint x: 375, endPoint y: 169, distance: 116.9
click at [429, 272] on div "0524666946" at bounding box center [411, 275] width 113 height 8
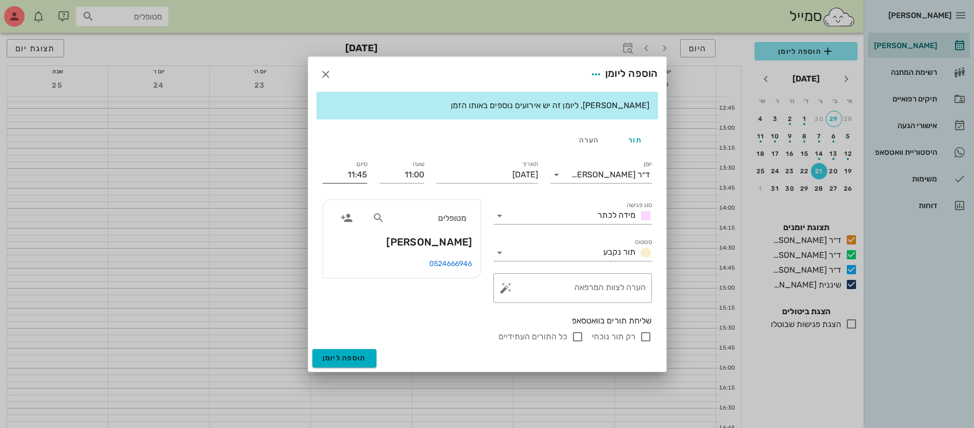
click at [360, 178] on input "11:45" at bounding box center [345, 175] width 45 height 16
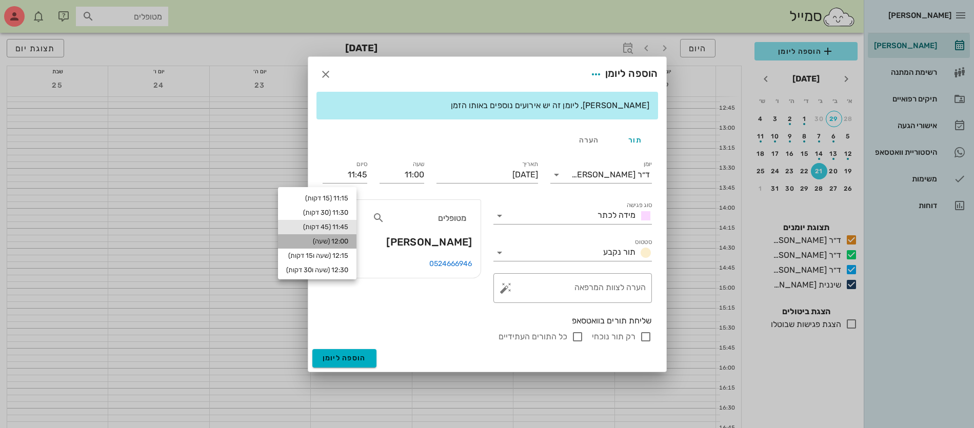
click at [344, 238] on div "12:00 (שעה)" at bounding box center [317, 242] width 62 height 8
type input "12:00"
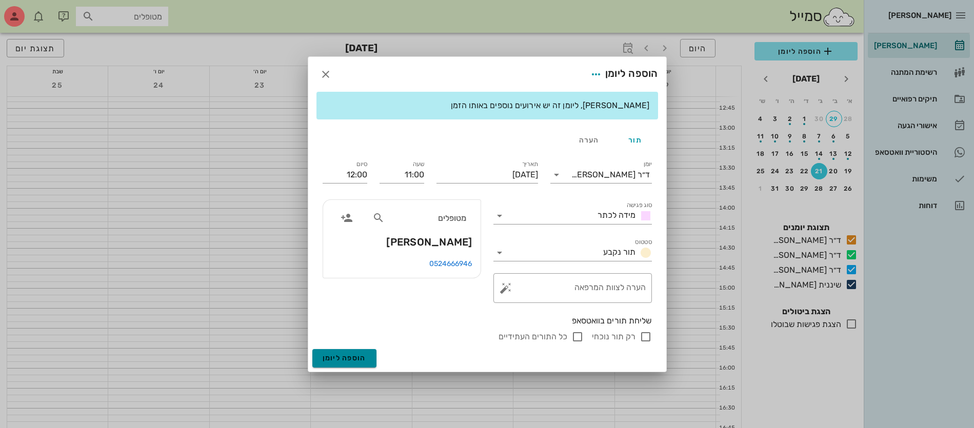
click at [341, 357] on span "הוספה ליומן" at bounding box center [345, 358] width 44 height 9
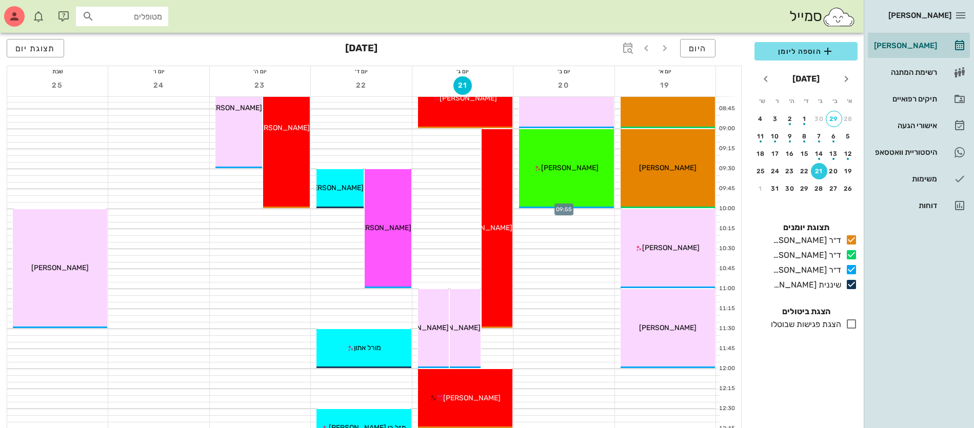
scroll to position [64, 0]
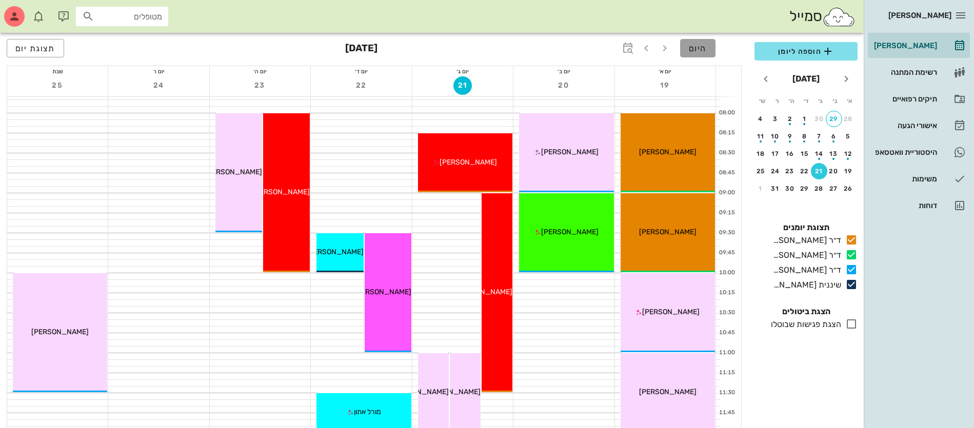
click at [692, 45] on span "היום" at bounding box center [698, 49] width 18 height 10
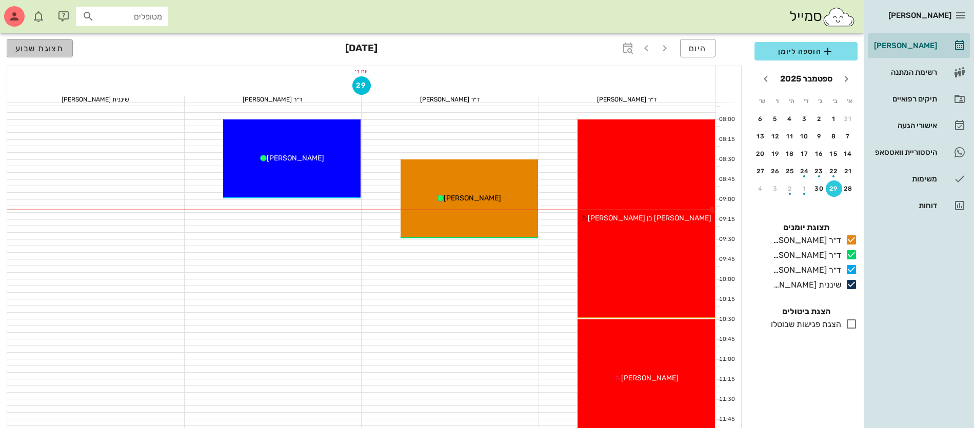
click at [47, 53] on span "תצוגת שבוע" at bounding box center [39, 49] width 49 height 10
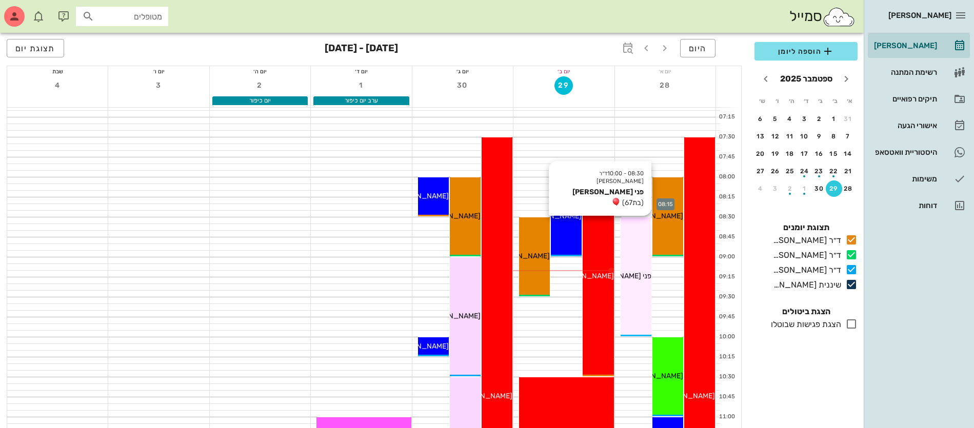
scroll to position [64, 0]
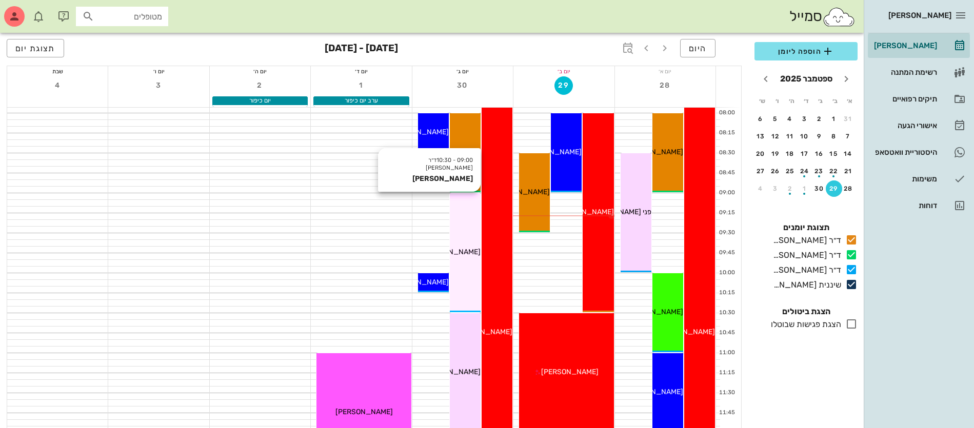
click at [468, 225] on div "09:00 - 10:30 ד״ר [PERSON_NAME] [PERSON_NAME]" at bounding box center [465, 252] width 31 height 119
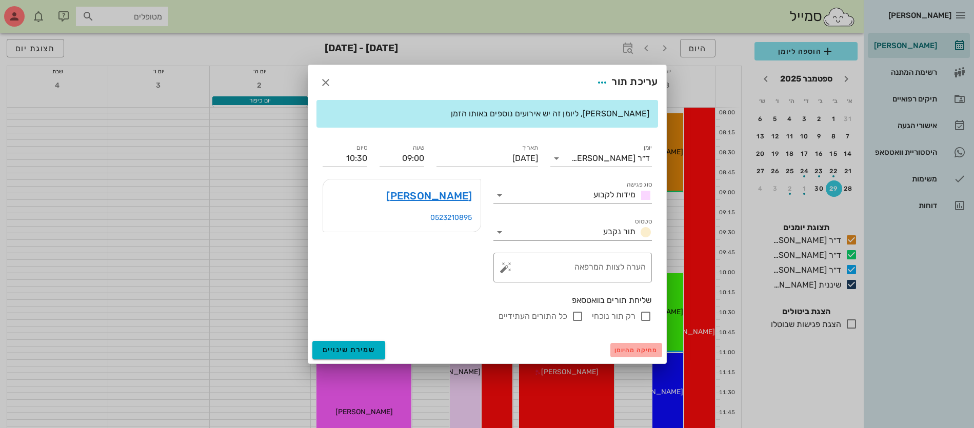
click at [640, 348] on span "מחיקה מהיומן" at bounding box center [637, 350] width 44 height 7
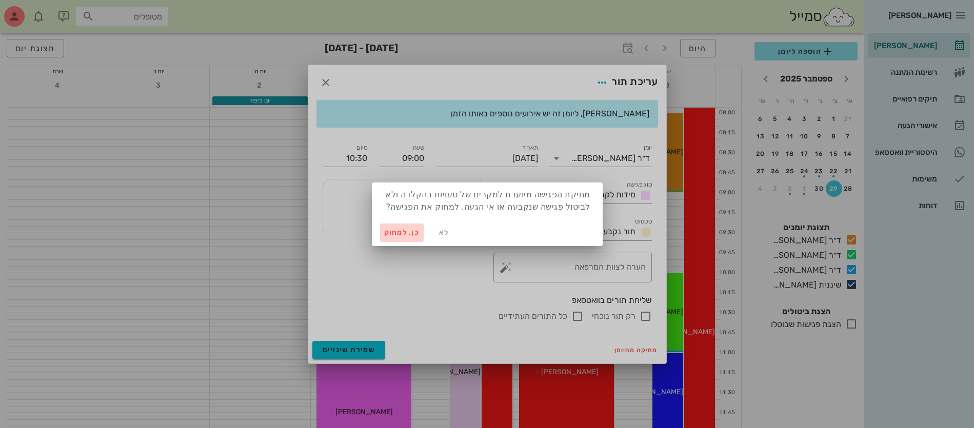
click at [405, 233] on span "כן. למחוק" at bounding box center [402, 232] width 36 height 9
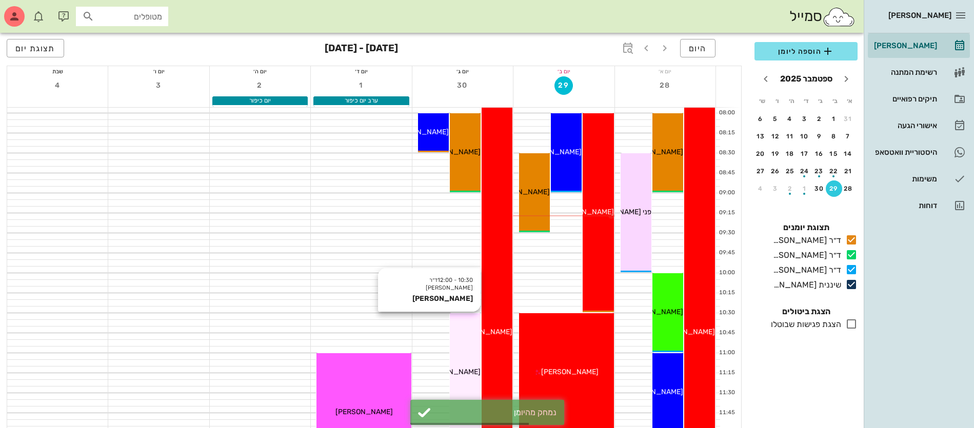
click at [458, 333] on div "10:30 - 12:00 ד״ר [PERSON_NAME] [PERSON_NAME] [PERSON_NAME]" at bounding box center [465, 372] width 31 height 119
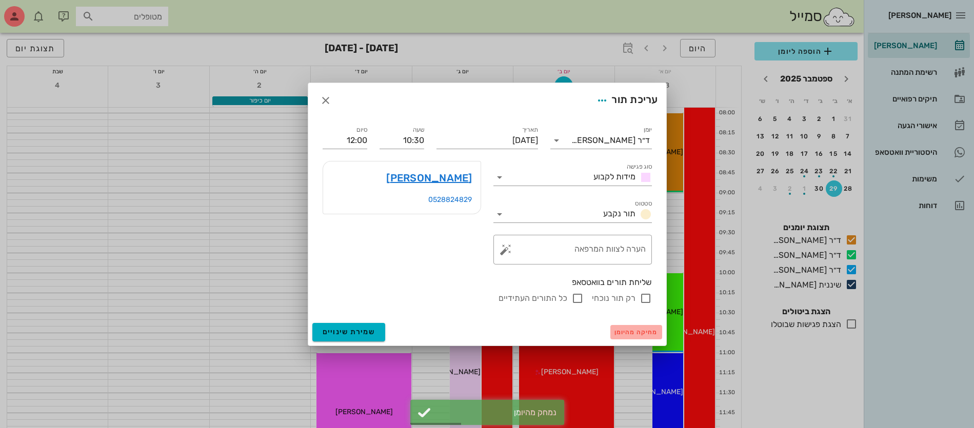
click at [644, 332] on span "מחיקה מהיומן" at bounding box center [637, 332] width 44 height 7
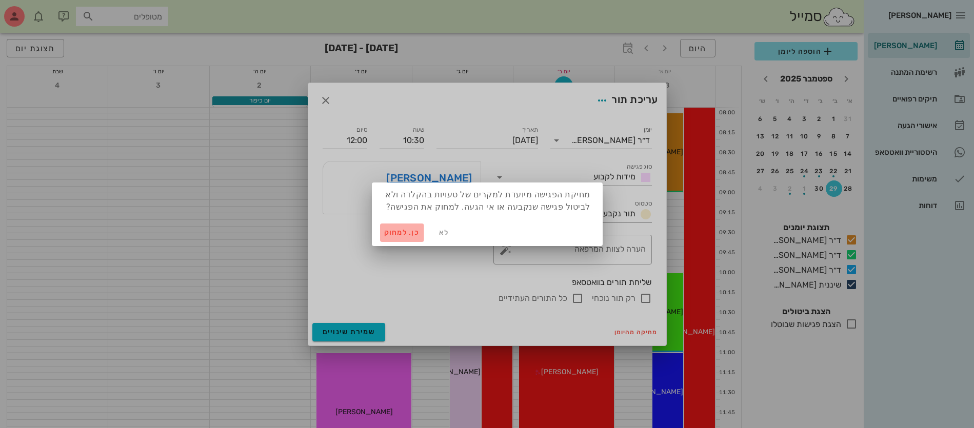
click at [395, 230] on span "כן. למחוק" at bounding box center [402, 232] width 36 height 9
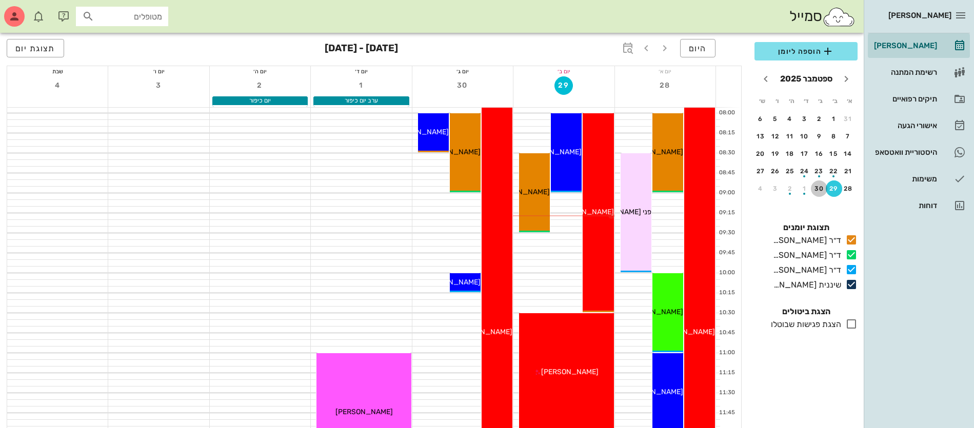
click at [818, 187] on div "30" at bounding box center [819, 188] width 16 height 7
click at [790, 52] on span "הוספה ליומן" at bounding box center [806, 51] width 87 height 12
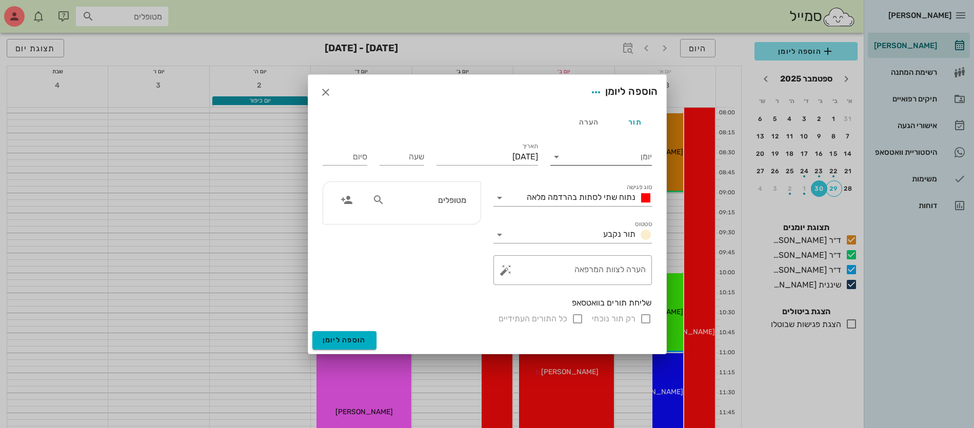
click at [618, 160] on input "יומן" at bounding box center [608, 157] width 87 height 16
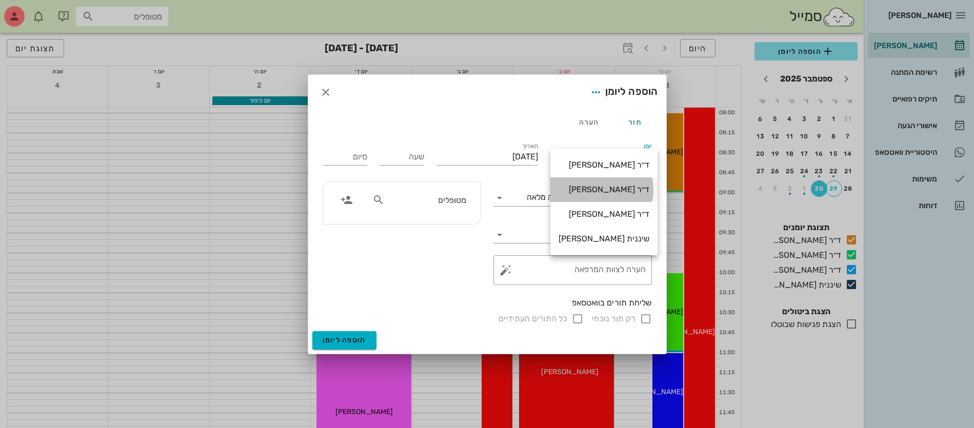
click at [620, 189] on div "ד״ר [PERSON_NAME]" at bounding box center [604, 190] width 91 height 10
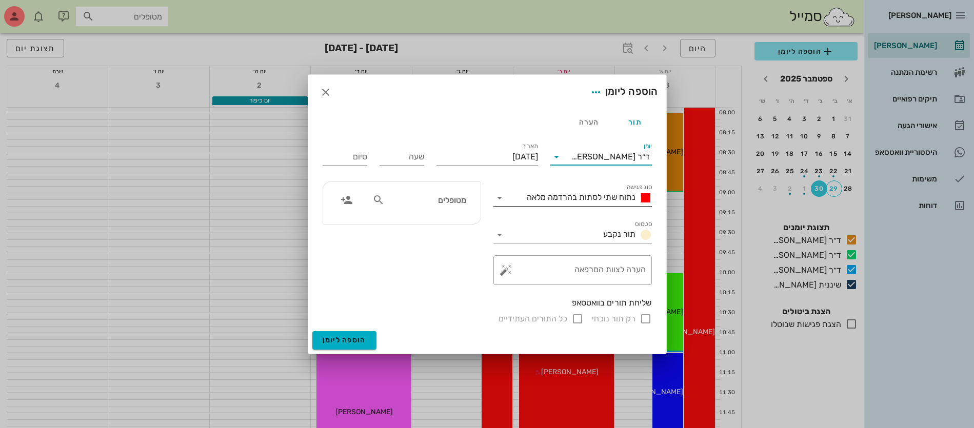
click at [596, 200] on span "נתוח שתי לסתות בהרדמה מלאה" at bounding box center [581, 197] width 109 height 10
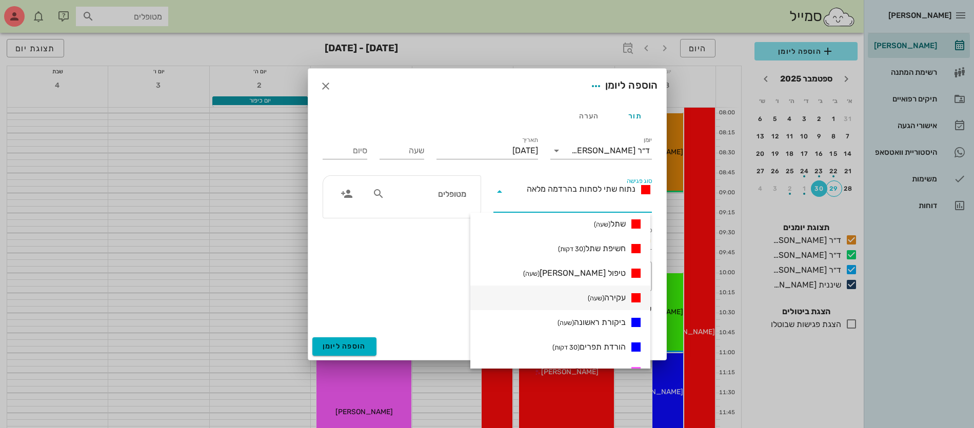
scroll to position [192, 0]
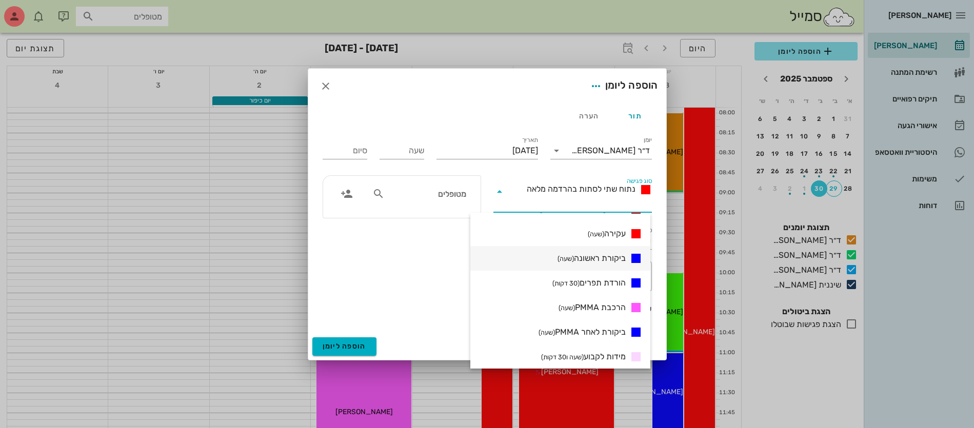
click at [604, 259] on span "ביקורת ראשונה (שעה)" at bounding box center [592, 258] width 68 height 12
type input "01:00"
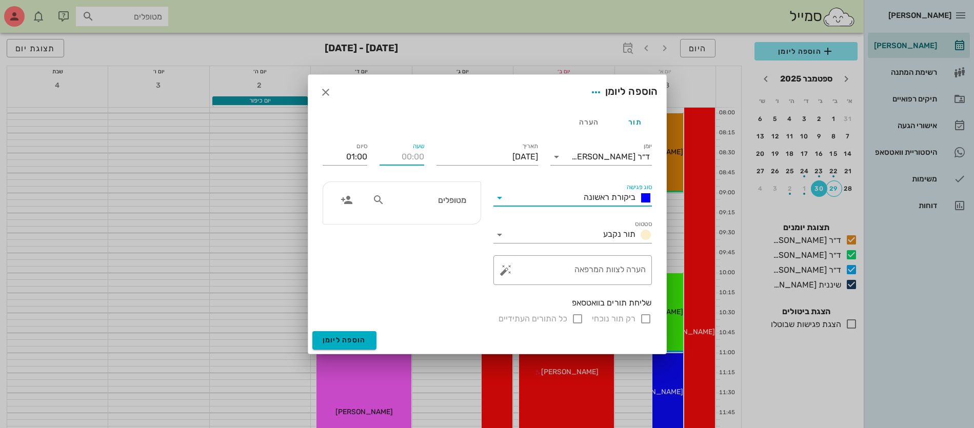
click at [392, 156] on input "שעה" at bounding box center [402, 157] width 45 height 16
click at [406, 207] on div "מטופלים" at bounding box center [419, 199] width 106 height 19
type input "09:00"
type input "10:00"
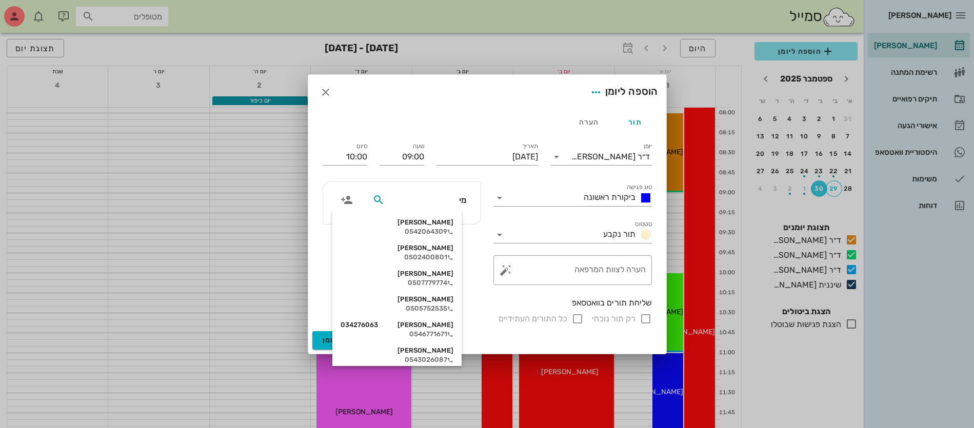
type input "מיר"
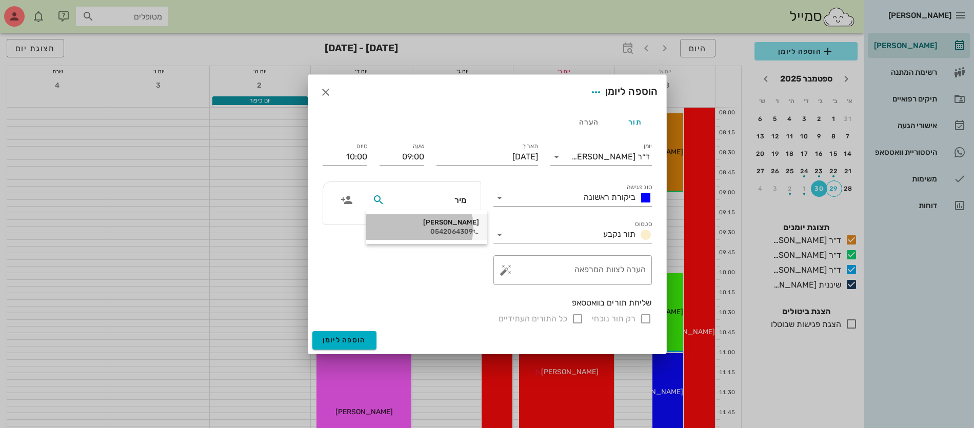
click at [446, 231] on div "0542064309" at bounding box center [427, 232] width 105 height 8
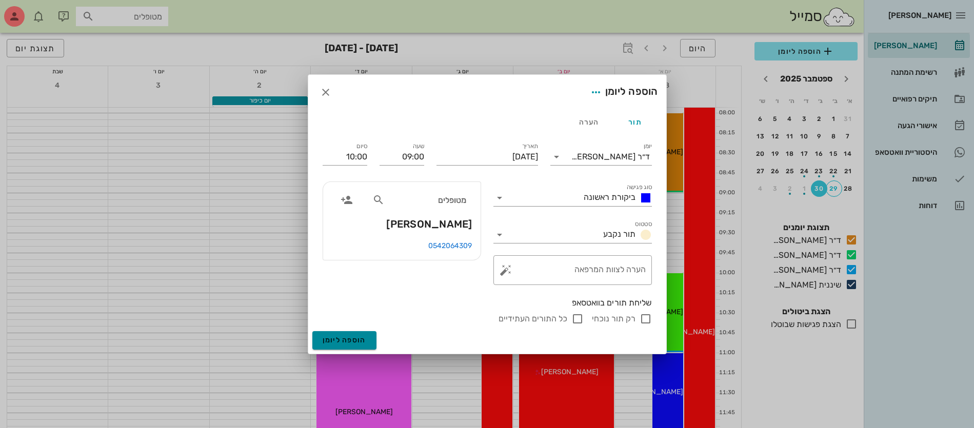
click at [340, 340] on span "הוספה ליומן" at bounding box center [345, 340] width 44 height 9
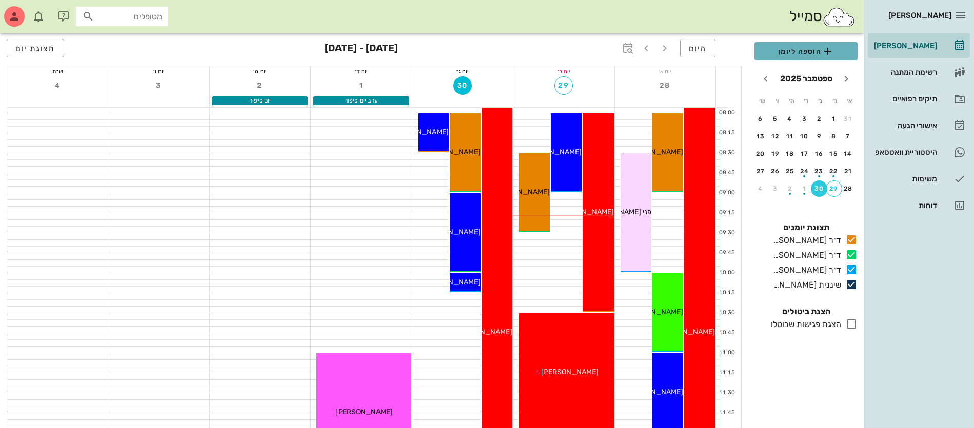
click at [816, 48] on span "הוספה ליומן" at bounding box center [806, 51] width 87 height 12
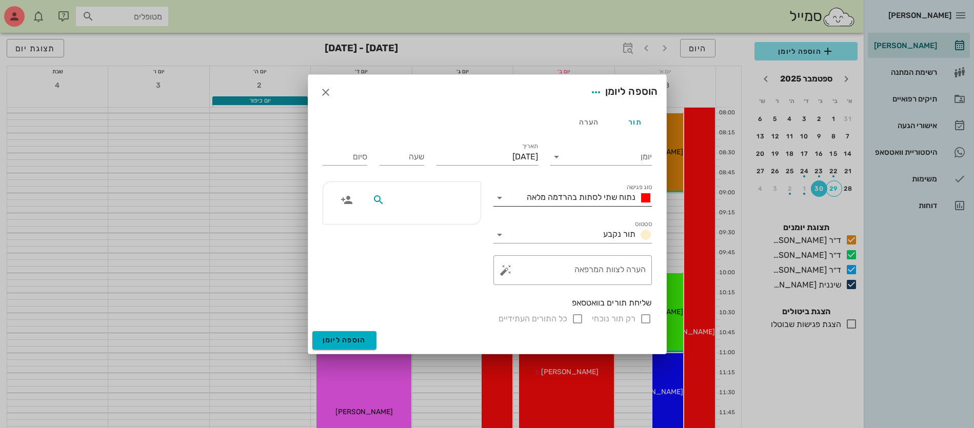
drag, startPoint x: 441, startPoint y: 199, endPoint x: 503, endPoint y: 202, distance: 62.1
click at [463, 203] on input "text" at bounding box center [426, 199] width 79 height 13
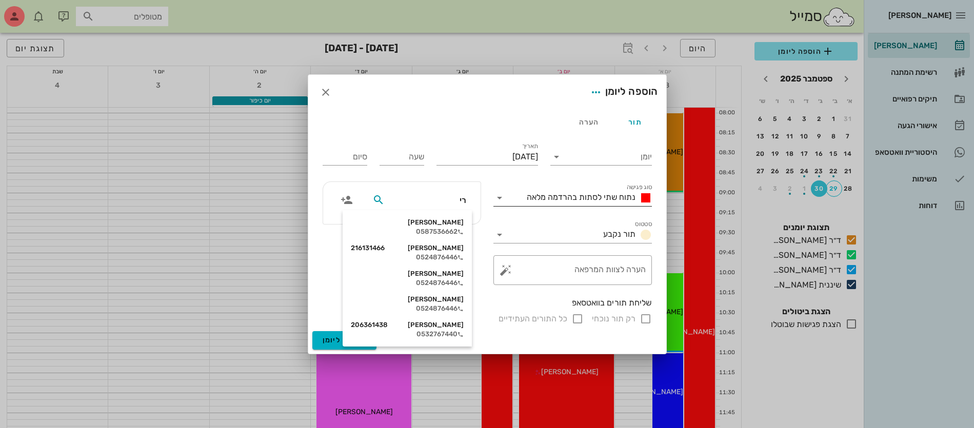
type input "ריק"
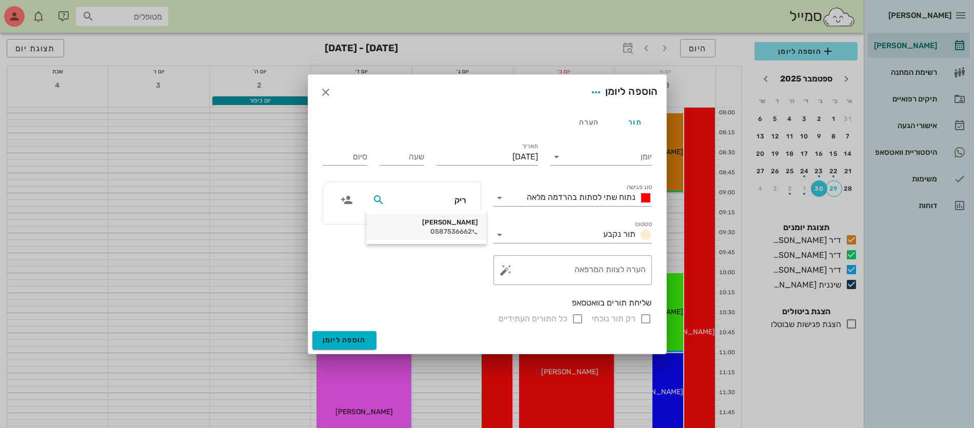
click at [440, 225] on div "[PERSON_NAME]" at bounding box center [427, 223] width 104 height 8
click at [577, 157] on input "יומן" at bounding box center [608, 157] width 87 height 16
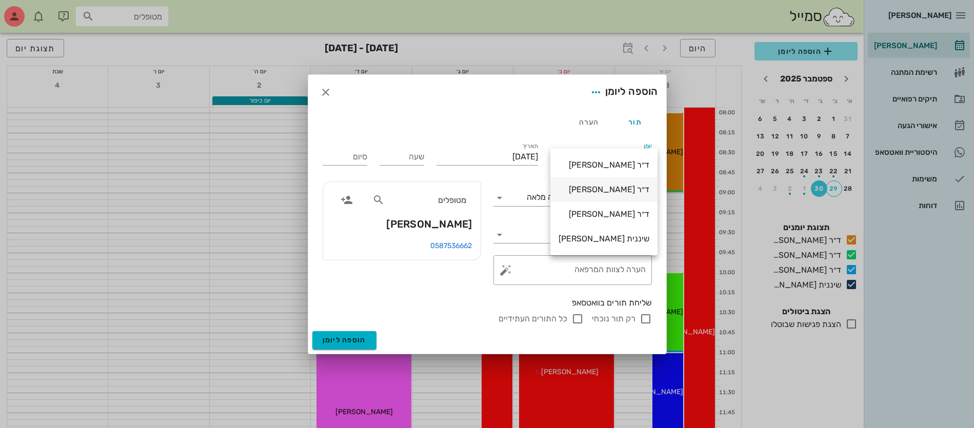
click at [595, 188] on div "ד״ר [PERSON_NAME]" at bounding box center [604, 190] width 91 height 10
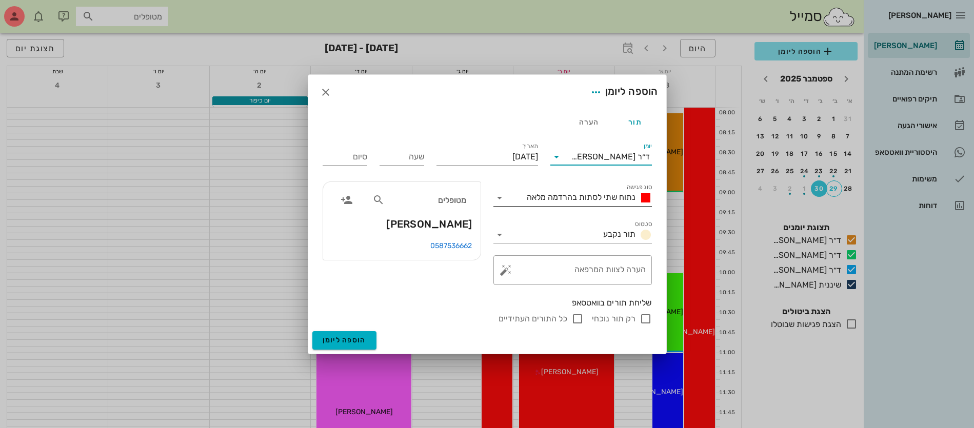
click at [587, 199] on span "נתוח שתי לסתות בהרדמה מלאה" at bounding box center [581, 197] width 109 height 10
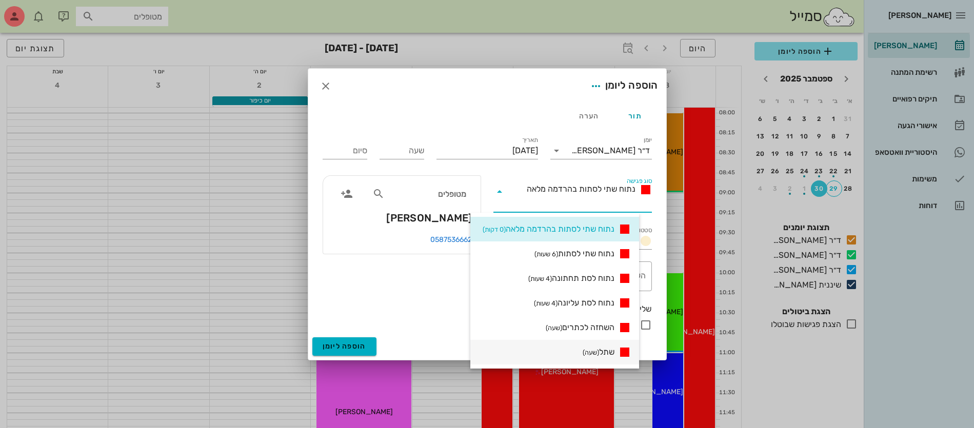
scroll to position [128, 0]
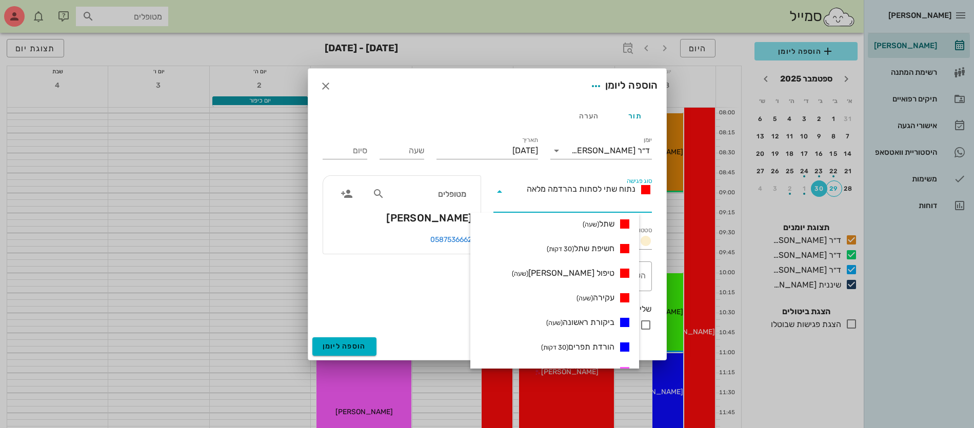
click at [588, 323] on span "ביקורת ראשונה (שעה)" at bounding box center [580, 323] width 68 height 12
type input "01:00"
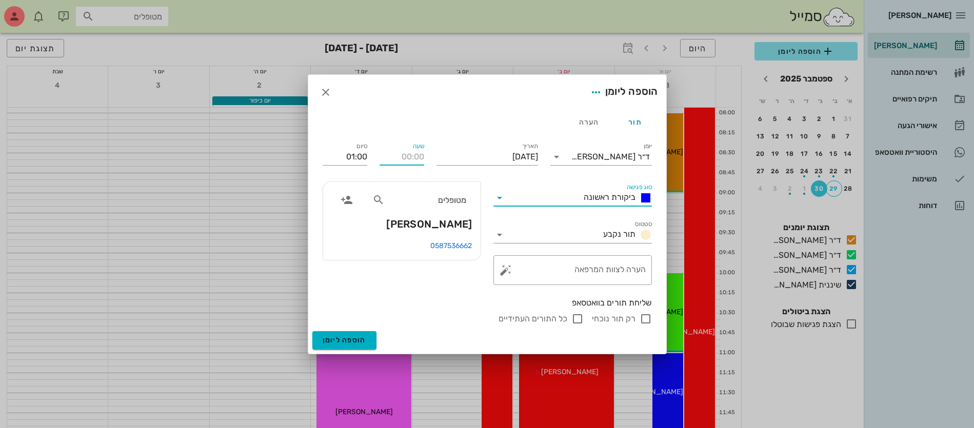
drag, startPoint x: 419, startPoint y: 159, endPoint x: 427, endPoint y: 141, distance: 19.7
click at [418, 160] on input "שעה" at bounding box center [402, 157] width 45 height 16
type input "10:00"
type input "11:00"
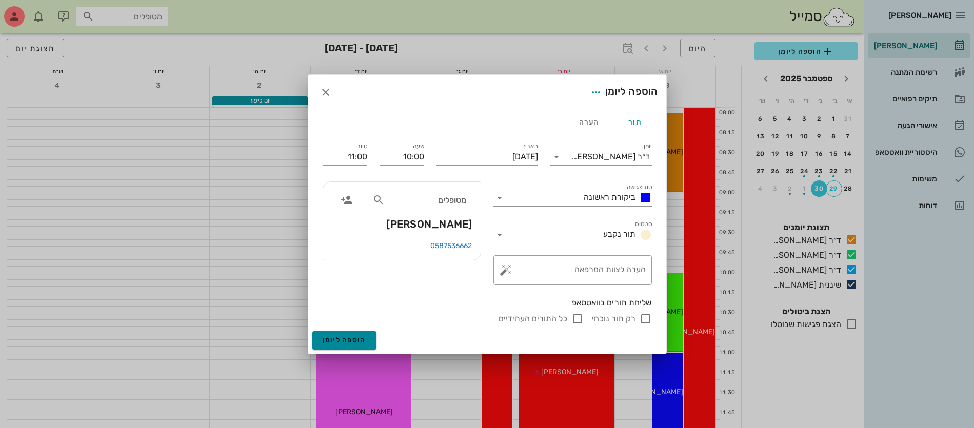
click at [348, 341] on span "הוספה ליומן" at bounding box center [345, 340] width 44 height 9
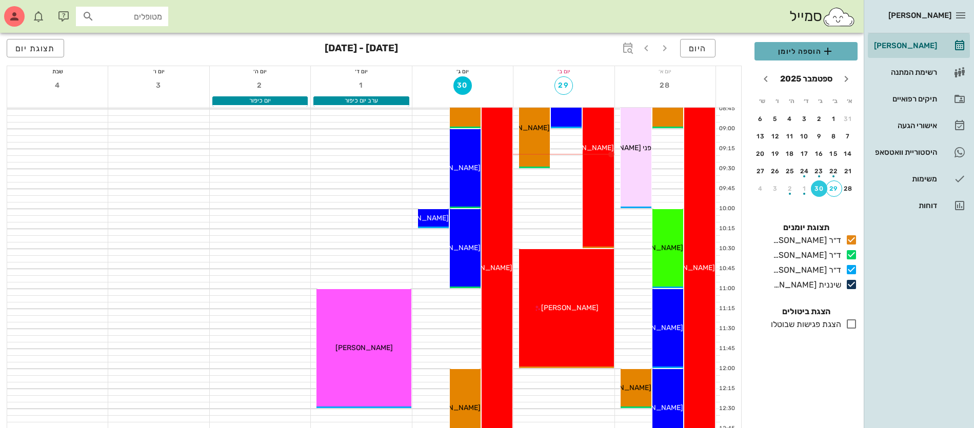
click at [809, 44] on button "הוספה ליומן" at bounding box center [806, 51] width 103 height 18
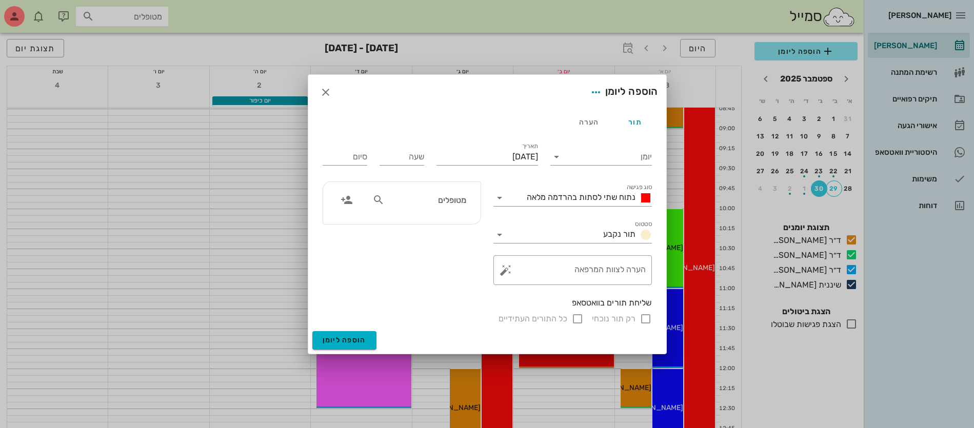
click at [451, 203] on input "מטופלים" at bounding box center [426, 199] width 79 height 13
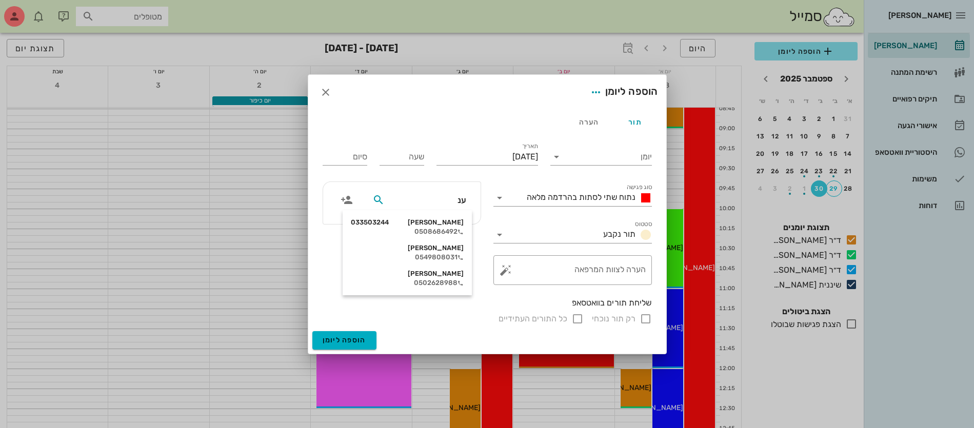
type input "[PERSON_NAME]"
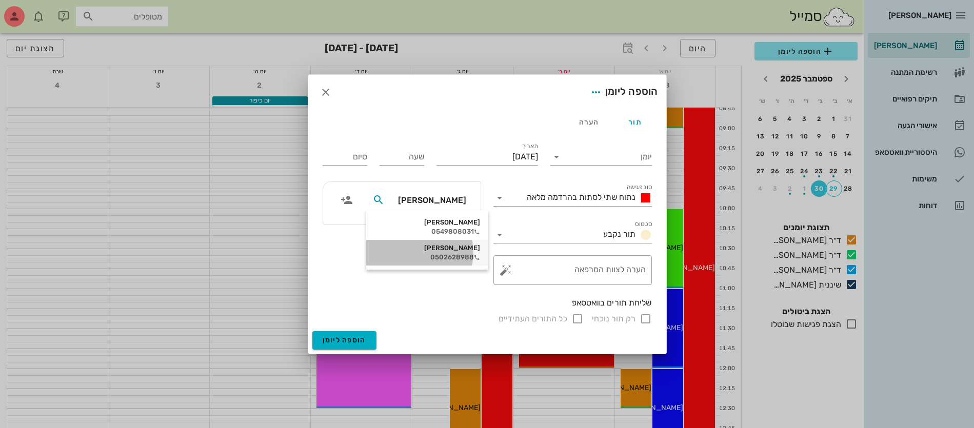
click at [452, 251] on div "[PERSON_NAME]" at bounding box center [428, 248] width 106 height 8
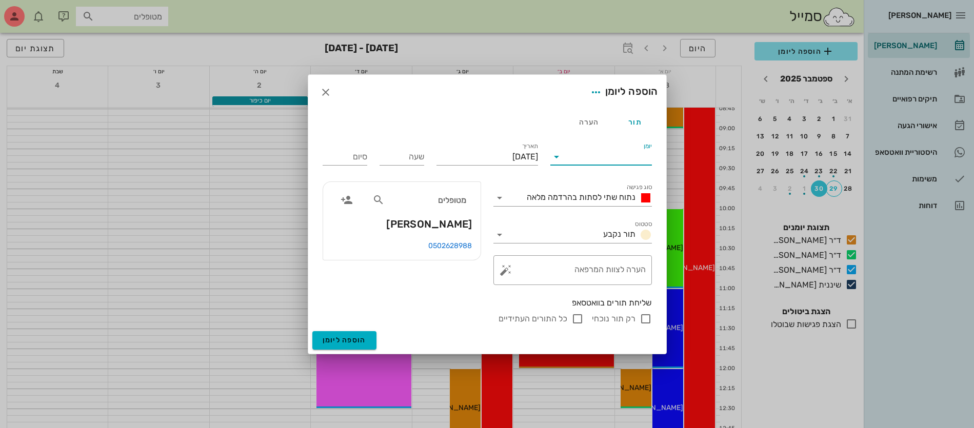
click at [580, 156] on input "יומן" at bounding box center [608, 157] width 87 height 16
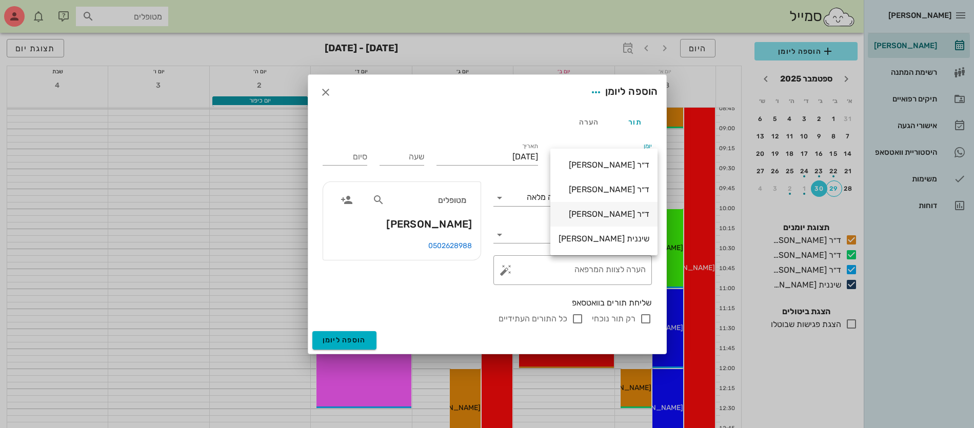
click at [603, 217] on div "ד״ר [PERSON_NAME]" at bounding box center [604, 214] width 91 height 10
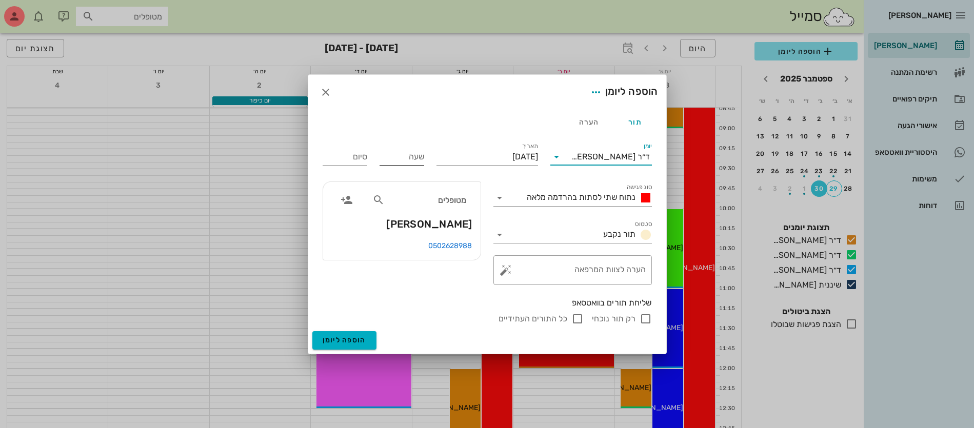
click at [412, 159] on input "שעה" at bounding box center [402, 157] width 45 height 16
type input "11:00"
click at [350, 162] on input "19:00" at bounding box center [345, 157] width 45 height 16
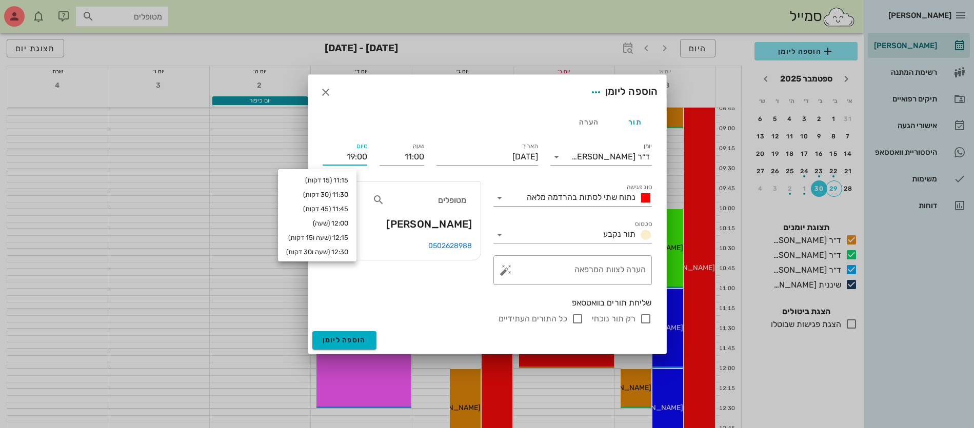
drag, startPoint x: 343, startPoint y: 152, endPoint x: 596, endPoint y: 80, distance: 263.6
click at [542, 112] on div "תור הערה יומן ד״ר [PERSON_NAME] סוג פגישה נתוח שתי לסתות בהרדמה מלאה סטטוס תור …" at bounding box center [487, 221] width 358 height 222
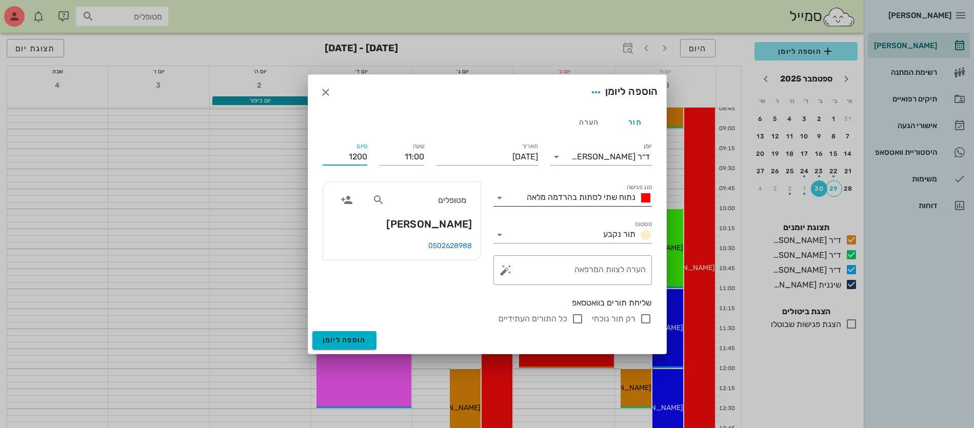
click at [592, 199] on span "נתוח שתי לסתות בהרדמה מלאה" at bounding box center [581, 197] width 109 height 10
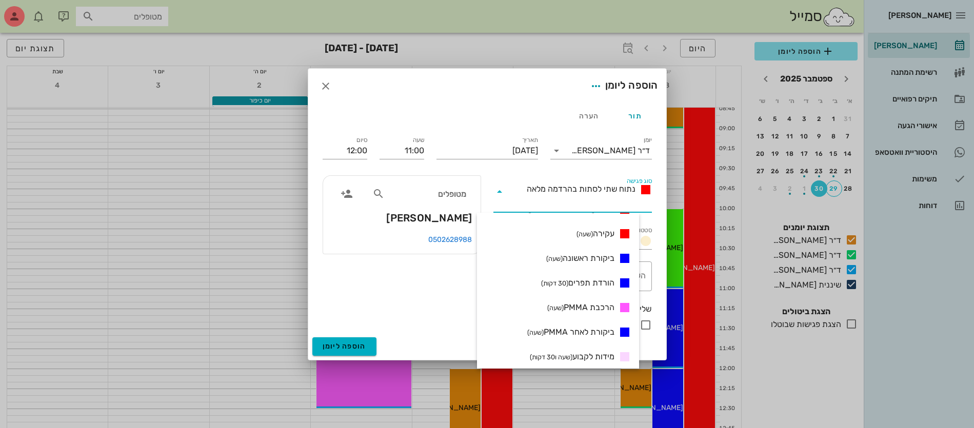
scroll to position [257, 0]
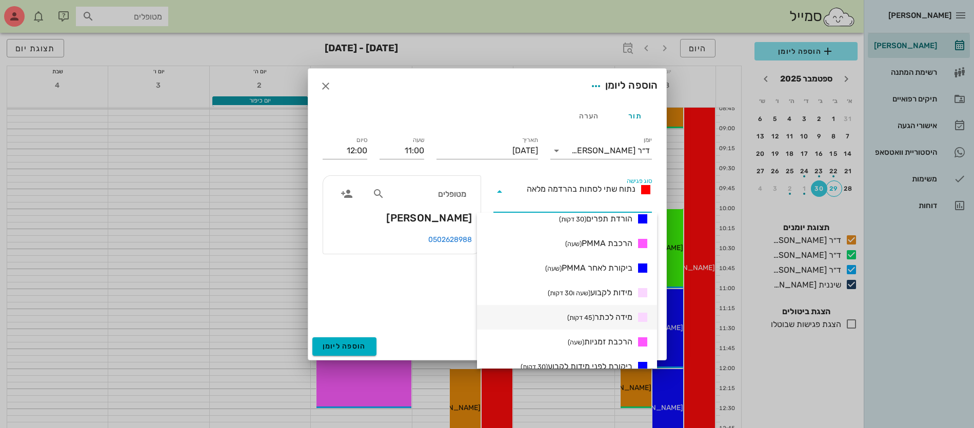
click at [586, 317] on small "(45 דקות)" at bounding box center [580, 318] width 27 height 8
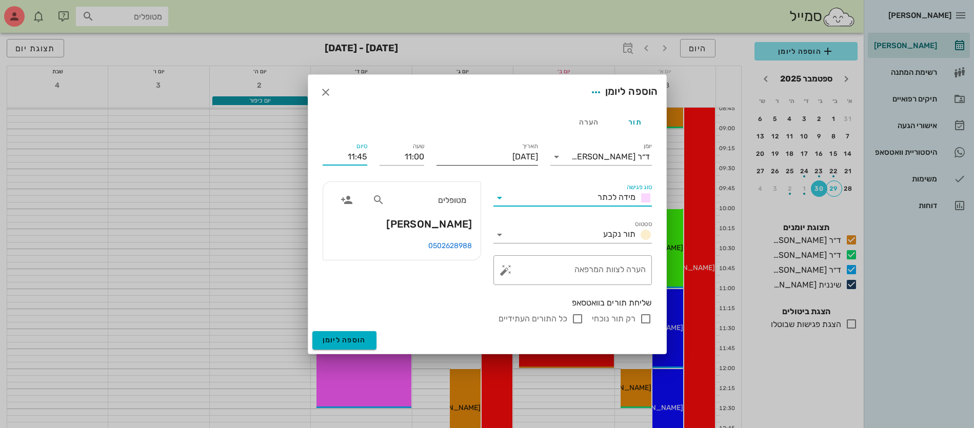
drag, startPoint x: 336, startPoint y: 158, endPoint x: 441, endPoint y: 152, distance: 104.8
click at [441, 152] on div "יומן ד״ר [PERSON_NAME] סוג פגישה מידה לכתר סטטוס תור נקבע תאריך [DATE] שעה 11:0…" at bounding box center [488, 232] width 342 height 197
click at [597, 204] on div "מידה לכתר" at bounding box center [623, 198] width 58 height 12
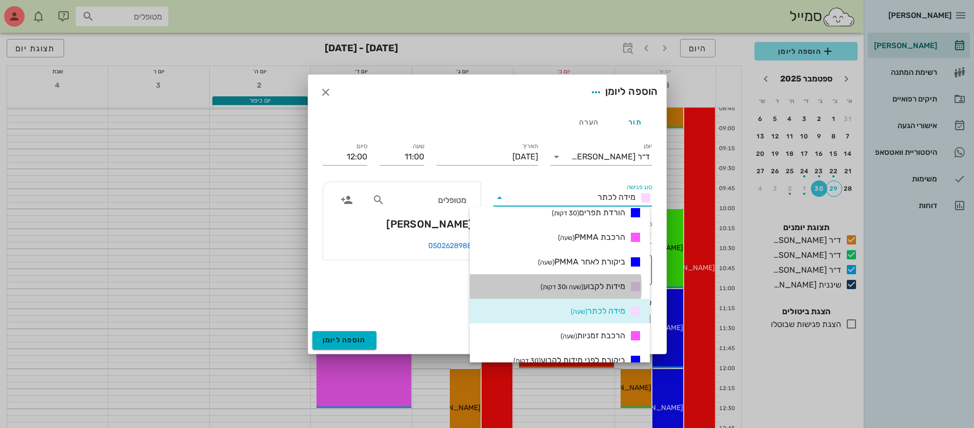
drag, startPoint x: 590, startPoint y: 289, endPoint x: 561, endPoint y: 259, distance: 42.1
click at [590, 289] on span "מידות לקבוע (שעה ו30 דקות)" at bounding box center [583, 287] width 85 height 12
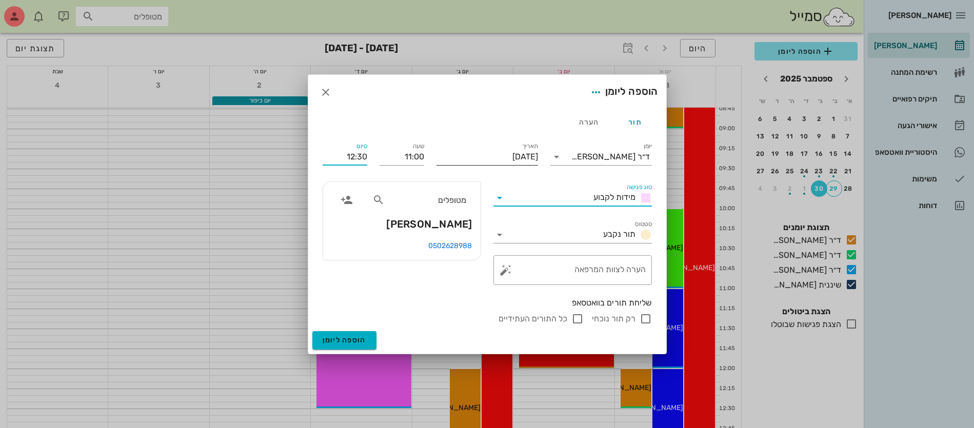
drag, startPoint x: 359, startPoint y: 153, endPoint x: 444, endPoint y: 162, distance: 85.6
click at [444, 162] on div "יומן ד״ר [PERSON_NAME] סוג פגישה מידות לקבוע סטטוס תור נקבע תאריך [DATE] שעה 11…" at bounding box center [488, 232] width 342 height 197
type input "12:00"
click at [342, 340] on span "הוספה ליומן" at bounding box center [345, 340] width 44 height 9
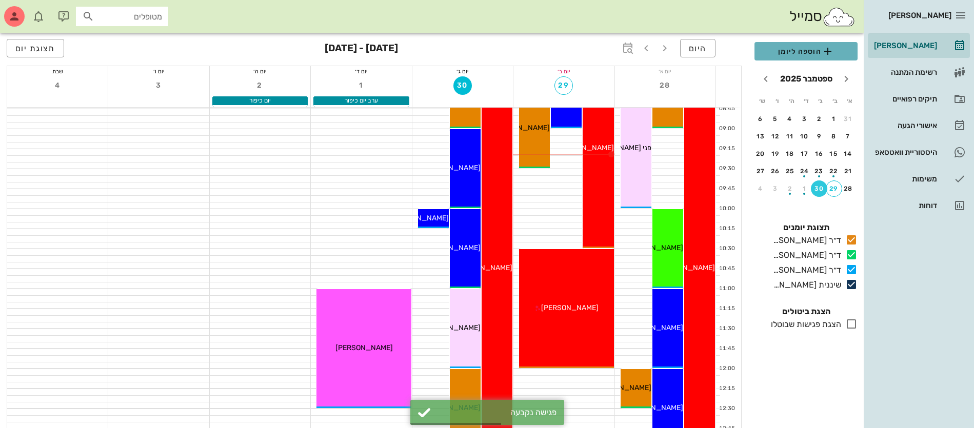
click at [810, 51] on span "הוספה ליומן" at bounding box center [806, 51] width 87 height 12
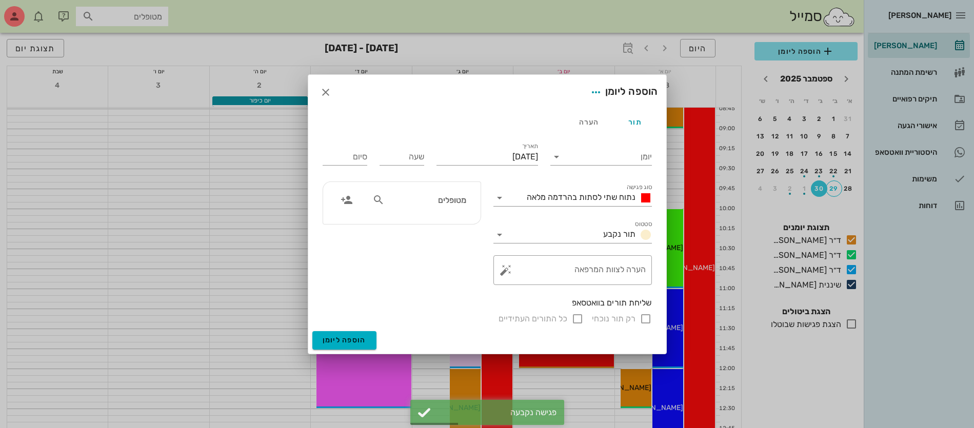
click at [460, 203] on input "מטופלים" at bounding box center [426, 199] width 79 height 13
type input "כפי"
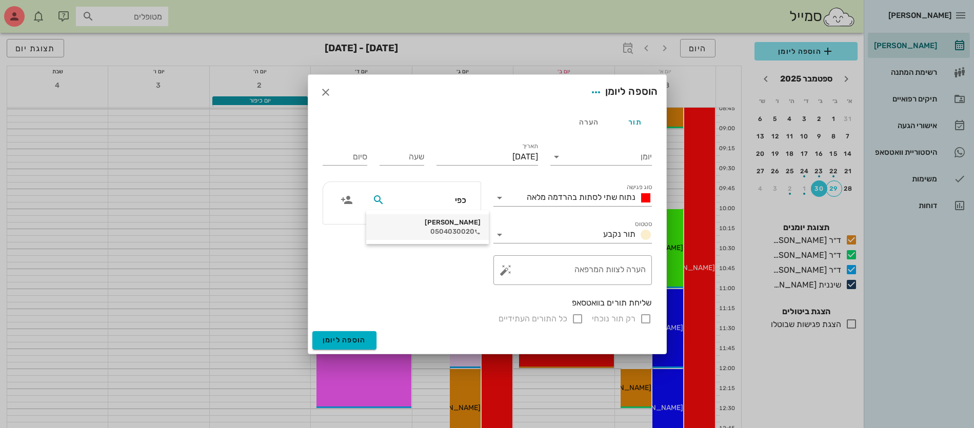
click at [437, 231] on div "0504030020" at bounding box center [428, 232] width 106 height 8
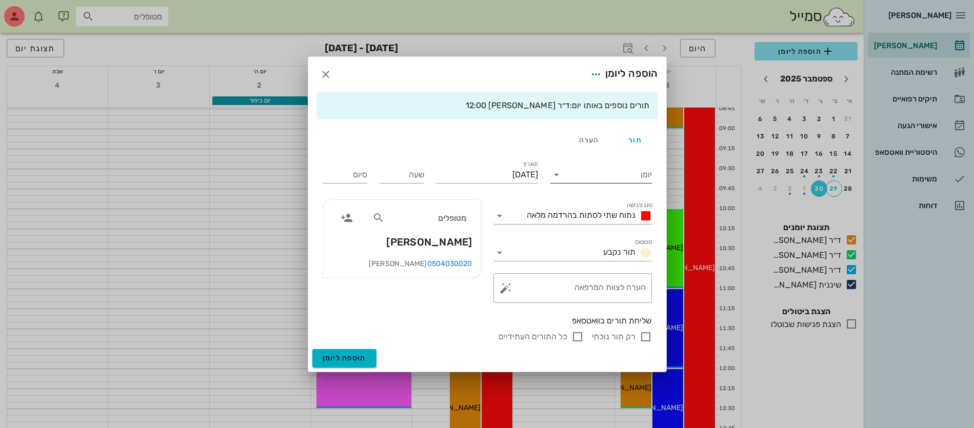
click at [614, 176] on input "יומן" at bounding box center [608, 175] width 87 height 16
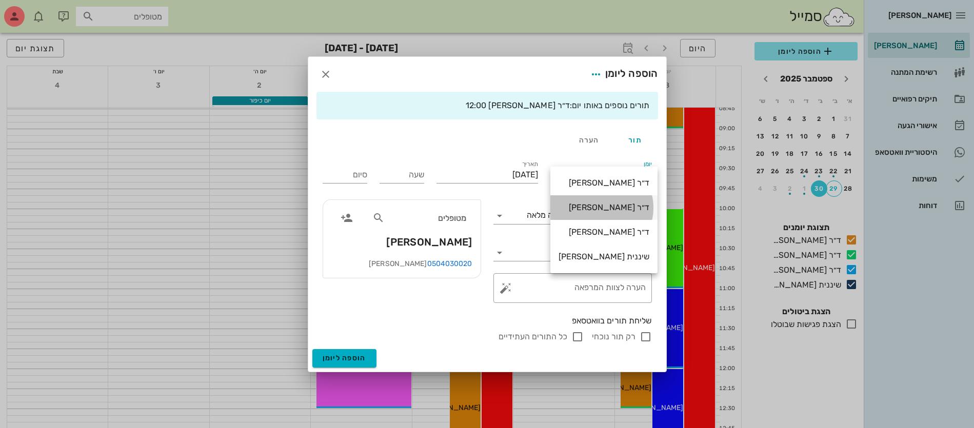
click at [601, 202] on div "ד״ר [PERSON_NAME]" at bounding box center [604, 207] width 91 height 22
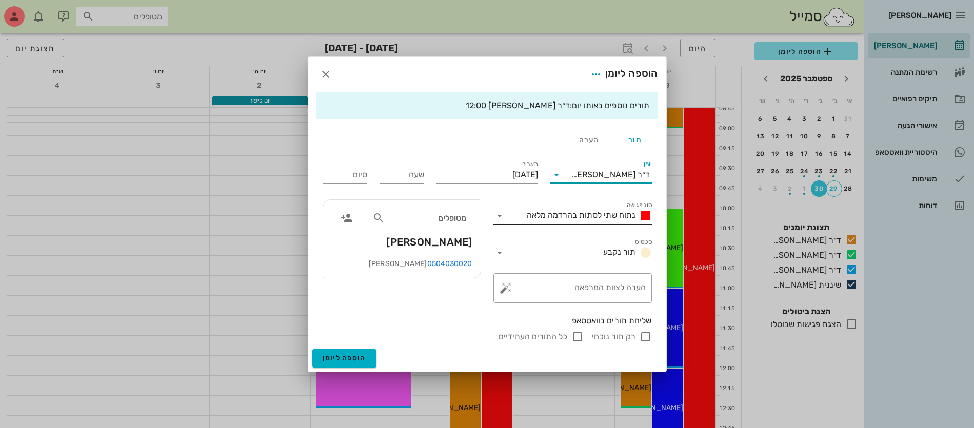
click at [578, 218] on span "נתוח שתי לסתות בהרדמה מלאה" at bounding box center [581, 215] width 109 height 10
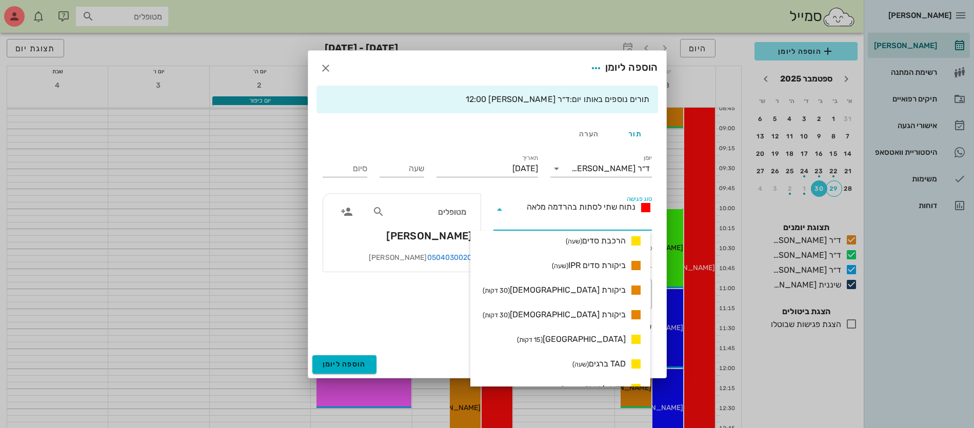
scroll to position [641, 0]
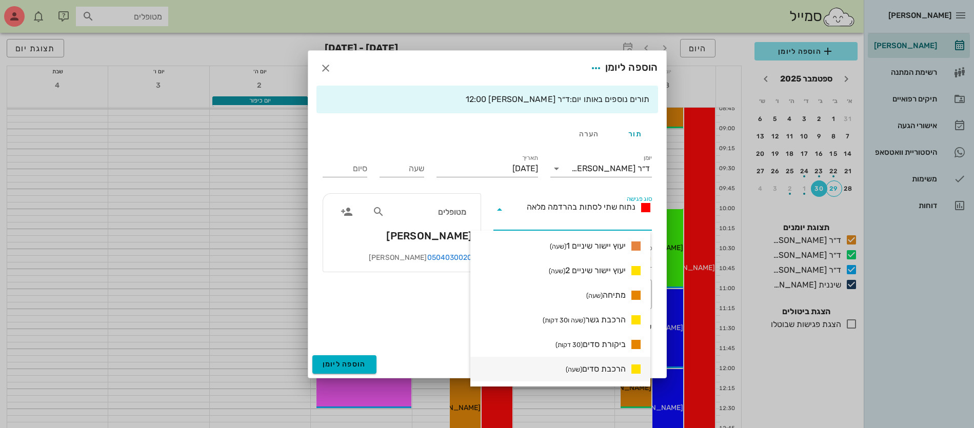
click at [601, 366] on span "הרכבת סדים (שעה)" at bounding box center [596, 369] width 60 height 12
type input "01:00"
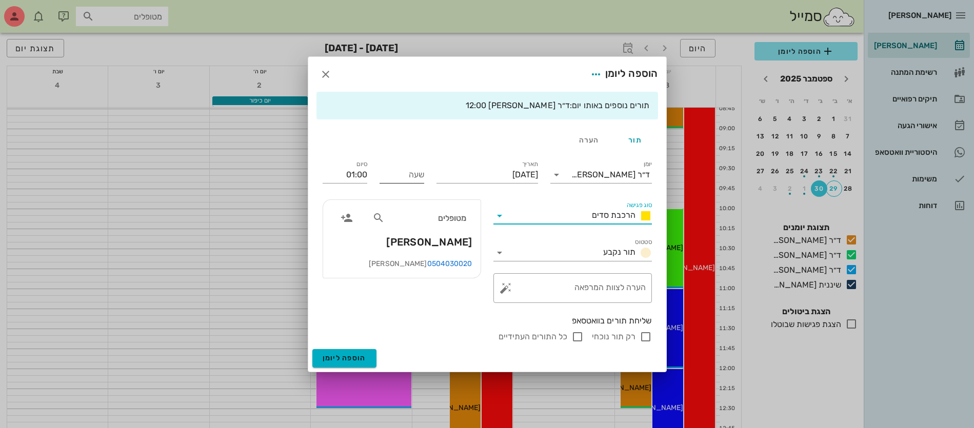
click at [413, 174] on input "שעה" at bounding box center [402, 175] width 45 height 16
type input "12:00"
type input "13:00"
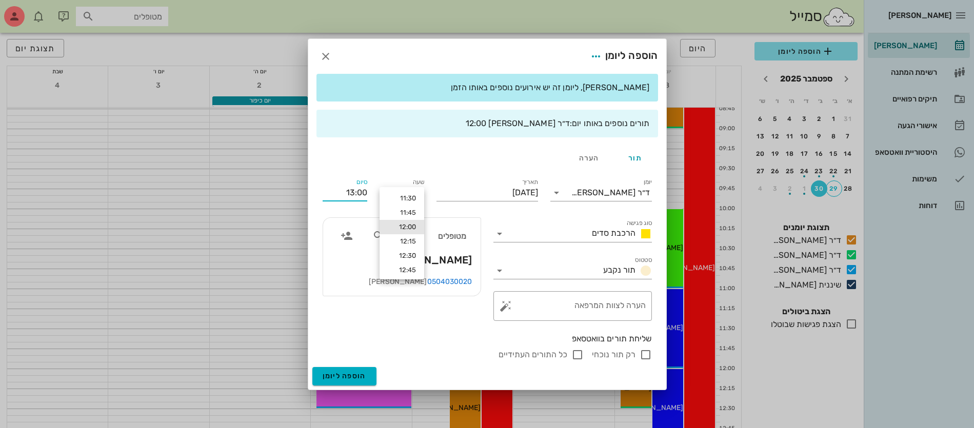
click at [353, 170] on div "סיום 13:00" at bounding box center [345, 190] width 57 height 41
click at [330, 376] on span "הוספה ליומן" at bounding box center [345, 376] width 44 height 9
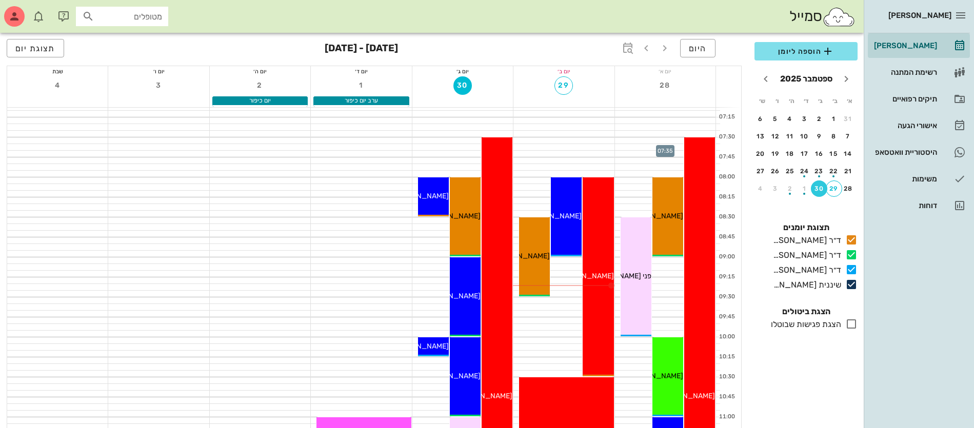
scroll to position [64, 0]
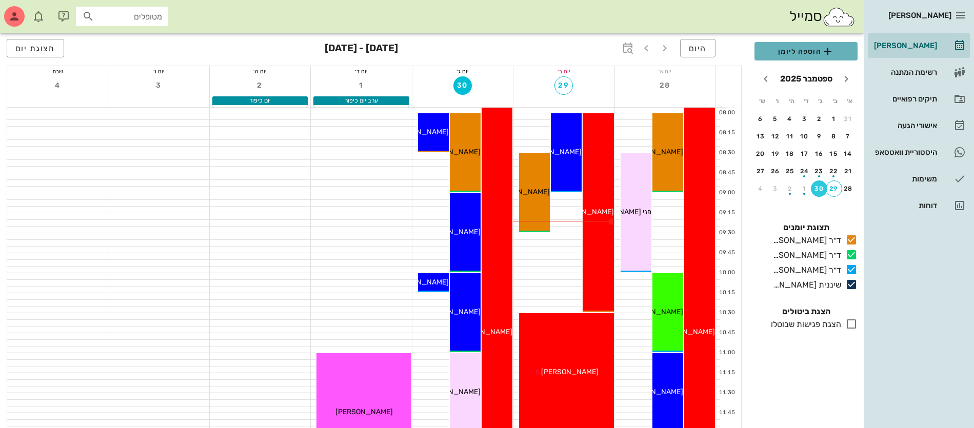
click at [794, 47] on span "הוספה ליומן" at bounding box center [806, 51] width 87 height 12
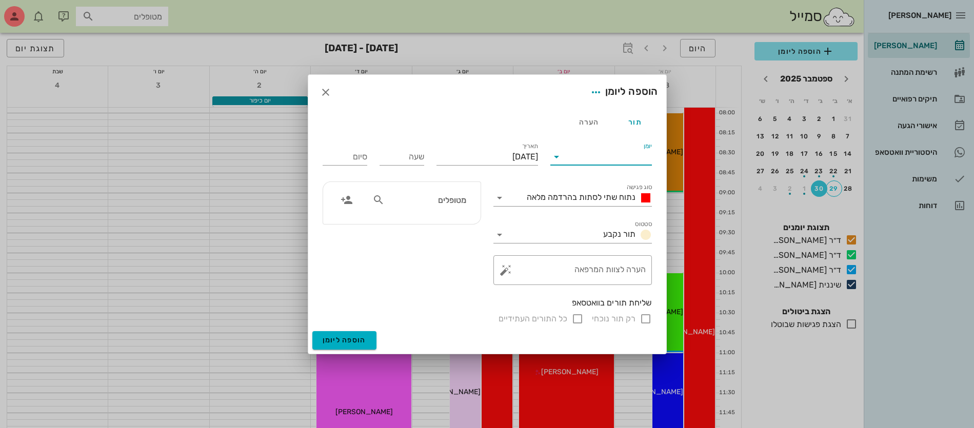
click at [600, 161] on input "יומן" at bounding box center [608, 157] width 87 height 16
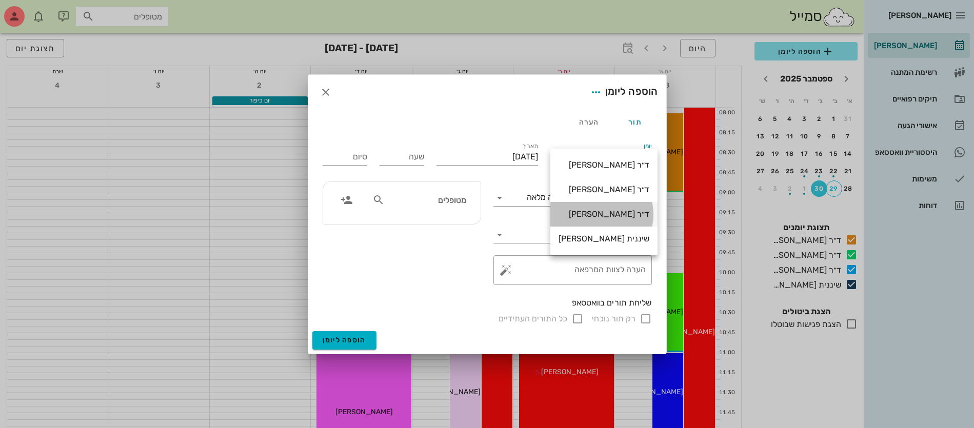
click at [608, 212] on div "ד״ר [PERSON_NAME]" at bounding box center [604, 214] width 91 height 10
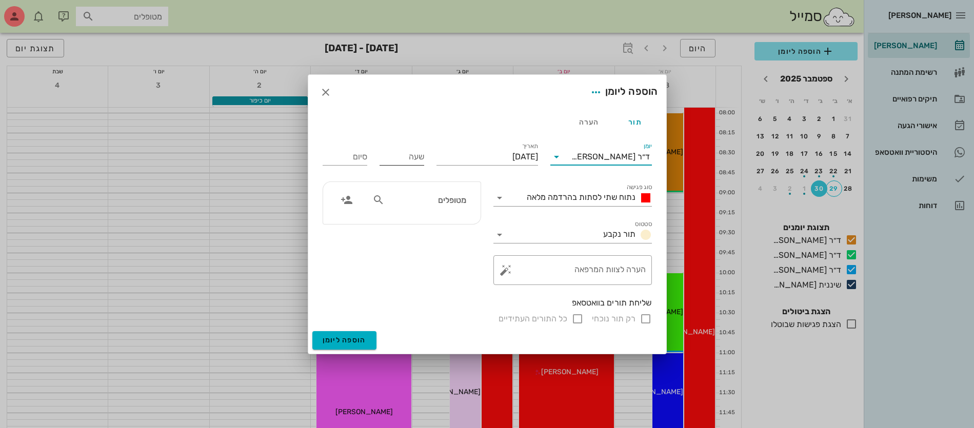
click at [386, 161] on input "שעה" at bounding box center [402, 157] width 45 height 16
type input "09:00"
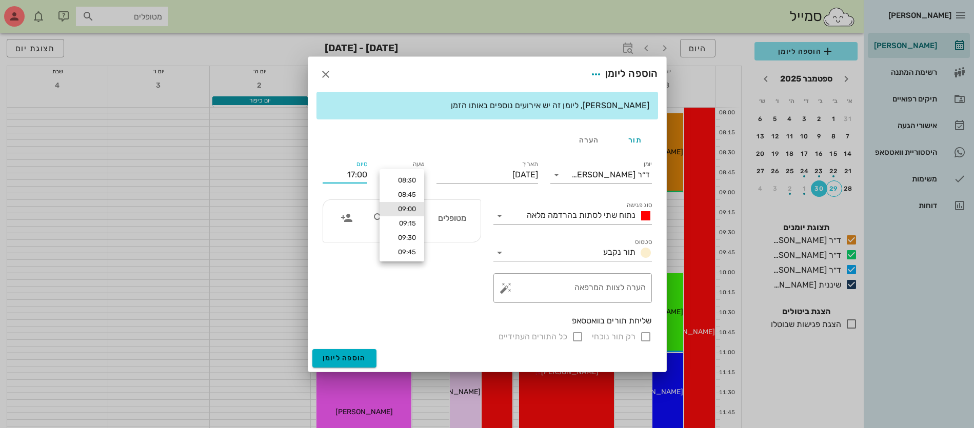
click at [364, 155] on div "סיום 17:00" at bounding box center [345, 172] width 57 height 41
click at [344, 174] on input "17:00" at bounding box center [345, 175] width 45 height 16
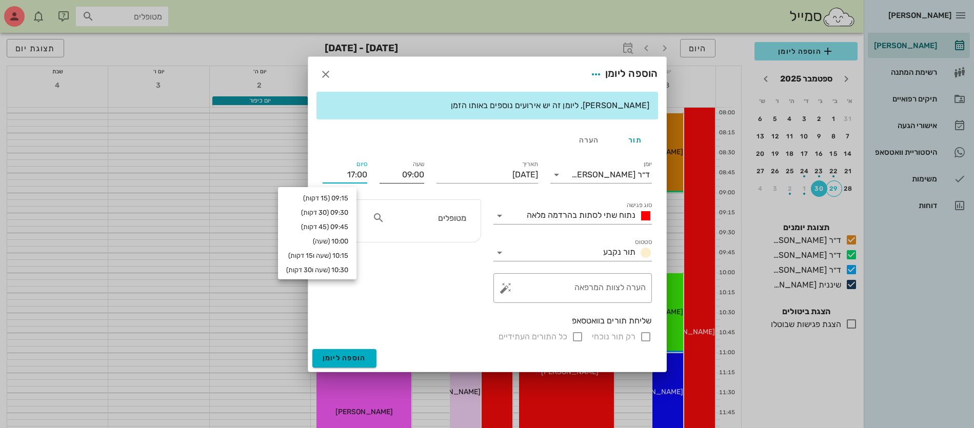
drag, startPoint x: 344, startPoint y: 174, endPoint x: 388, endPoint y: 178, distance: 44.3
click at [388, 178] on div "יומן ד״ר [PERSON_NAME] סוג פגישה נתוח שתי לסתות בהרדמה מלאה סטטוס תור נקבע תארי…" at bounding box center [488, 250] width 342 height 197
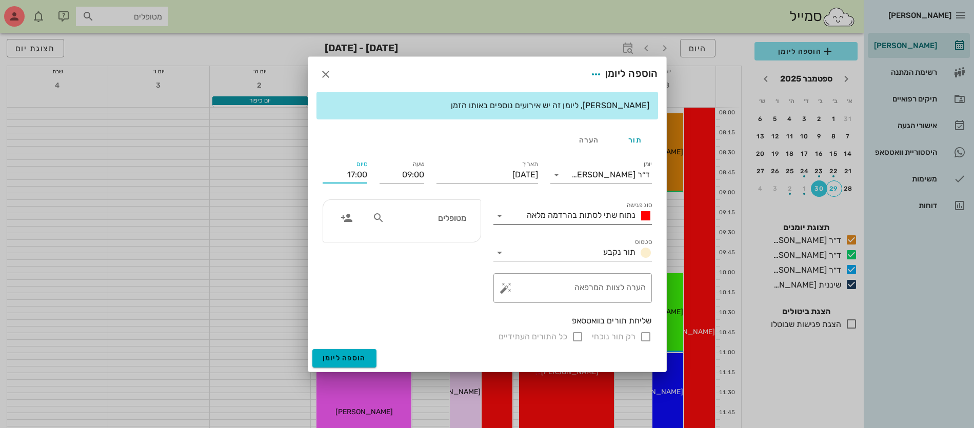
click at [577, 213] on span "נתוח שתי לסתות בהרדמה מלאה" at bounding box center [581, 215] width 109 height 10
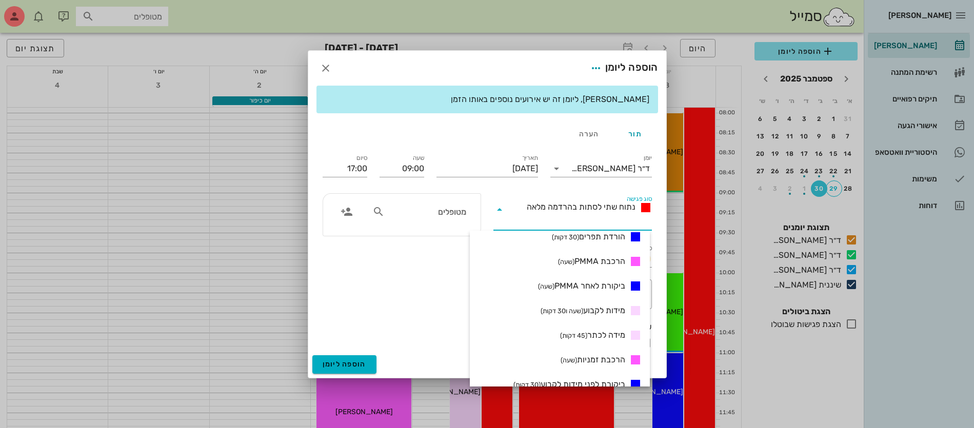
scroll to position [321, 0]
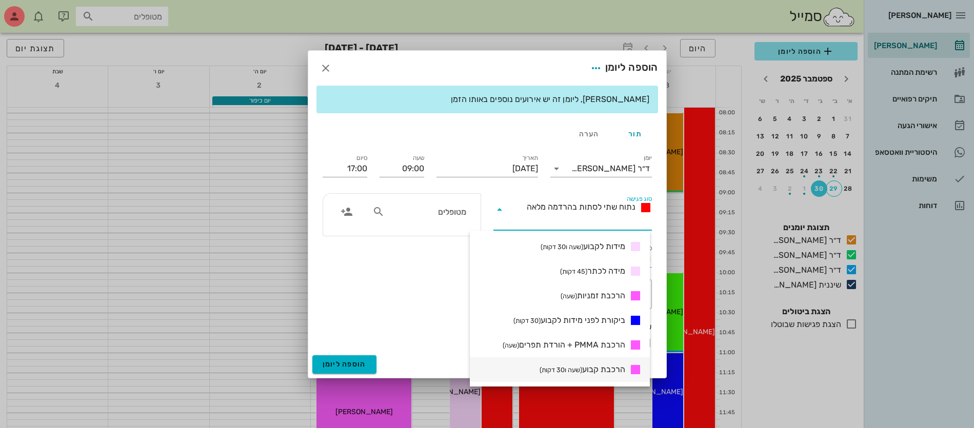
click at [600, 372] on span "הרכבת קבוע (שעה ו30 דקות)" at bounding box center [583, 370] width 86 height 12
type input "10:30"
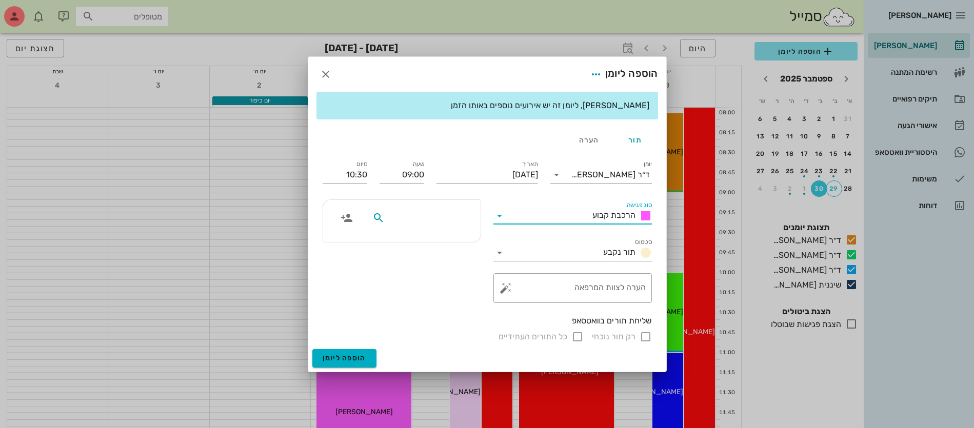
drag, startPoint x: 440, startPoint y: 212, endPoint x: 450, endPoint y: 226, distance: 17.7
click at [450, 225] on div at bounding box center [419, 217] width 106 height 19
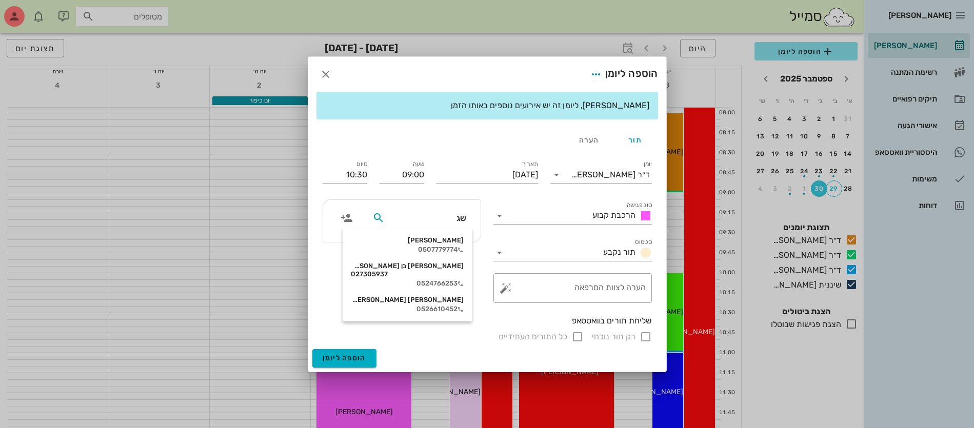
type input "שגי"
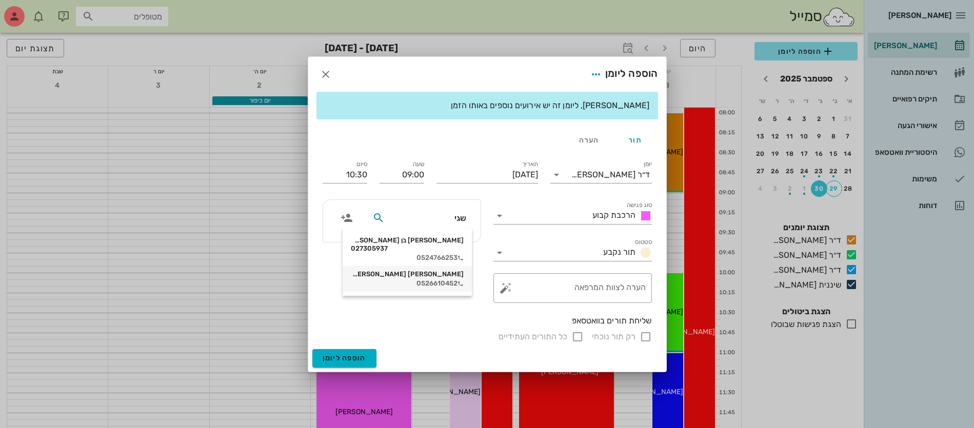
click at [443, 280] on div "0526610452" at bounding box center [407, 284] width 113 height 8
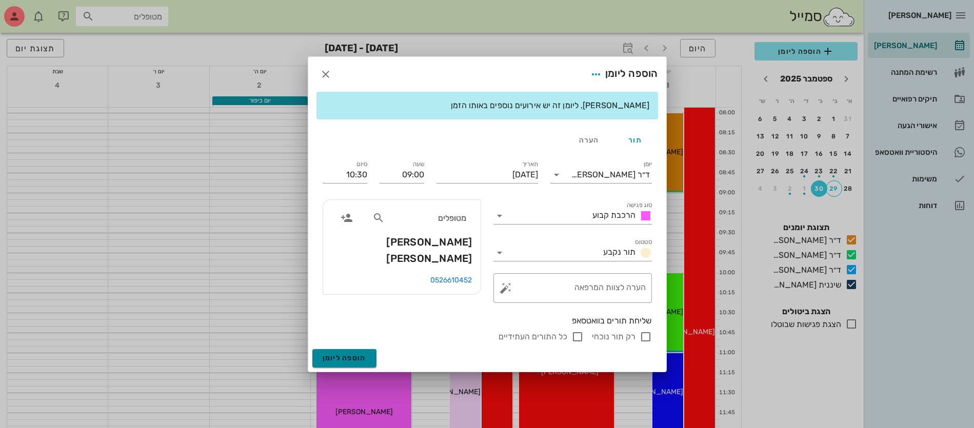
click at [339, 354] on span "הוספה ליומן" at bounding box center [345, 358] width 44 height 9
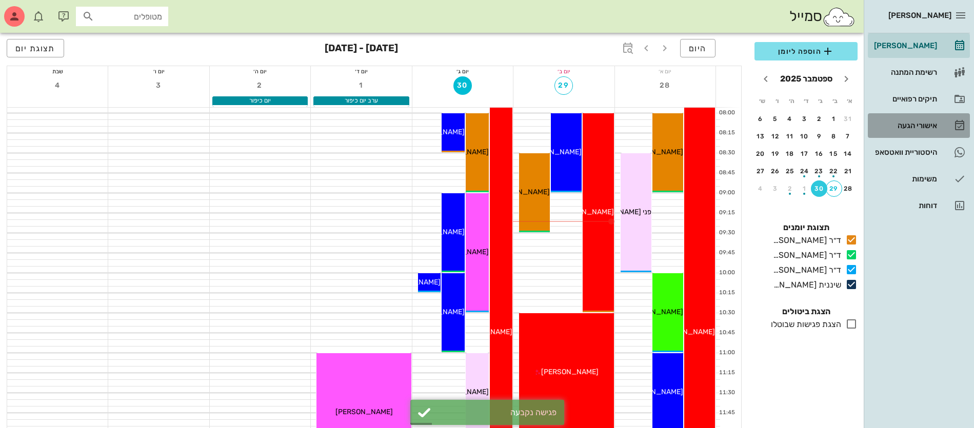
click at [916, 126] on div "אישורי הגעה" at bounding box center [904, 126] width 65 height 8
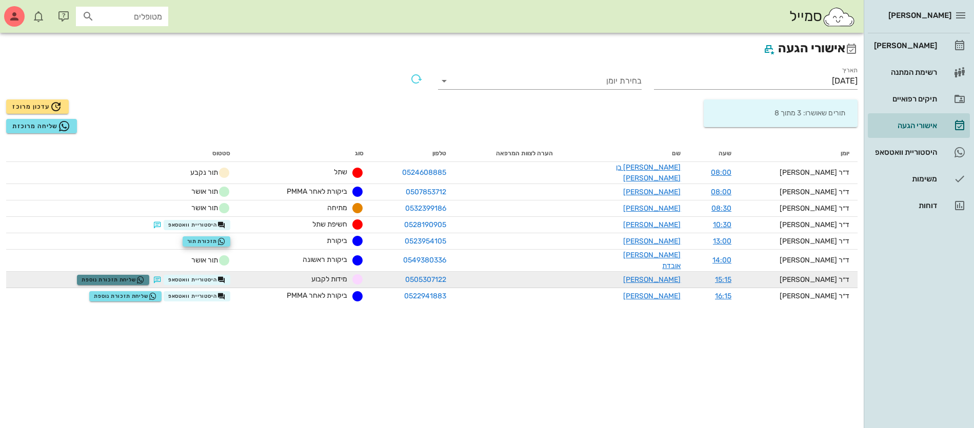
click at [128, 276] on span "שליחת תזכורת נוספת" at bounding box center [113, 280] width 63 height 8
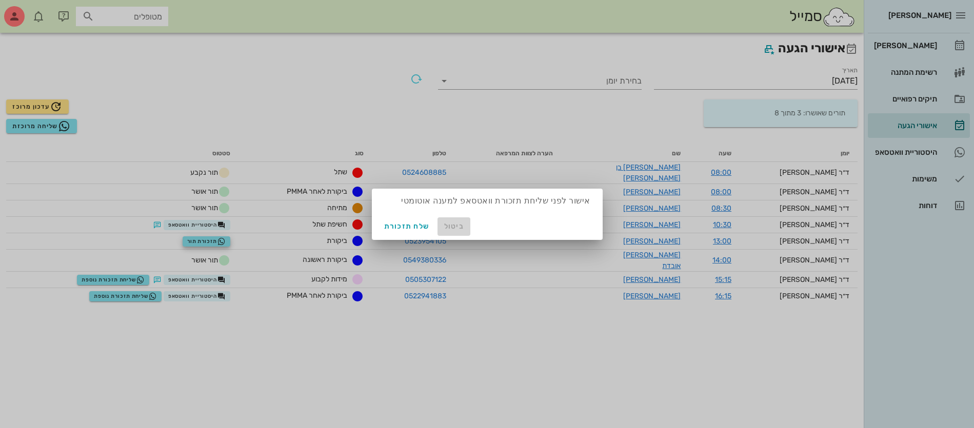
click at [450, 229] on span "ביטול" at bounding box center [454, 226] width 25 height 9
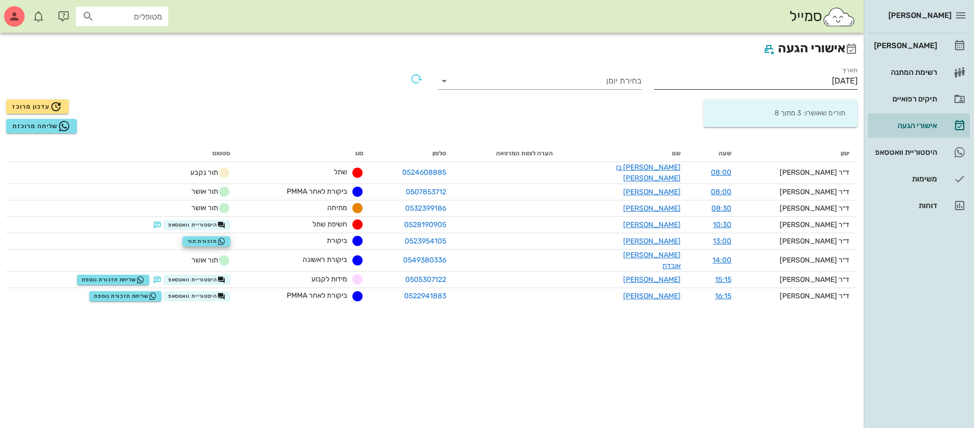
click at [805, 78] on input "[DATE]" at bounding box center [756, 81] width 204 height 16
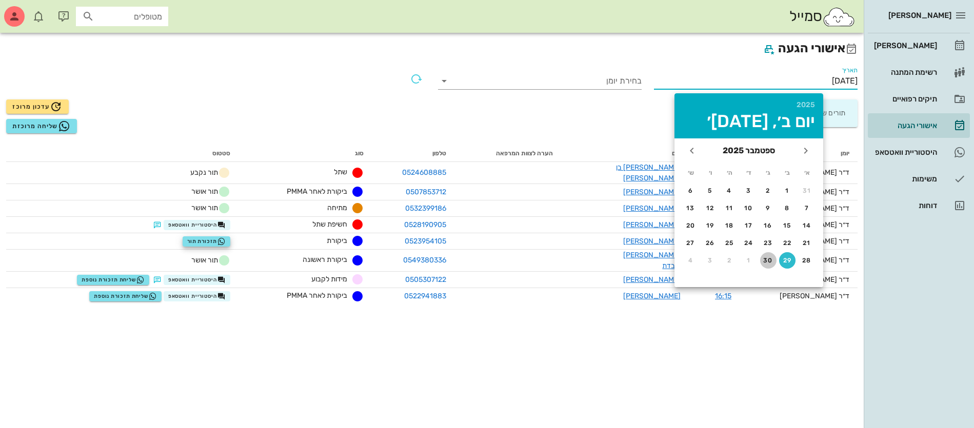
click at [767, 264] on button "30" at bounding box center [768, 260] width 16 height 16
type input "[DATE]"
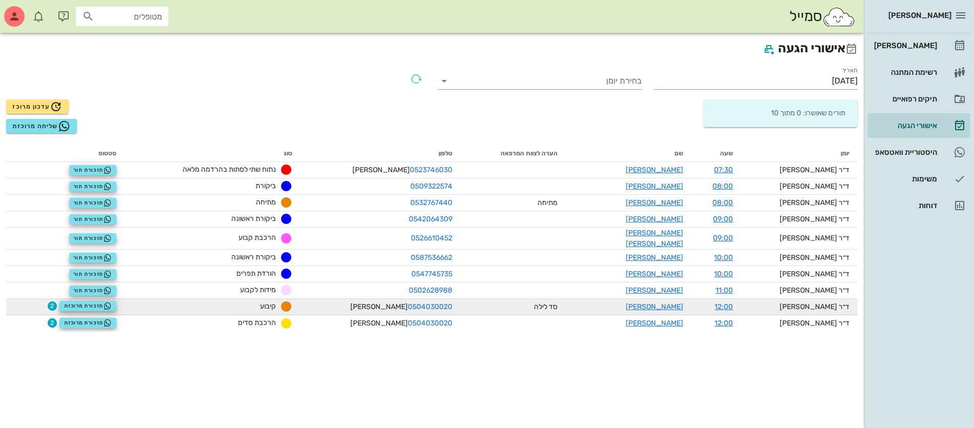
click at [57, 301] on span "2" at bounding box center [52, 306] width 10 height 10
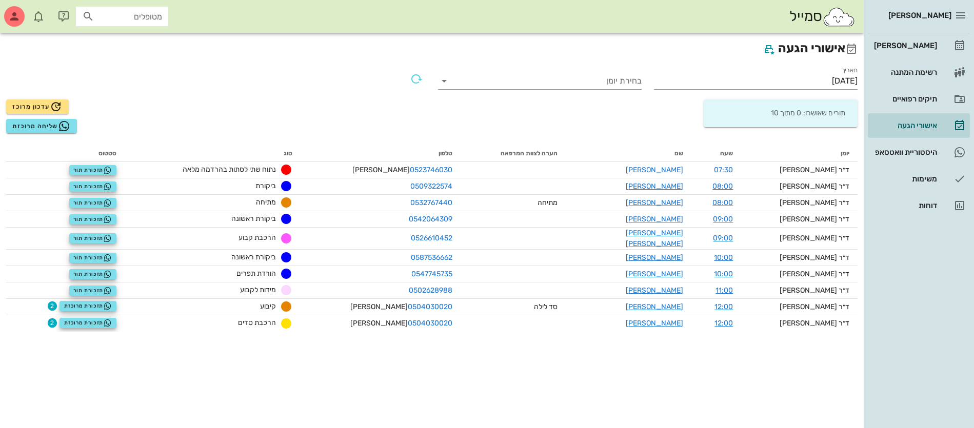
drag, startPoint x: 732, startPoint y: 303, endPoint x: 687, endPoint y: 358, distance: 70.4
click at [687, 358] on div "אישורי הגעה תאריך [DATE] בחירת יומן תורים שאושרו: 0 מתוך 10 עדכון מרוכז שליחה מ…" at bounding box center [432, 231] width 864 height 396
click at [921, 44] on div "[PERSON_NAME]" at bounding box center [904, 46] width 65 height 8
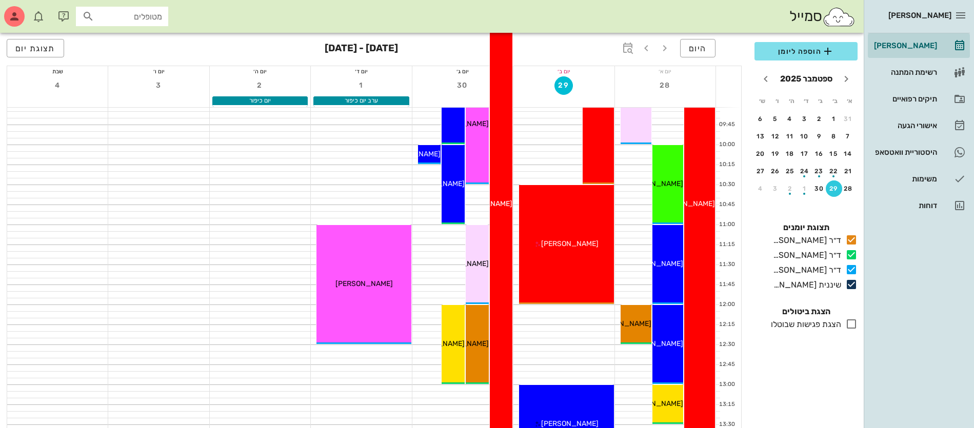
scroll to position [257, 0]
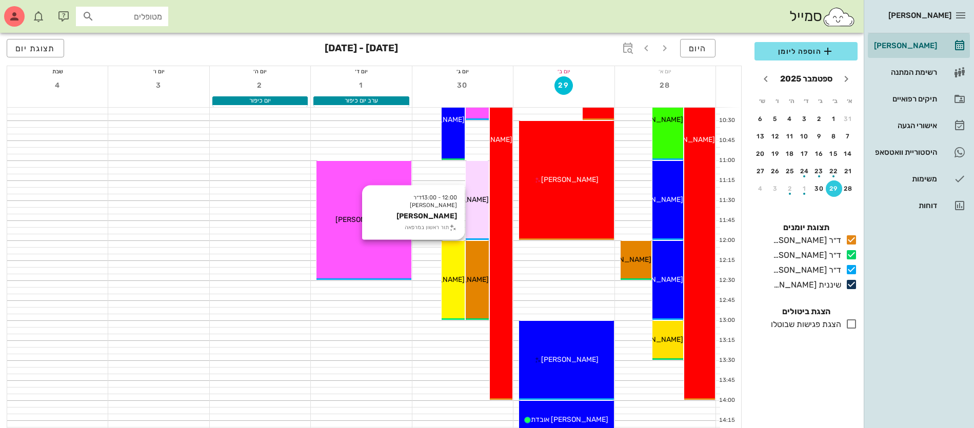
click at [456, 277] on span "[PERSON_NAME]" at bounding box center [435, 279] width 57 height 9
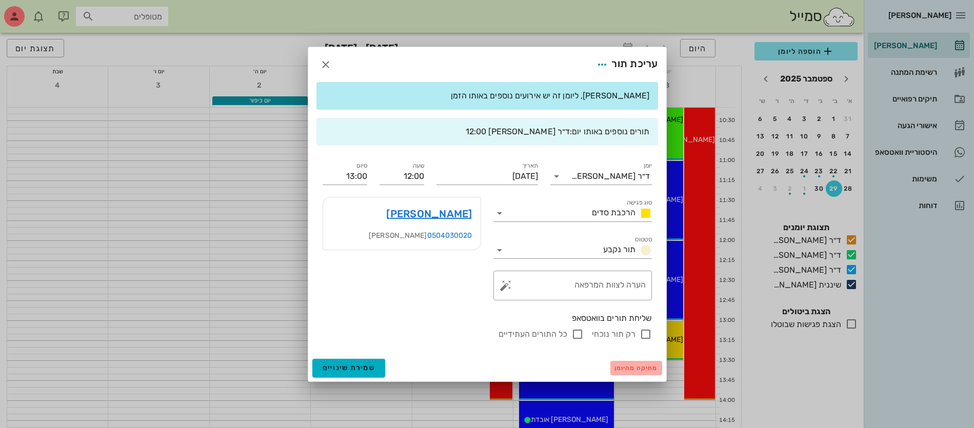
click at [633, 366] on span "מחיקה מהיומן" at bounding box center [637, 368] width 44 height 7
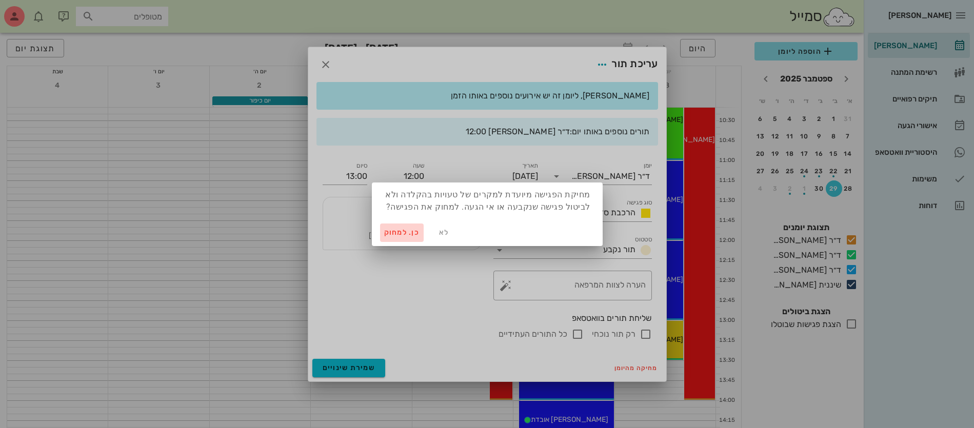
click at [386, 234] on span "כן. למחוק" at bounding box center [402, 232] width 36 height 9
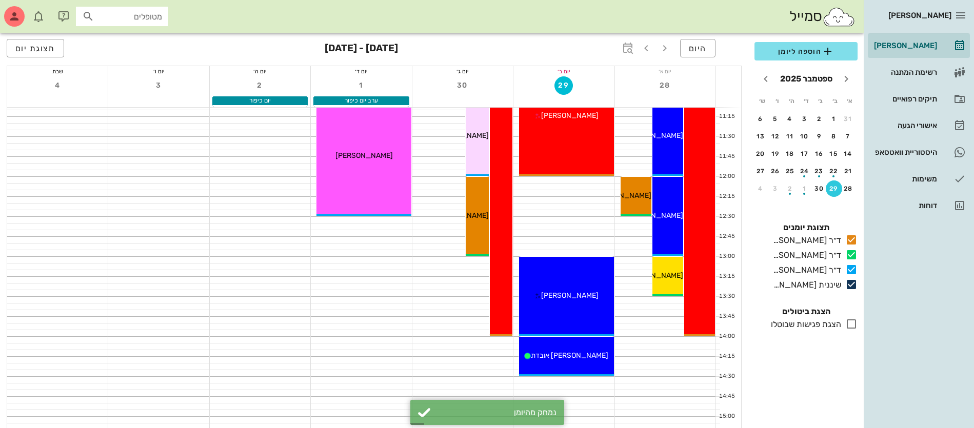
scroll to position [192, 0]
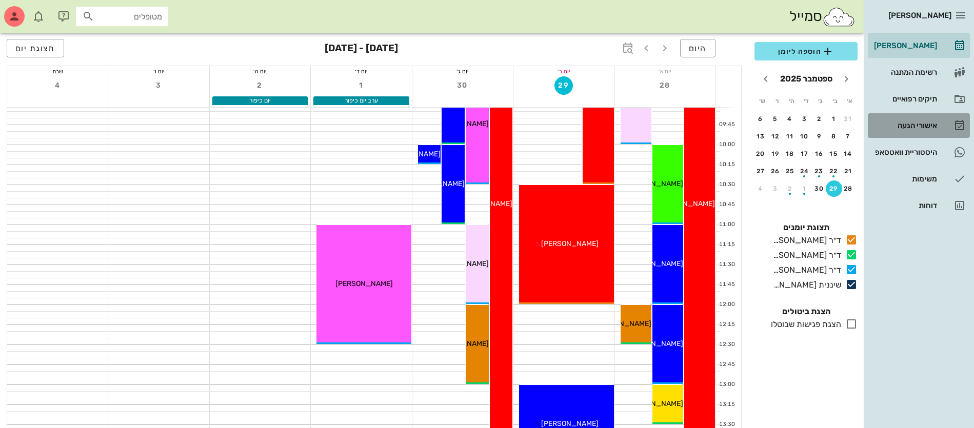
click at [904, 126] on div "אישורי הגעה" at bounding box center [904, 126] width 65 height 8
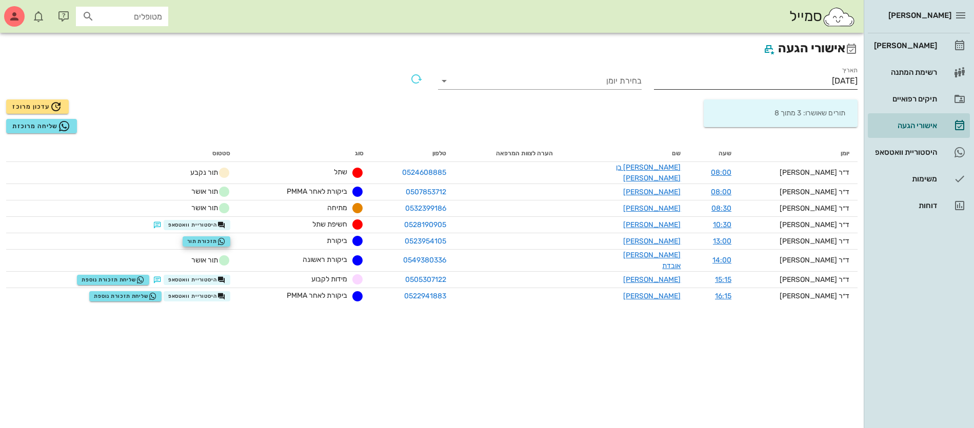
click at [826, 82] on input "[DATE]" at bounding box center [756, 81] width 204 height 16
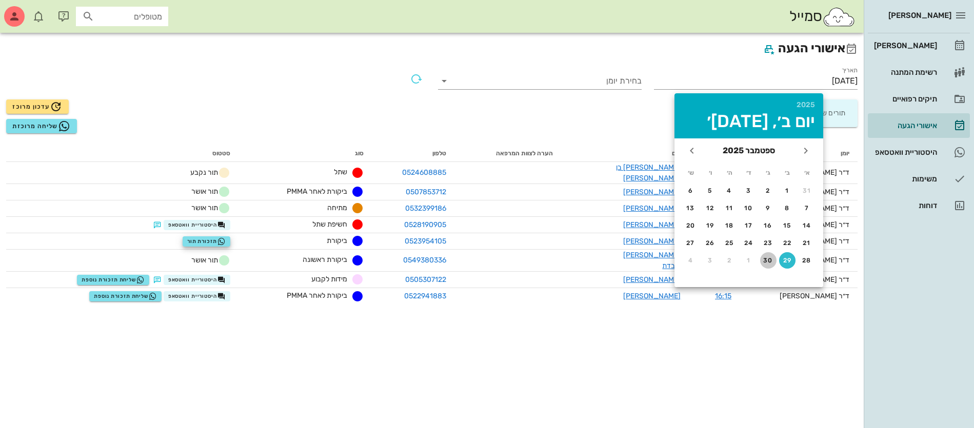
click at [764, 263] on div "30" at bounding box center [768, 260] width 16 height 7
type input "[DATE]"
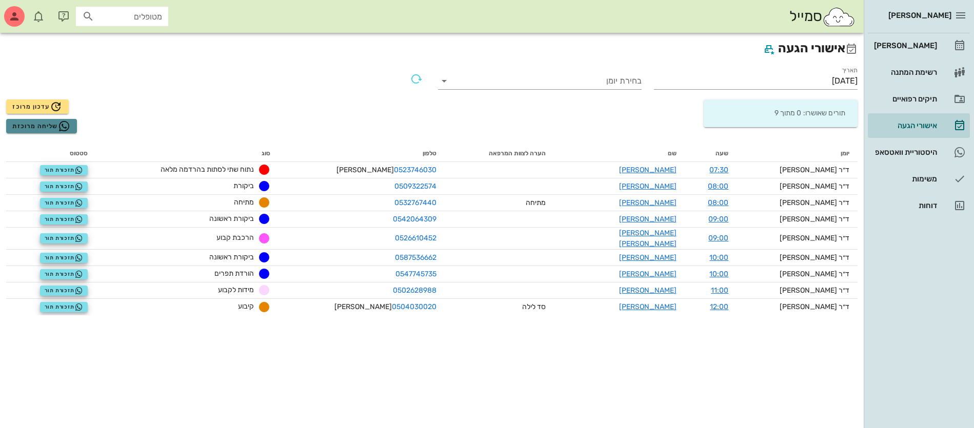
click at [41, 125] on span "שליחה מרוכזת" at bounding box center [41, 126] width 58 height 12
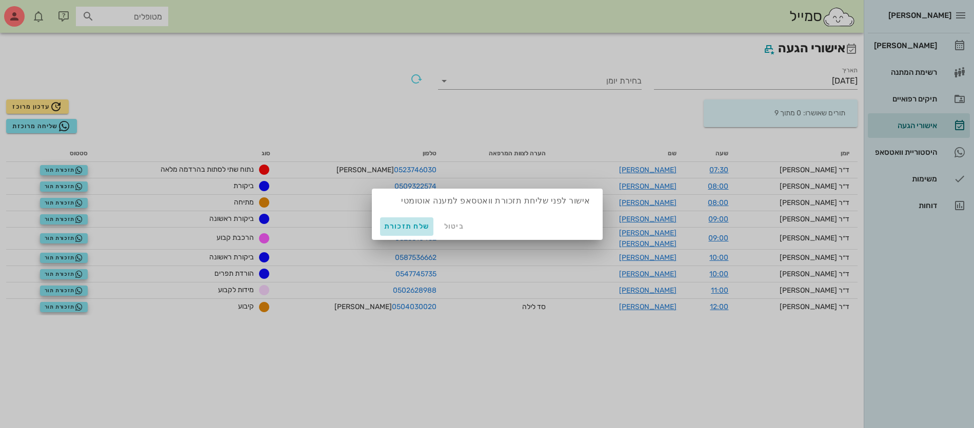
click at [402, 226] on span "שלח תזכורת" at bounding box center [407, 226] width 46 height 9
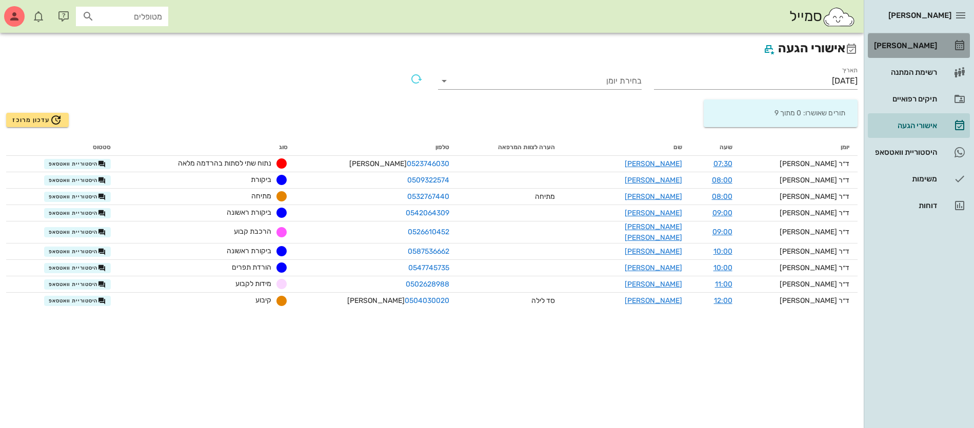
click at [902, 46] on div "[PERSON_NAME]" at bounding box center [904, 46] width 65 height 8
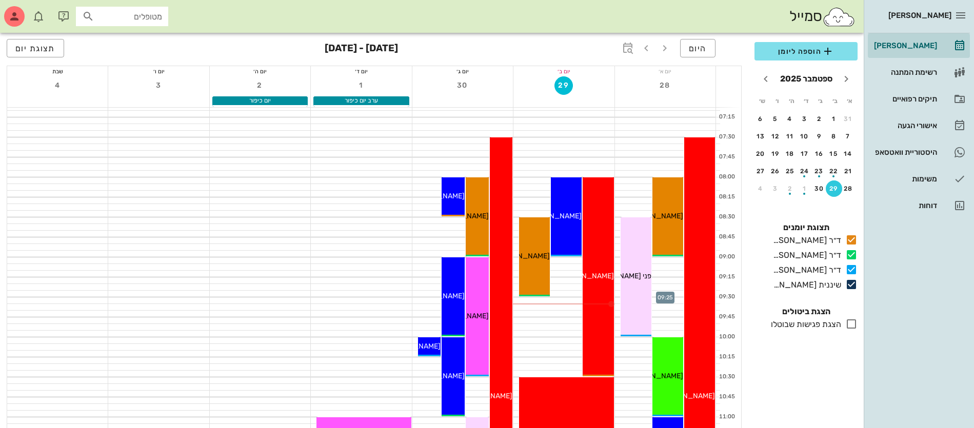
scroll to position [128, 0]
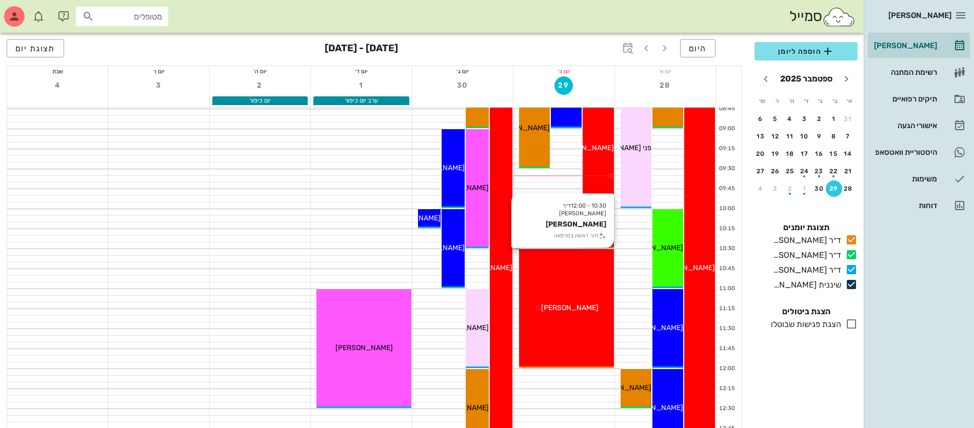
click at [563, 289] on div "10:30 - 12:00 ד״ר [PERSON_NAME] [PERSON_NAME] תור ראשון במרפאה [PERSON_NAME]" at bounding box center [566, 308] width 94 height 119
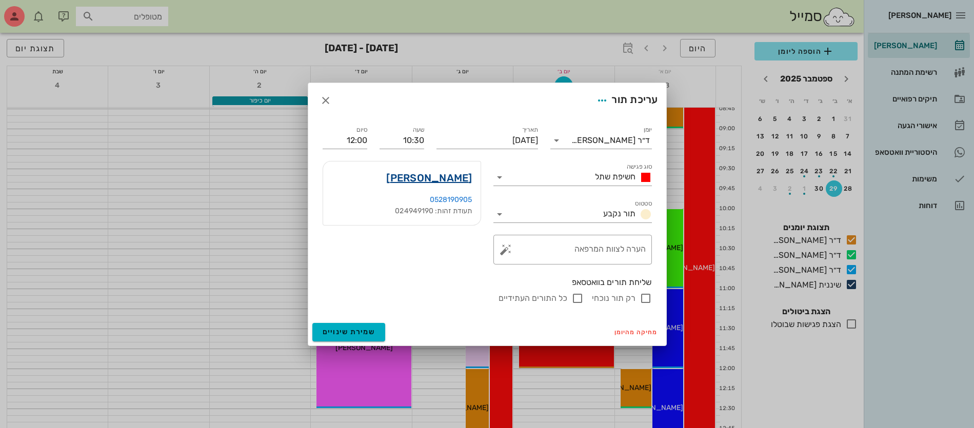
click at [447, 178] on link "[PERSON_NAME]" at bounding box center [429, 178] width 86 height 16
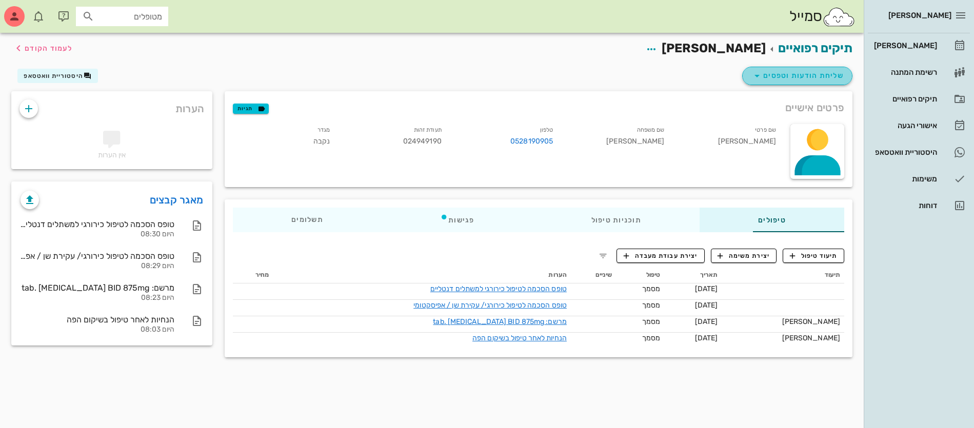
click at [798, 75] on span "שליחת הודעות וטפסים" at bounding box center [797, 76] width 93 height 12
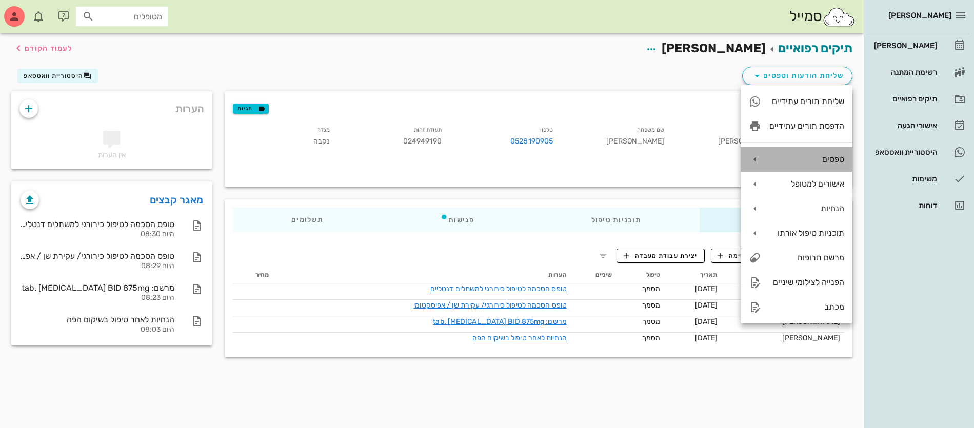
click at [812, 162] on div "טפסים" at bounding box center [807, 159] width 75 height 10
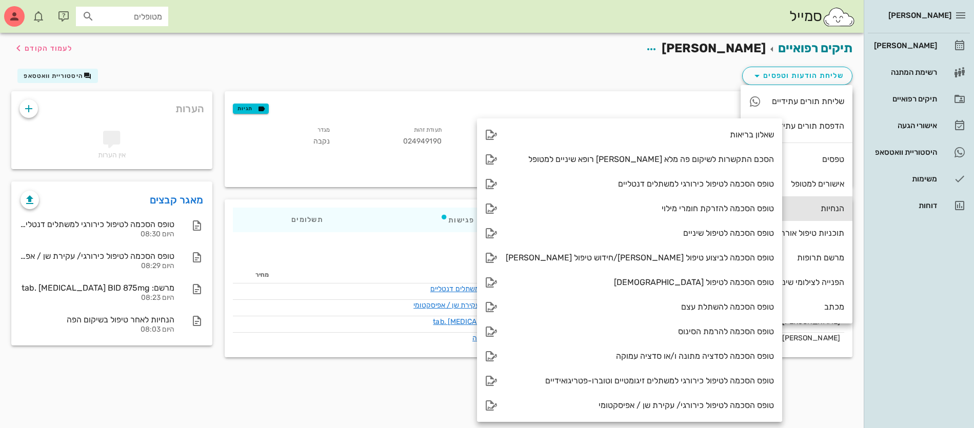
click at [829, 207] on div "הנחיות" at bounding box center [807, 209] width 75 height 10
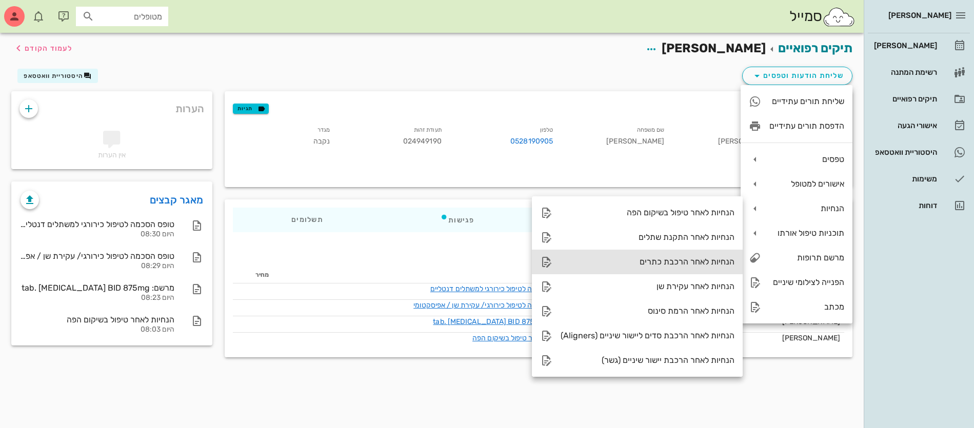
click at [695, 260] on div "הנחיות לאחר הרכבת כתרים" at bounding box center [648, 262] width 174 height 10
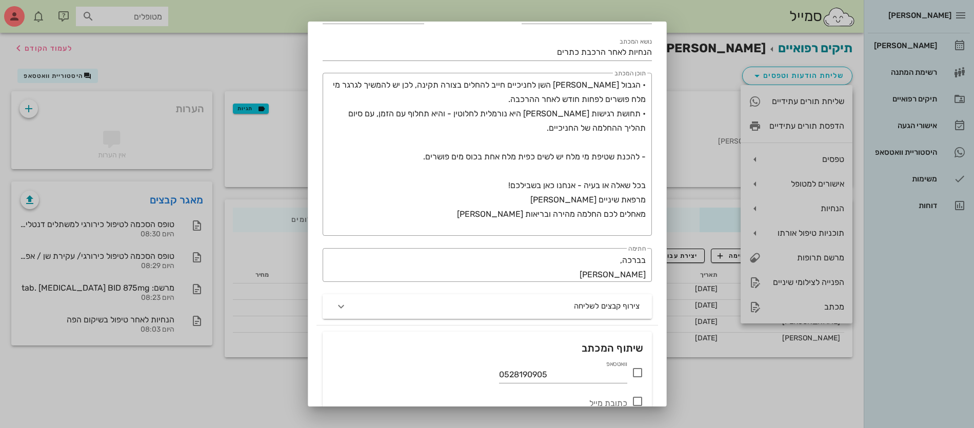
scroll to position [153, 0]
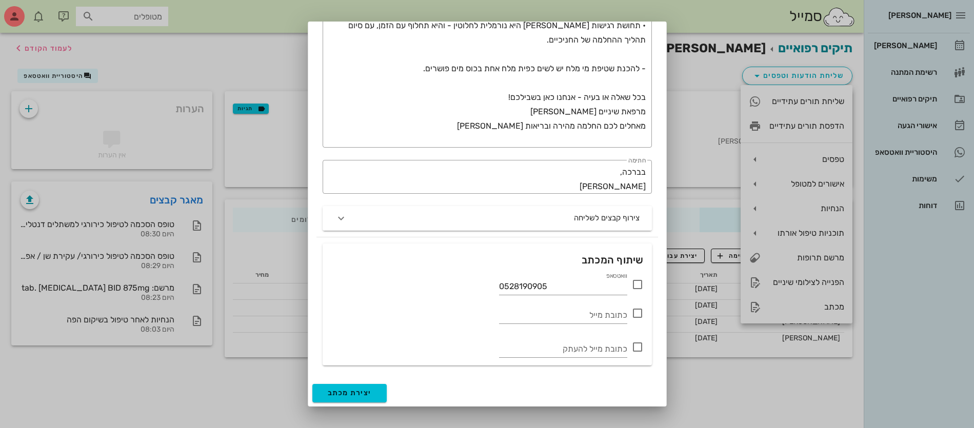
click at [639, 283] on icon at bounding box center [638, 285] width 12 height 12
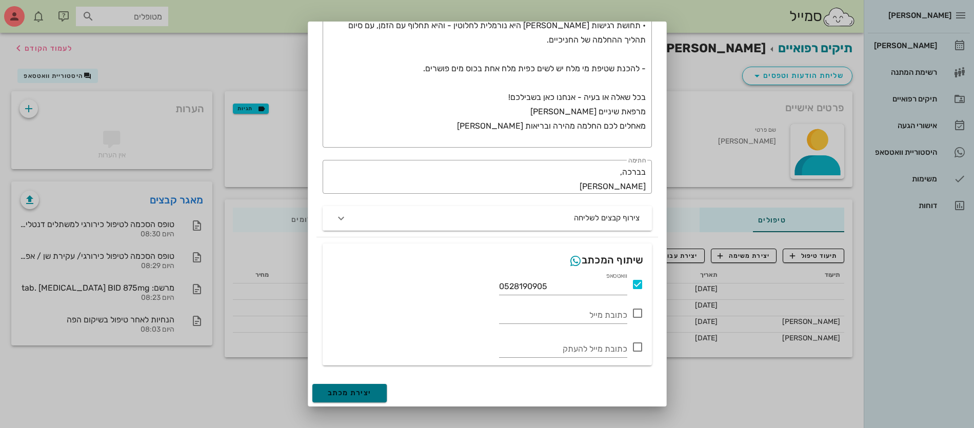
click at [351, 397] on span "יצירת מכתב" at bounding box center [350, 393] width 44 height 9
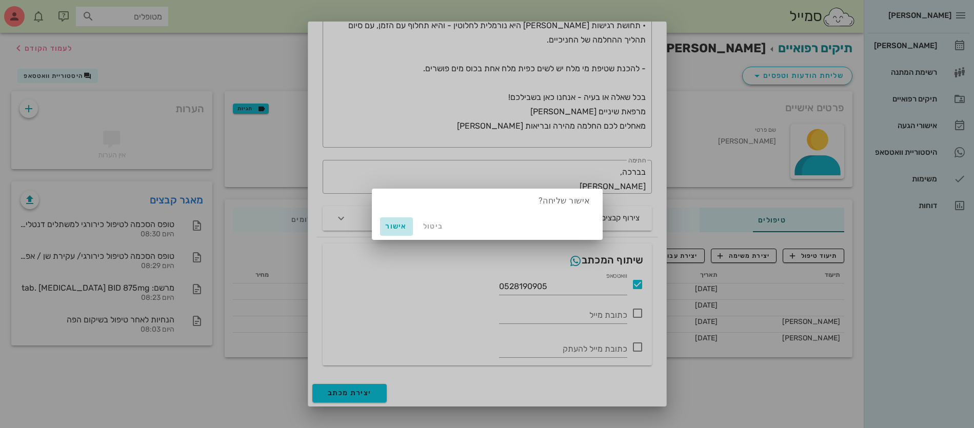
click at [392, 227] on span "אישור" at bounding box center [396, 226] width 25 height 9
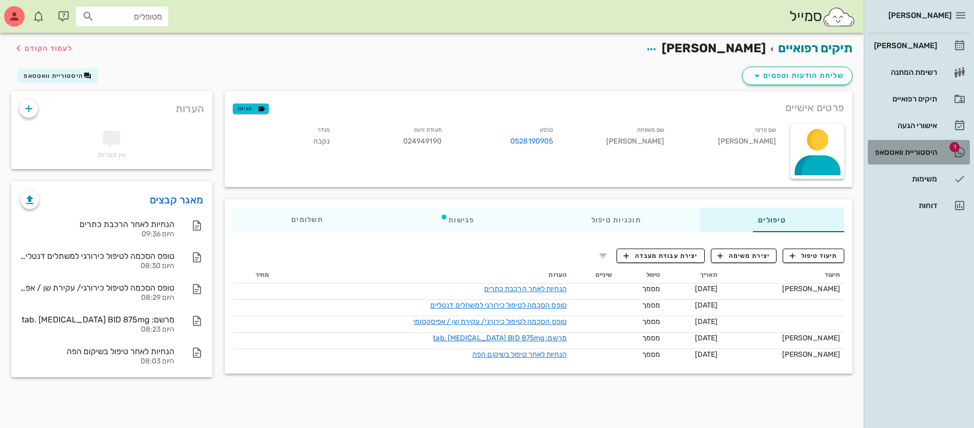
click at [892, 155] on div "היסטוריית וואטסאפ" at bounding box center [904, 152] width 65 height 8
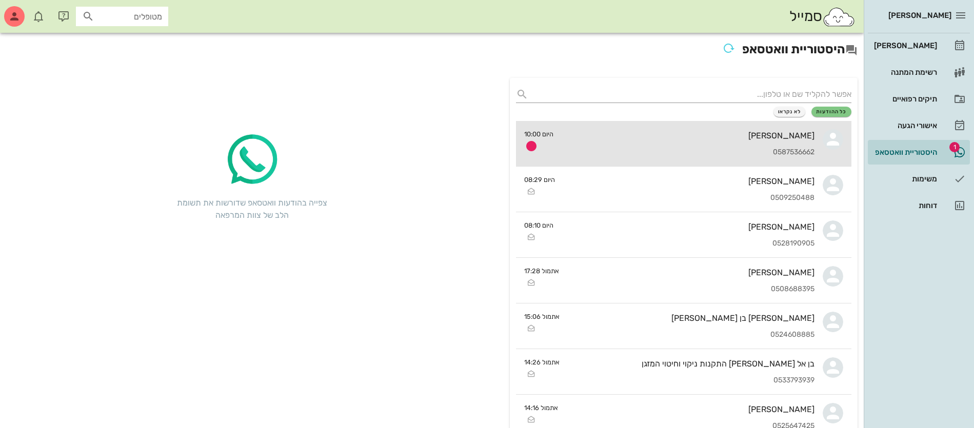
click at [721, 137] on div "[PERSON_NAME]" at bounding box center [688, 136] width 253 height 10
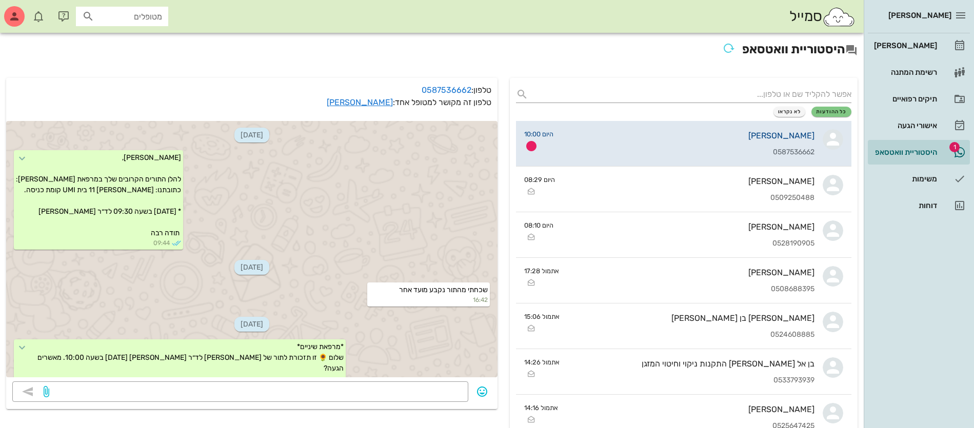
scroll to position [101, 0]
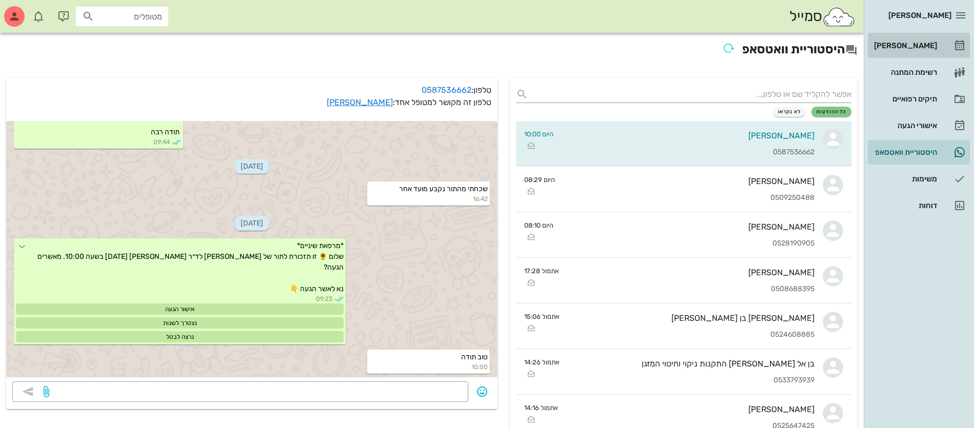
click at [908, 45] on div "[PERSON_NAME]" at bounding box center [904, 46] width 65 height 8
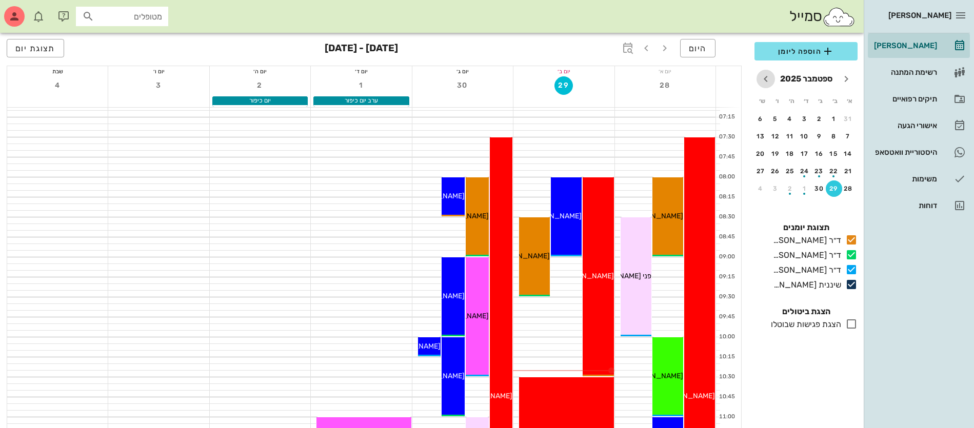
click at [767, 82] on icon "חודש הבא" at bounding box center [766, 79] width 12 height 12
click at [792, 137] on div "button" at bounding box center [790, 139] width 16 height 6
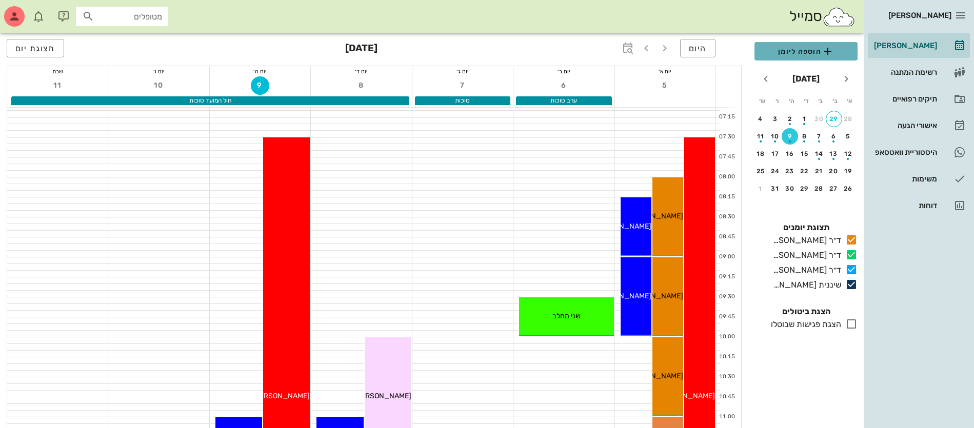
click at [808, 50] on span "הוספה ליומן" at bounding box center [806, 51] width 87 height 12
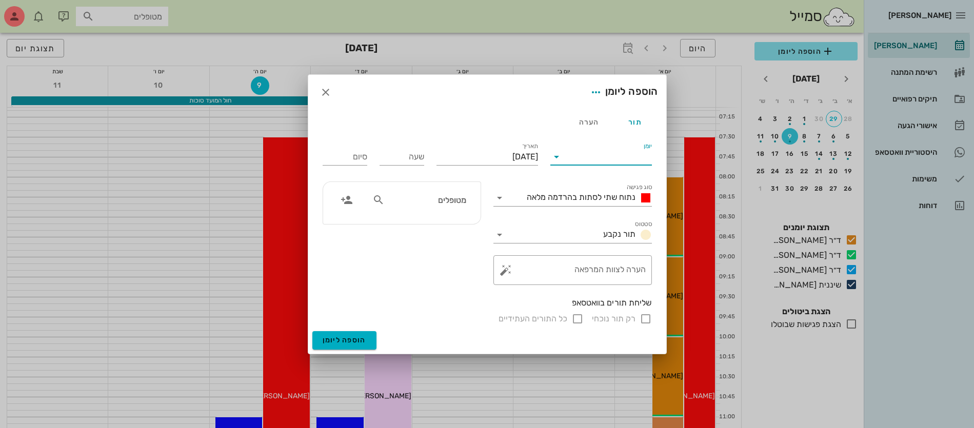
click at [616, 158] on input "יומן" at bounding box center [608, 157] width 87 height 16
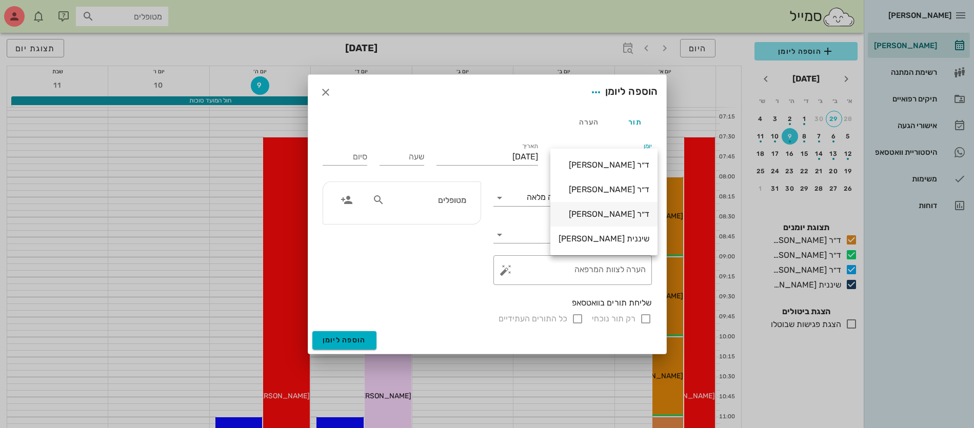
click at [623, 212] on div "ד״ר [PERSON_NAME]" at bounding box center [604, 214] width 91 height 10
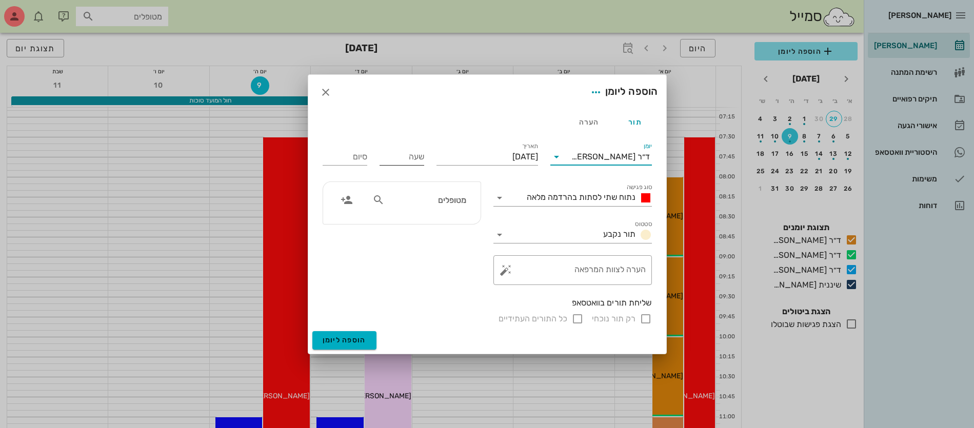
click at [412, 161] on input "שעה" at bounding box center [402, 157] width 45 height 16
type input "08:30"
click at [357, 158] on div "סיום 16:30" at bounding box center [345, 154] width 57 height 41
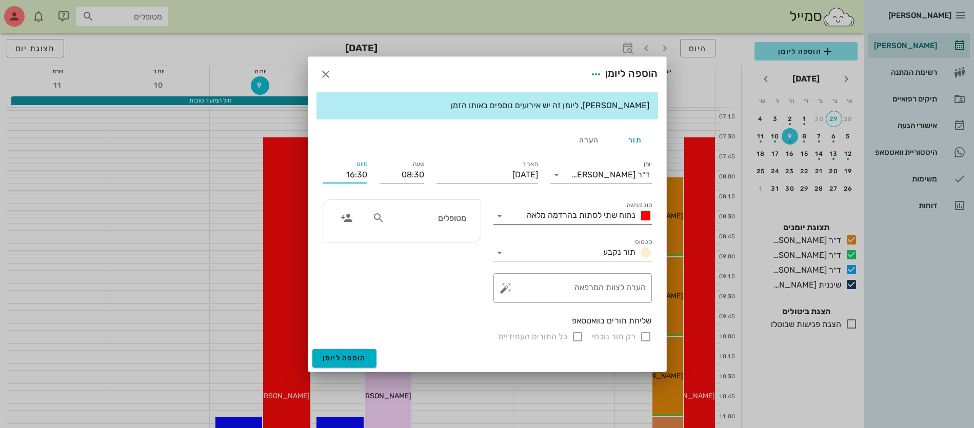
click at [559, 215] on span "נתוח שתי לסתות בהרדמה מלאה" at bounding box center [581, 215] width 109 height 10
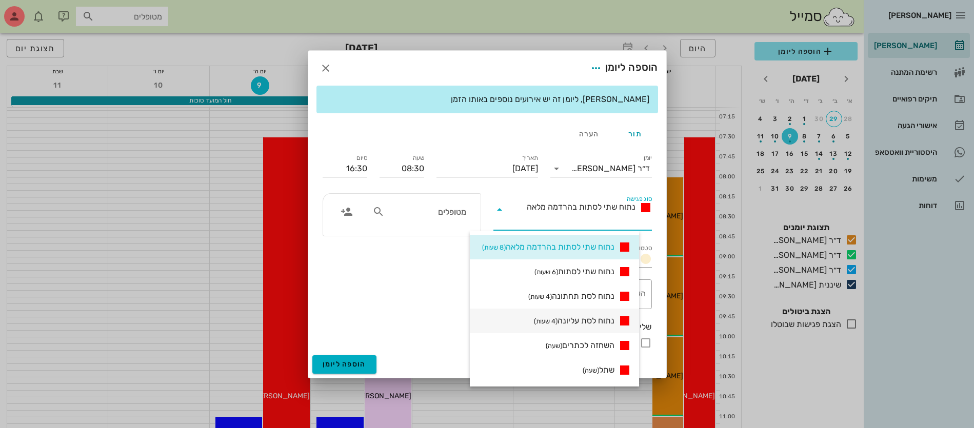
scroll to position [257, 0]
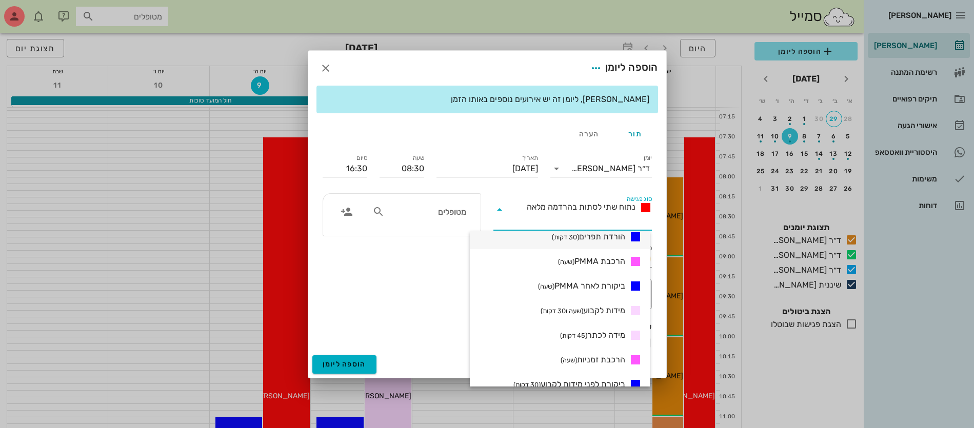
click at [597, 233] on span "הורדת תפרים (30 דקות)" at bounding box center [588, 237] width 73 height 12
type input "09:00"
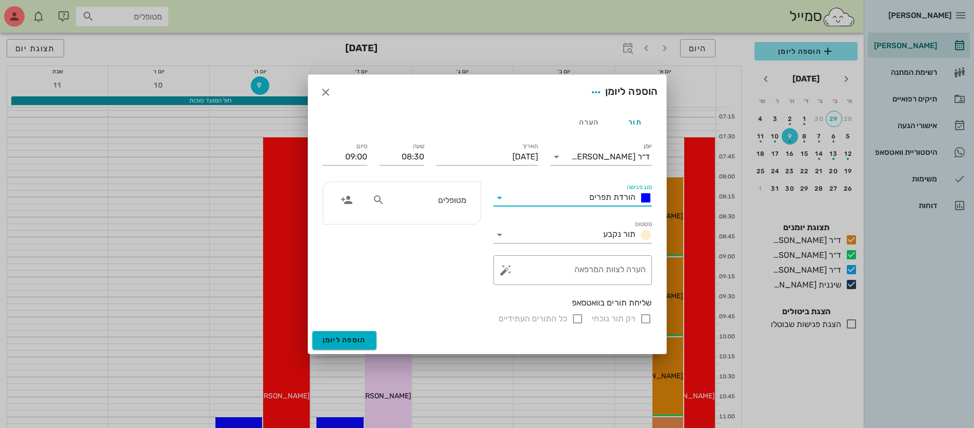
click at [451, 200] on input "מטופלים" at bounding box center [426, 199] width 79 height 13
type input "יולי"
click at [444, 230] on div "0525116585" at bounding box center [407, 232] width 113 height 8
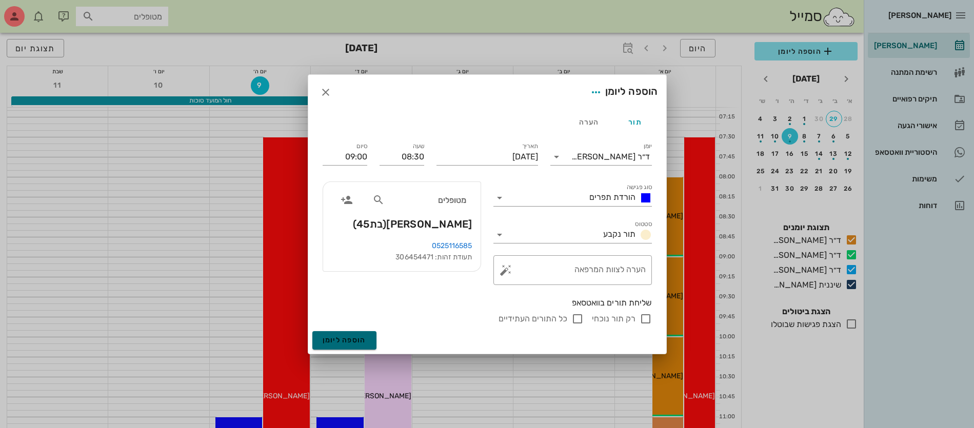
click at [343, 343] on span "הוספה ליומן" at bounding box center [345, 340] width 44 height 9
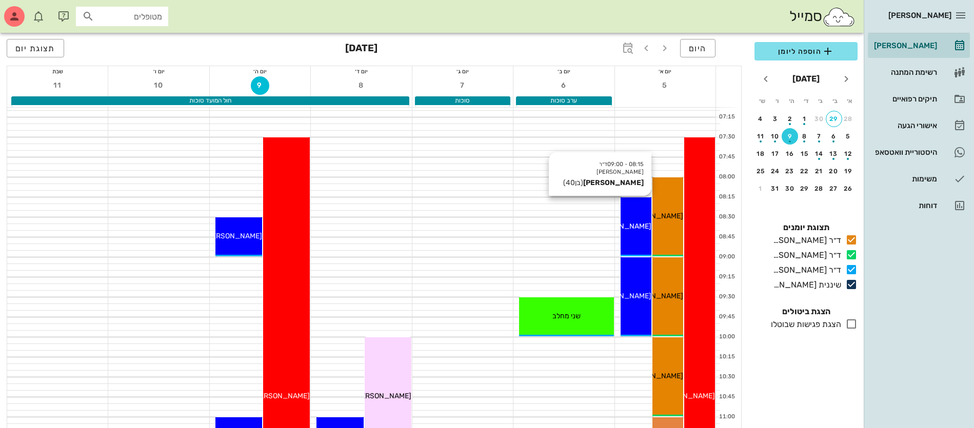
scroll to position [128, 0]
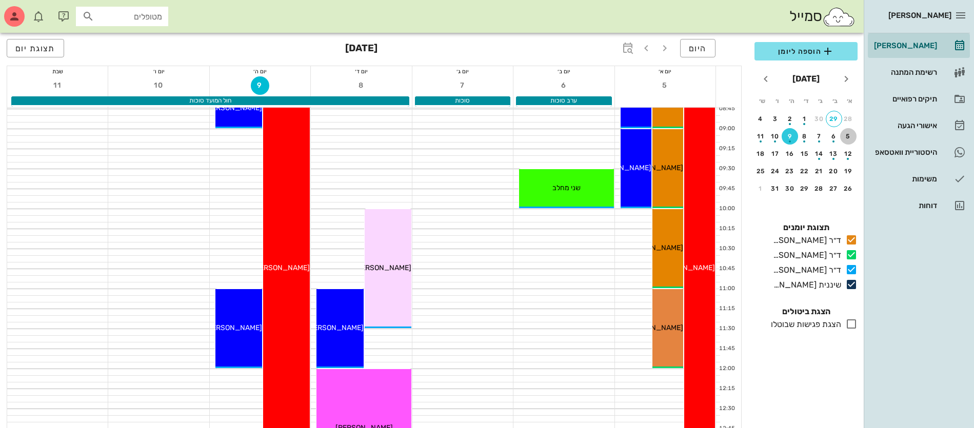
click at [844, 136] on div "5" at bounding box center [848, 136] width 16 height 7
click at [799, 52] on span "הוספה ליומן" at bounding box center [806, 51] width 87 height 12
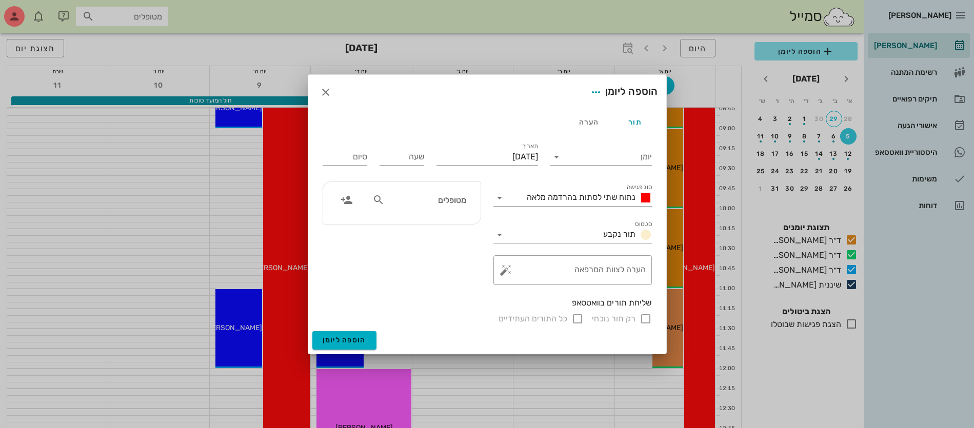
drag, startPoint x: 406, startPoint y: 201, endPoint x: 400, endPoint y: 202, distance: 5.7
click at [405, 201] on input "מטופלים" at bounding box center [426, 199] width 79 height 13
type input "[PERSON_NAME]"
click at [428, 219] on div "[PERSON_NAME] 25777525" at bounding box center [408, 223] width 113 height 8
click at [581, 155] on input "יומן" at bounding box center [608, 157] width 87 height 16
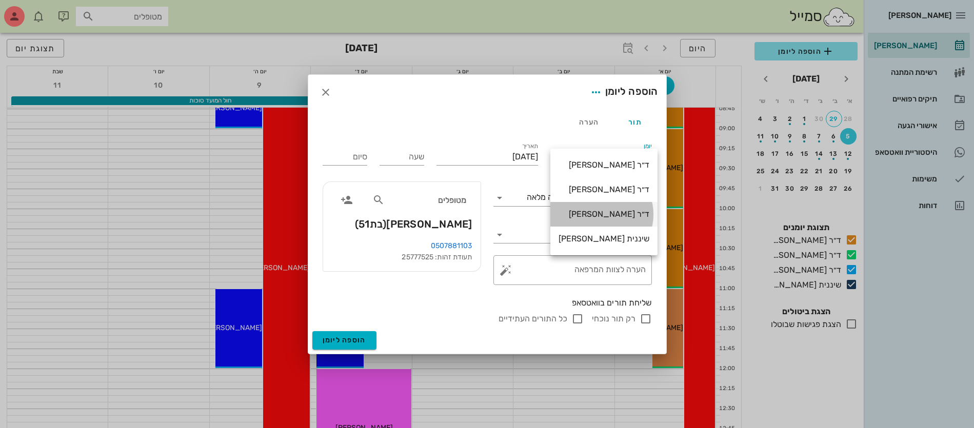
click at [581, 209] on div "ד״ר [PERSON_NAME]" at bounding box center [604, 214] width 91 height 22
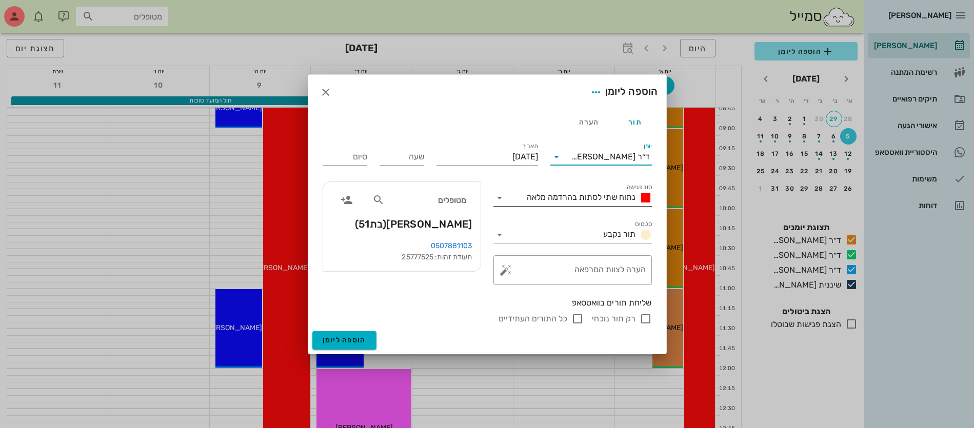
click at [582, 192] on span "נתוח שתי לסתות בהרדמה מלאה" at bounding box center [581, 197] width 109 height 10
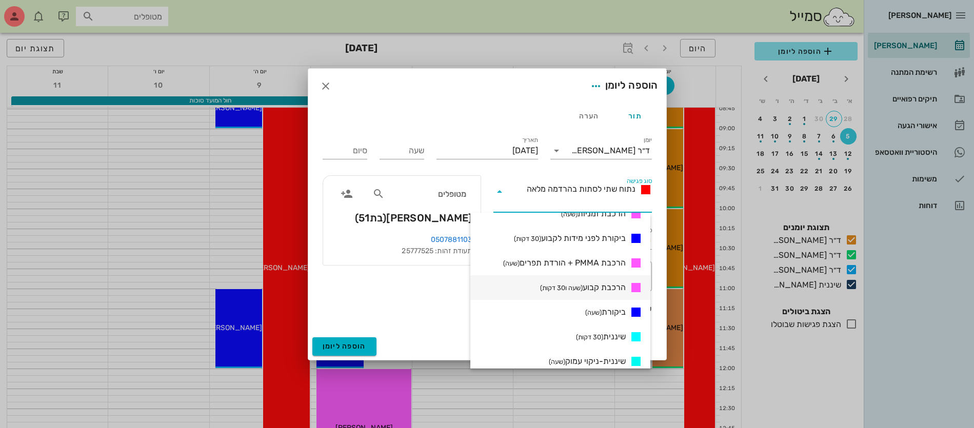
scroll to position [449, 0]
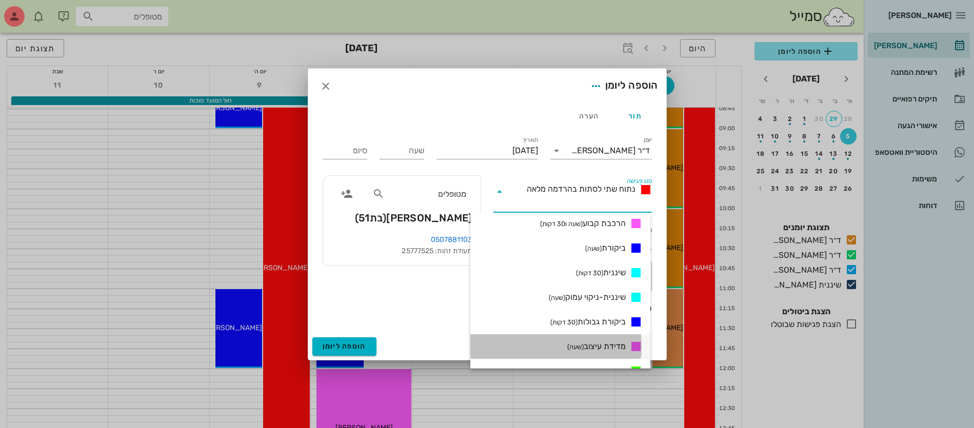
click at [588, 349] on span "מדידת עיצוב (שעה)" at bounding box center [596, 347] width 58 height 12
type input "01:00"
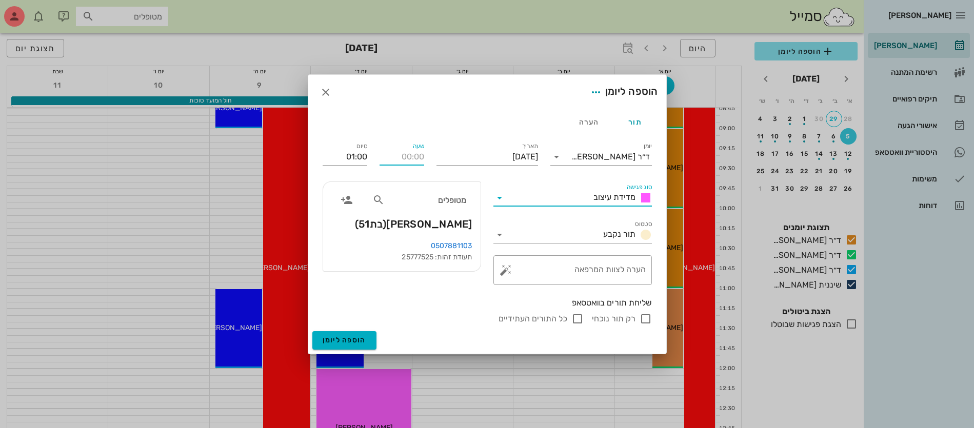
click at [401, 158] on input "שעה" at bounding box center [402, 157] width 45 height 16
type input "10:00"
type input "11:00"
click at [354, 159] on input "11:00" at bounding box center [345, 157] width 45 height 16
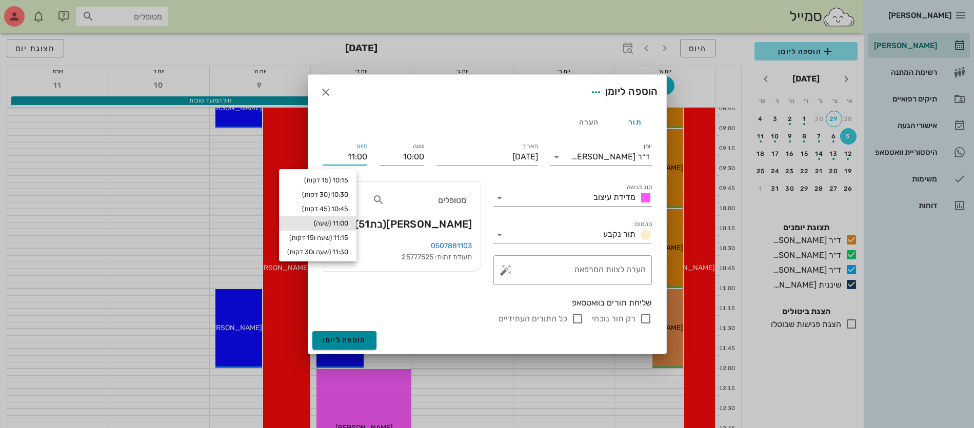
click at [346, 342] on span "הוספה ליומן" at bounding box center [345, 340] width 44 height 9
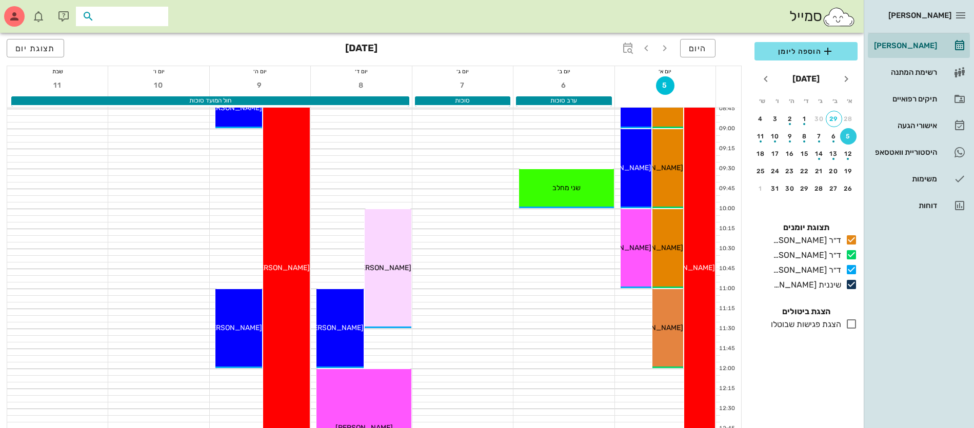
click at [135, 16] on input "text" at bounding box center [129, 16] width 66 height 13
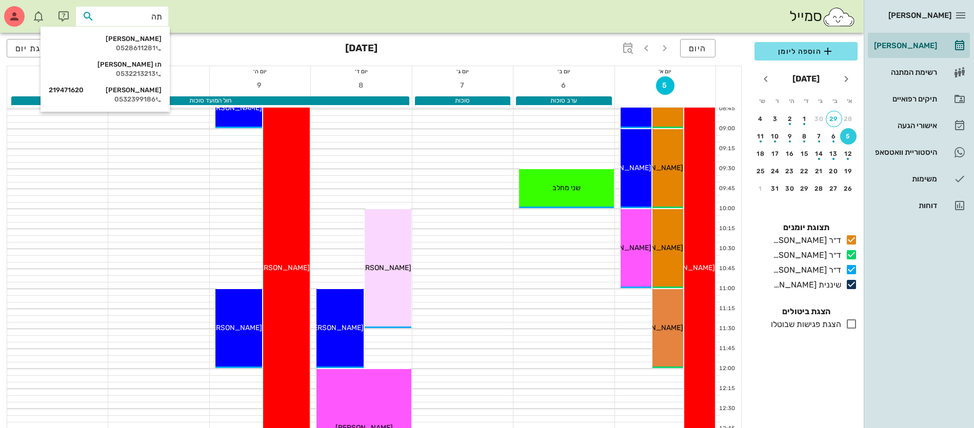
type input "[PERSON_NAME]"
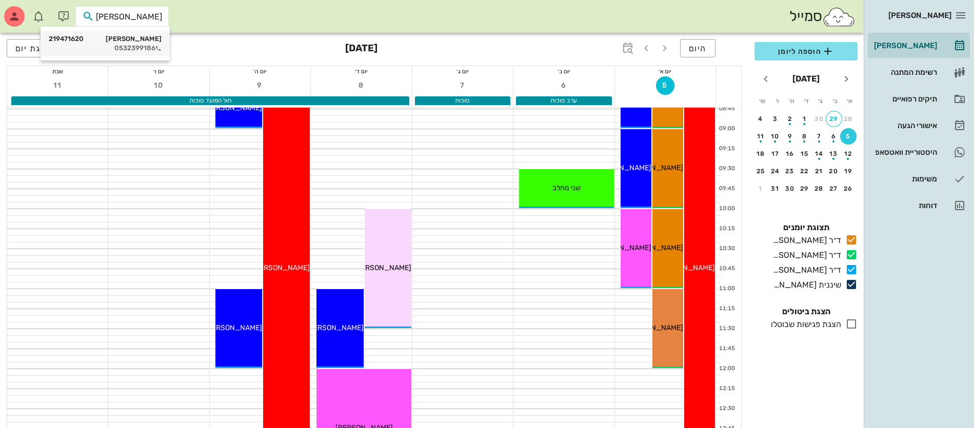
click at [135, 47] on div "0532399186" at bounding box center [105, 48] width 113 height 8
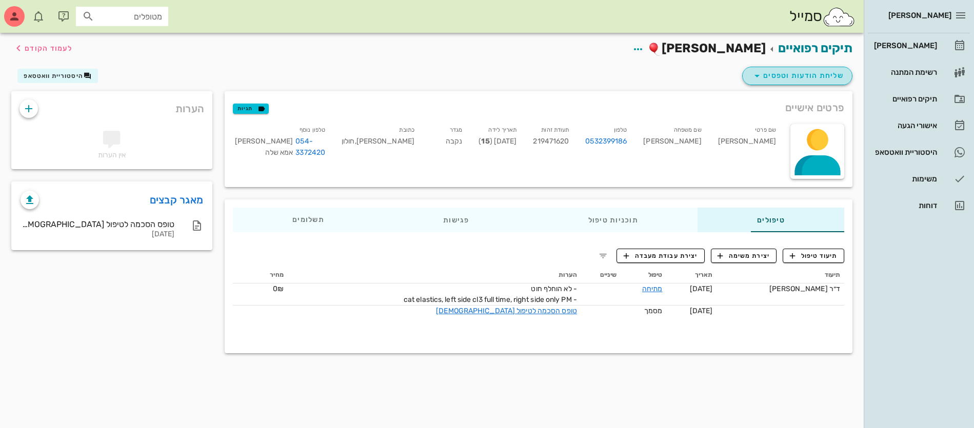
click at [796, 74] on span "שליחת הודעות וטפסים" at bounding box center [797, 76] width 93 height 12
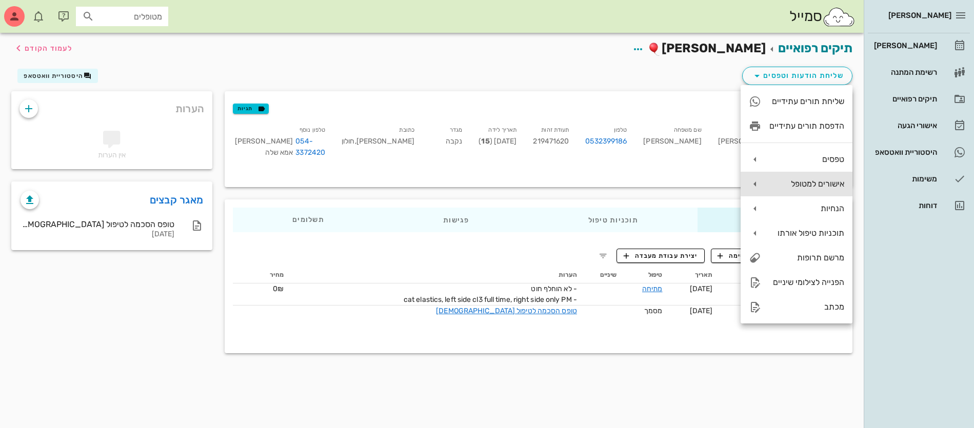
click at [821, 184] on div "אישורים למטופל" at bounding box center [807, 184] width 75 height 10
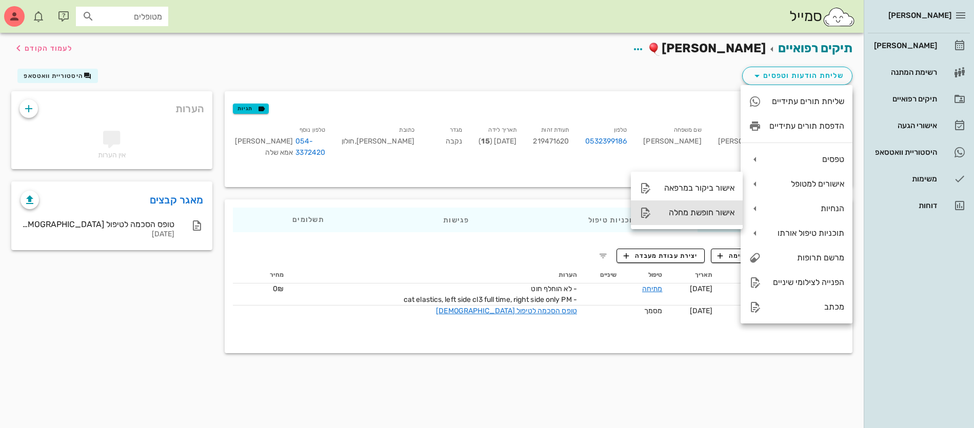
click at [683, 213] on div "אישור חופשת מחלה" at bounding box center [697, 213] width 75 height 10
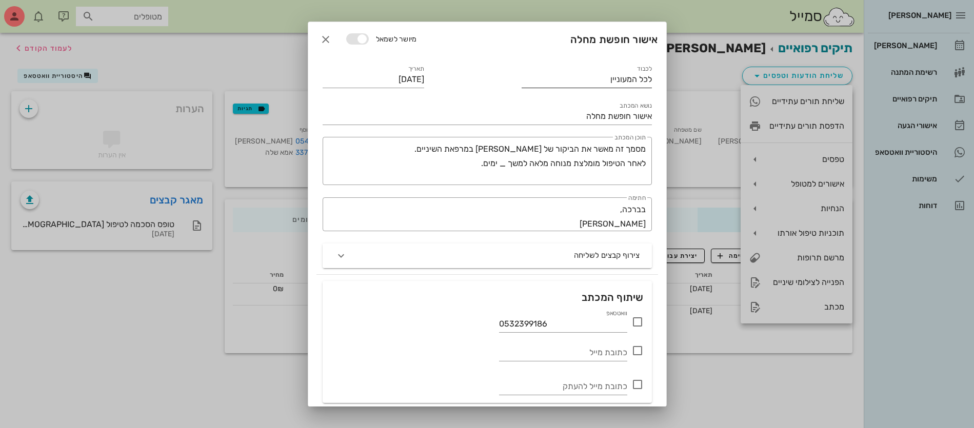
click at [585, 80] on input "לכל המעוניין" at bounding box center [587, 79] width 130 height 16
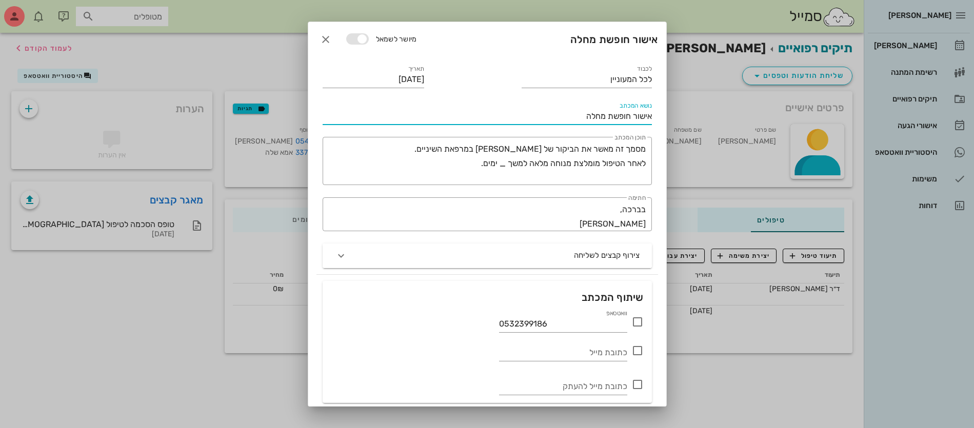
click at [569, 119] on input "אישור חופשת מחלה" at bounding box center [487, 116] width 329 height 16
drag, startPoint x: 648, startPoint y: 148, endPoint x: 407, endPoint y: 151, distance: 241.1
type input "אישור חופשת מחלה [PERSON_NAME] תז 219471620"
click at [407, 151] on div "​ תוכן המכתב מסמך זה מאשר את הביקור של [PERSON_NAME] במרפאת השיניים. לאחר הטיפו…" at bounding box center [487, 161] width 329 height 48
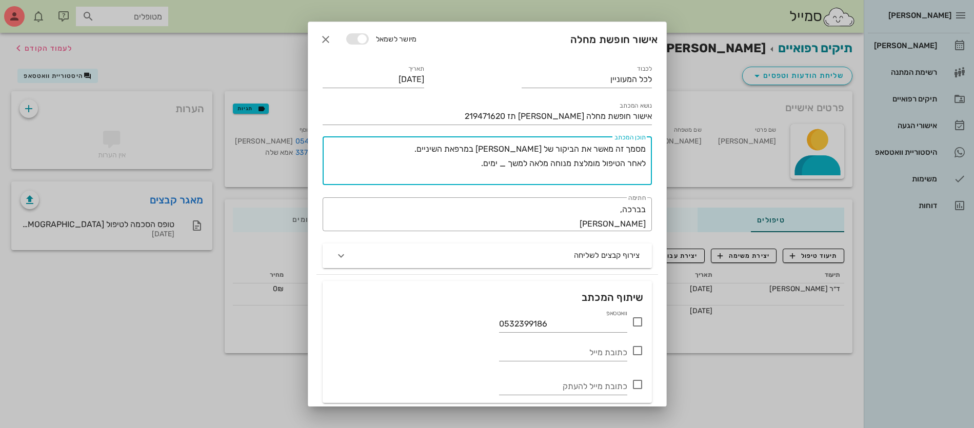
drag, startPoint x: 467, startPoint y: 167, endPoint x: 653, endPoint y: 135, distance: 188.5
click at [653, 135] on div "​ תוכן המכתב מסמך זה מאשר את הביקור של [PERSON_NAME] במרפאת השיניים. לאחר הטיפו…" at bounding box center [488, 161] width 342 height 61
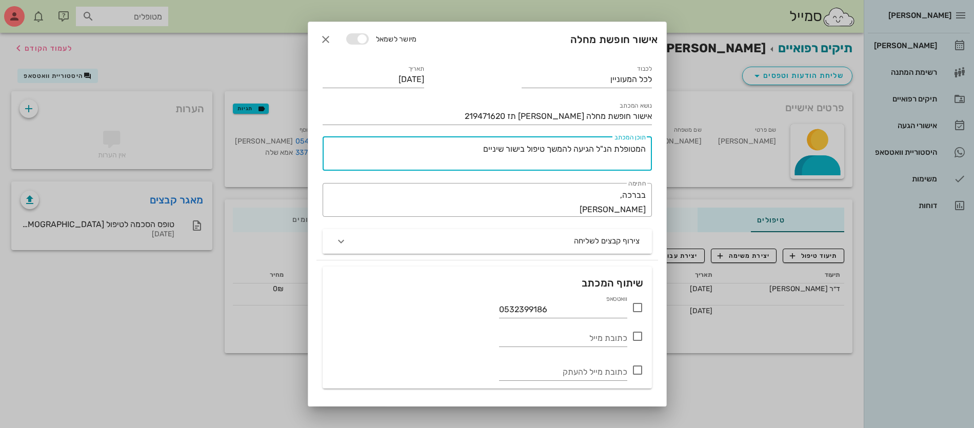
click at [633, 307] on icon at bounding box center [638, 308] width 12 height 12
click at [470, 148] on textarea "המטופלת הנ"ל הגיעה להמשך טיפול בישור שיניים" at bounding box center [485, 156] width 321 height 29
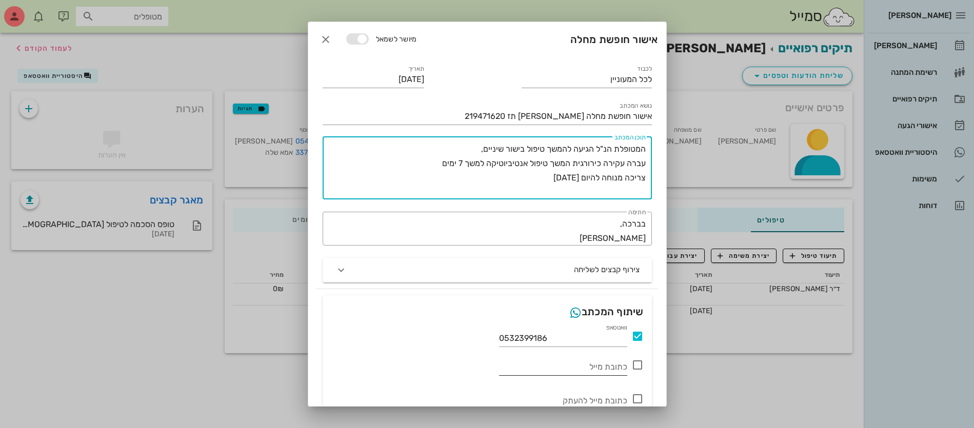
type textarea "המטופלת הנ"ל הגיעה להמשך טיפול בישור שיניים, עברה עקירה כירורגית המשך טיפול אנט…"
click at [514, 360] on input "כתובת מייל" at bounding box center [563, 367] width 128 height 16
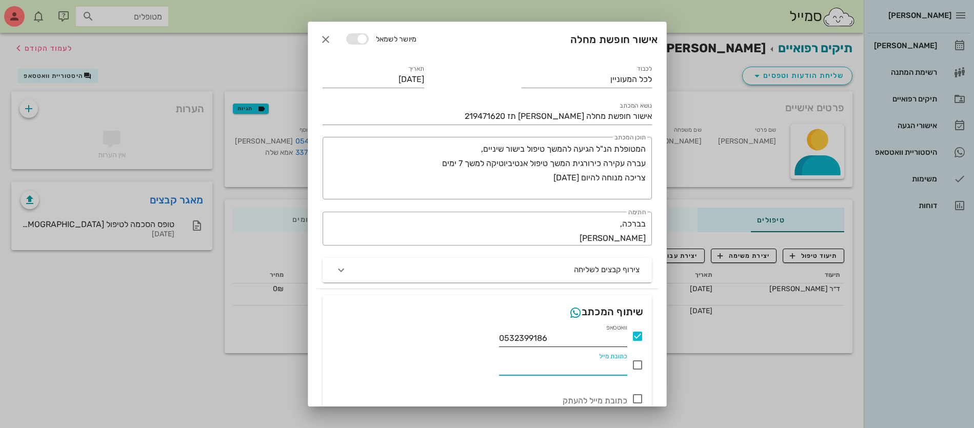
scroll to position [52, 0]
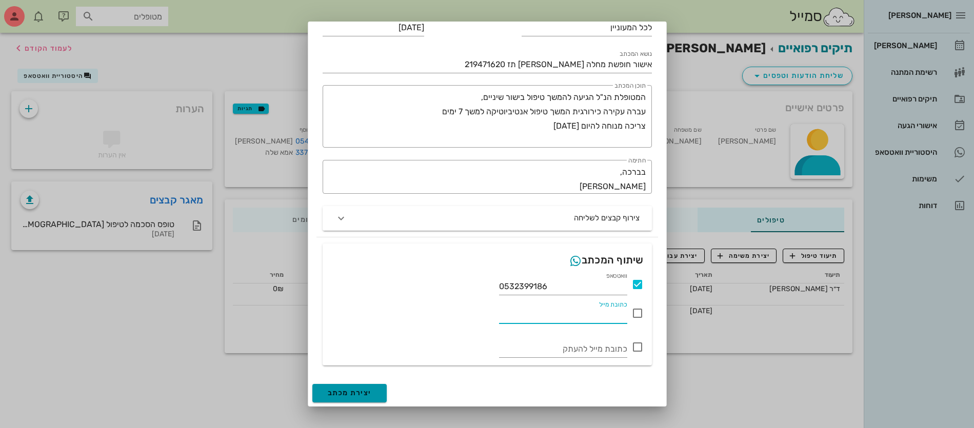
click at [359, 391] on span "יצירת מכתב" at bounding box center [350, 393] width 44 height 9
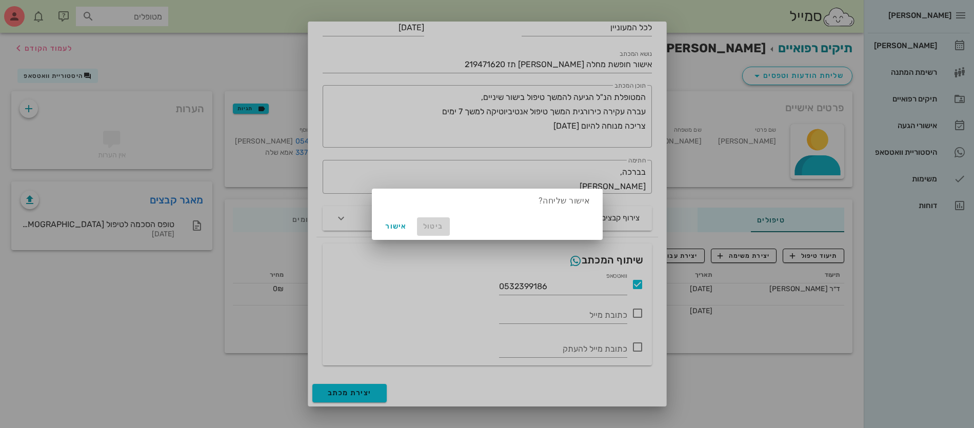
click at [432, 225] on span "ביטול" at bounding box center [433, 226] width 25 height 9
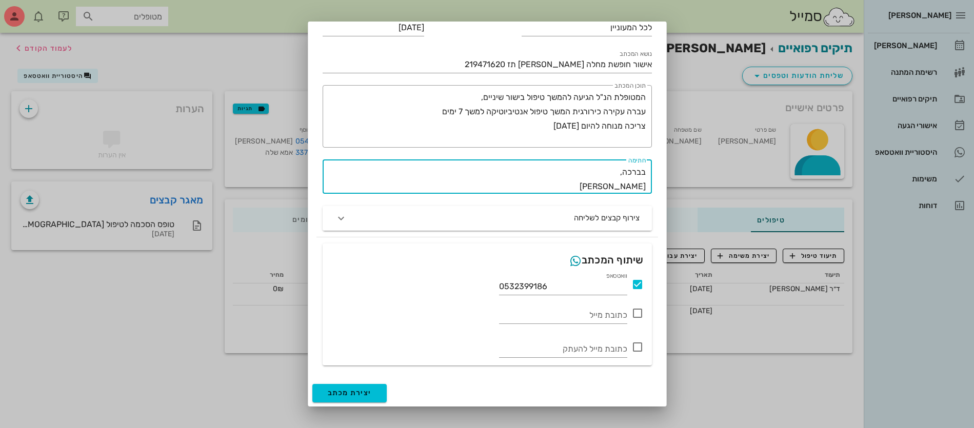
drag, startPoint x: 603, startPoint y: 184, endPoint x: 763, endPoint y: 199, distance: 160.8
click at [763, 199] on div "[PERSON_NAME] יומן מרפאה רשימת המתנה תיקים רפואיים אישורי הגעה היסטוריית וואטסא…" at bounding box center [487, 214] width 974 height 428
type textarea "בברכה, [PERSON_NAME]"
click at [369, 393] on span "יצירת מכתב" at bounding box center [350, 393] width 44 height 9
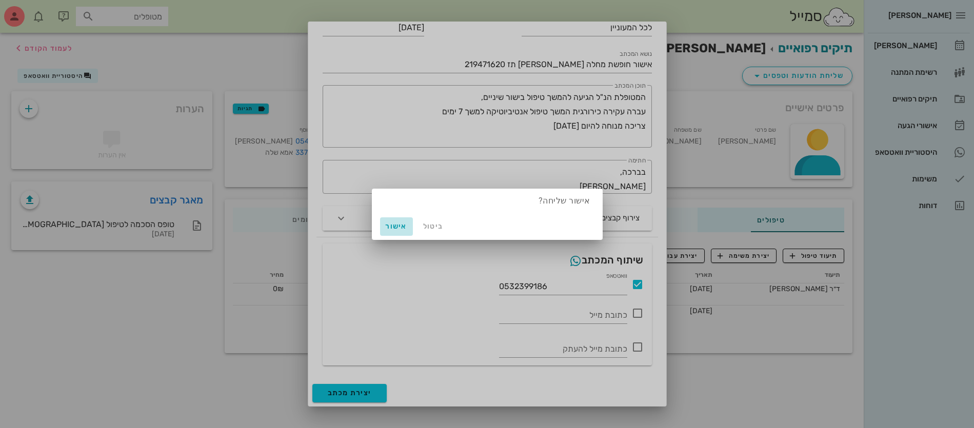
click at [391, 224] on span "אישור" at bounding box center [396, 226] width 25 height 9
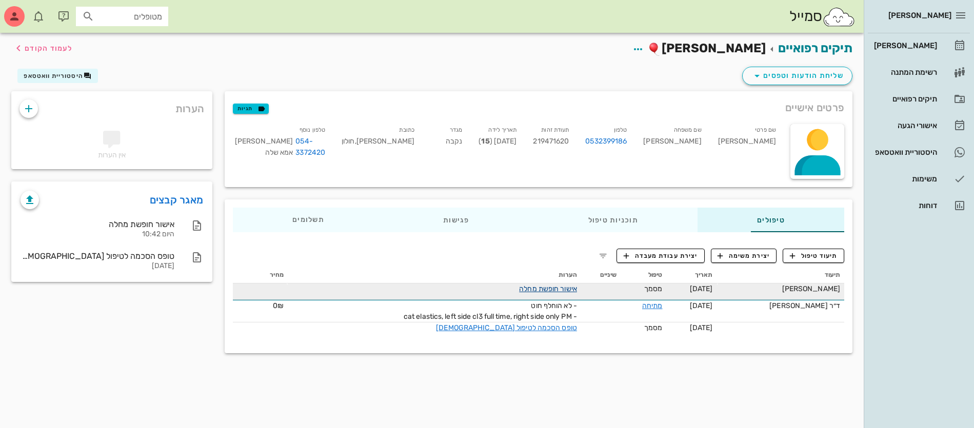
click at [520, 288] on link "אישור חופשת מחלה" at bounding box center [548, 289] width 58 height 9
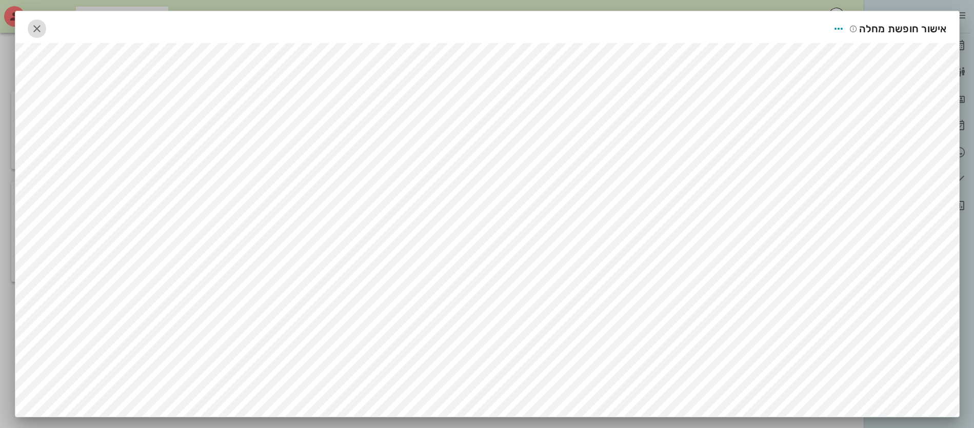
click at [41, 25] on icon "button" at bounding box center [37, 29] width 12 height 12
